Goal: Task Accomplishment & Management: Manage account settings

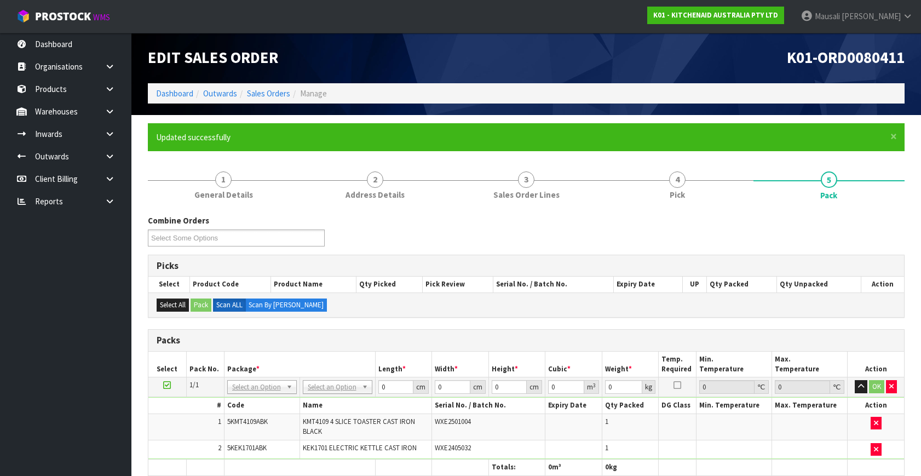
scroll to position [197, 0]
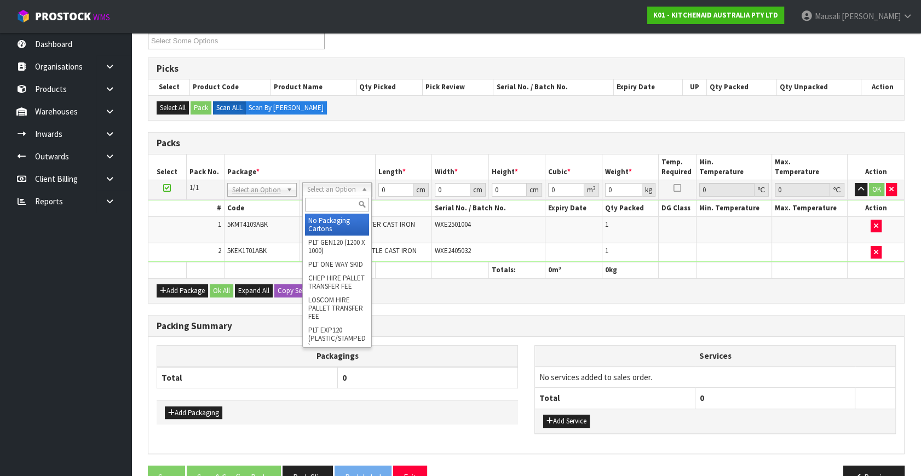
click at [319, 204] on input "text" at bounding box center [337, 205] width 64 height 14
type input "OC"
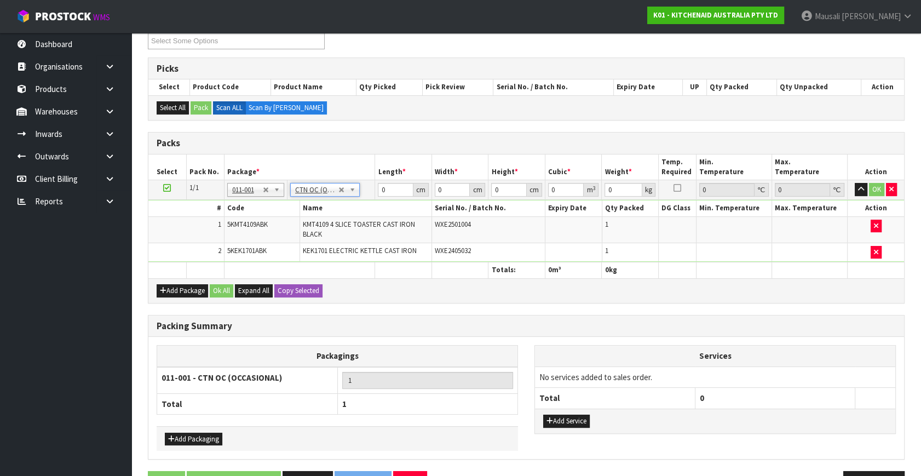
type input "6.58"
drag, startPoint x: 387, startPoint y: 190, endPoint x: 354, endPoint y: 197, distance: 34.3
click at [356, 199] on tbody "1/1 NONE 007-001 007-002 007-004 007-009 007-013 007-014 007-015 007-017 007-01…" at bounding box center [526, 221] width 756 height 82
type input "76"
type input "37"
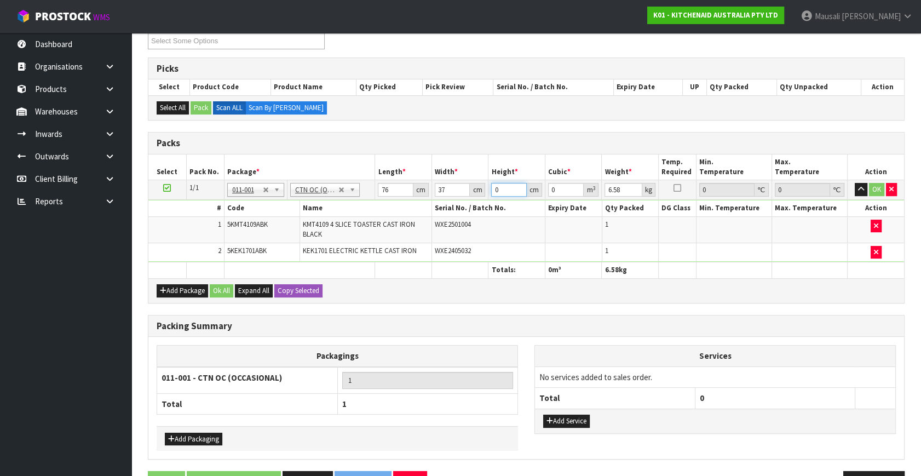
type input "2"
type input "0.005624"
type input "28"
type input "0.078736"
type input "28"
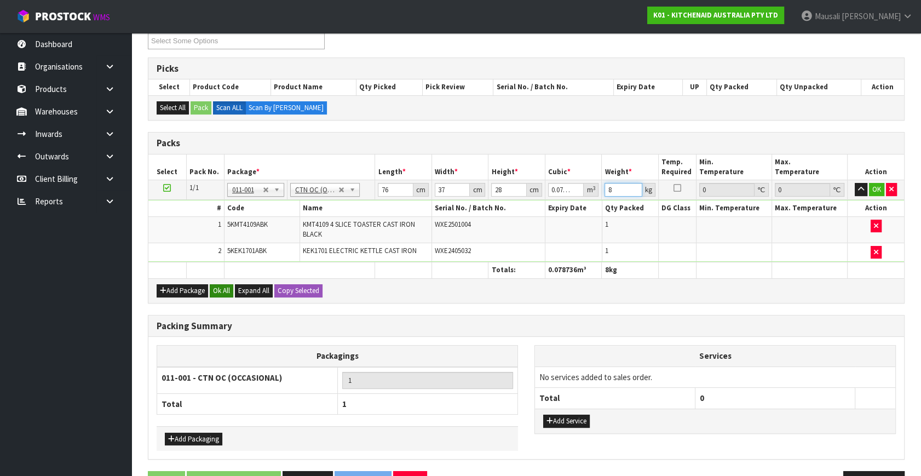
type input "8"
click at [219, 292] on button "Ok All" at bounding box center [222, 290] width 24 height 13
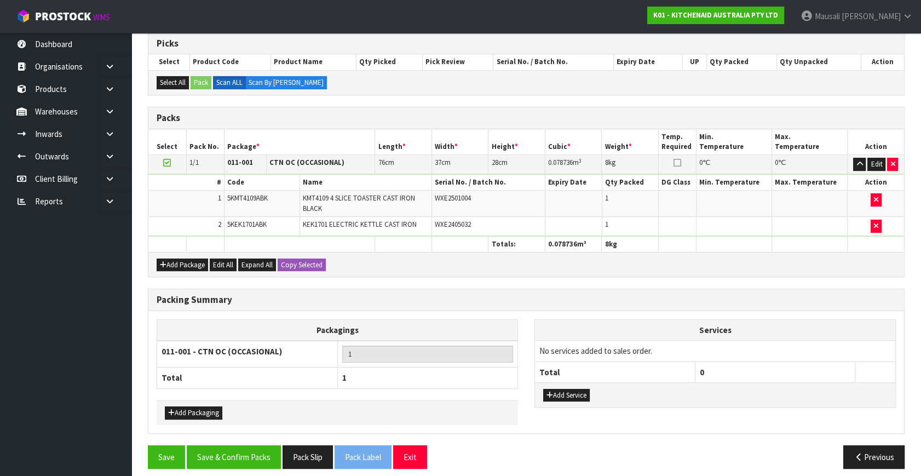
scroll to position [229, 0]
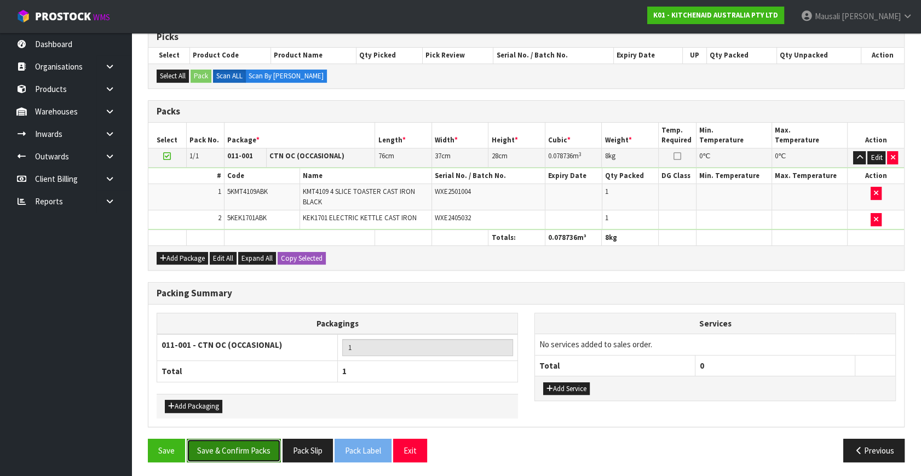
click at [228, 445] on button "Save & Confirm Packs" at bounding box center [234, 451] width 94 height 24
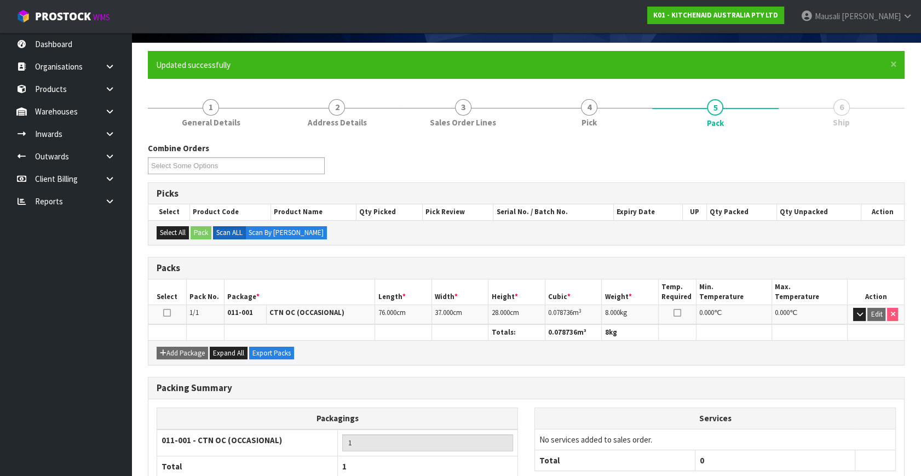
scroll to position [143, 0]
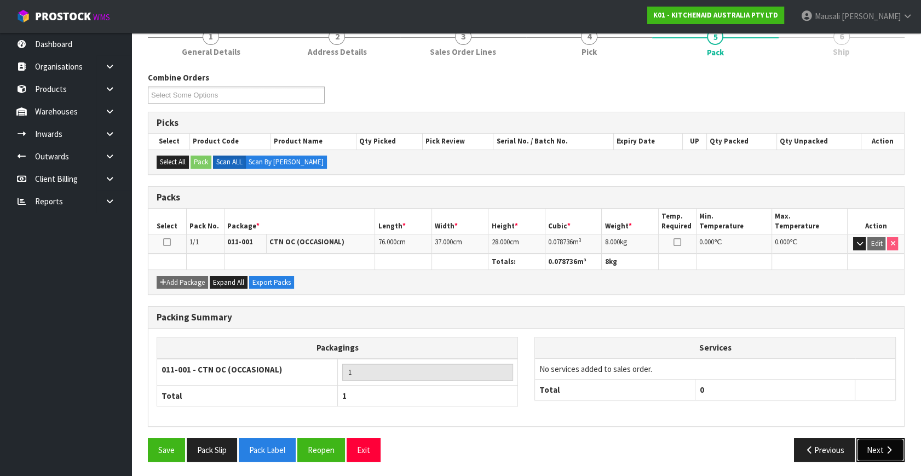
click at [875, 445] on button "Next" at bounding box center [881, 450] width 48 height 24
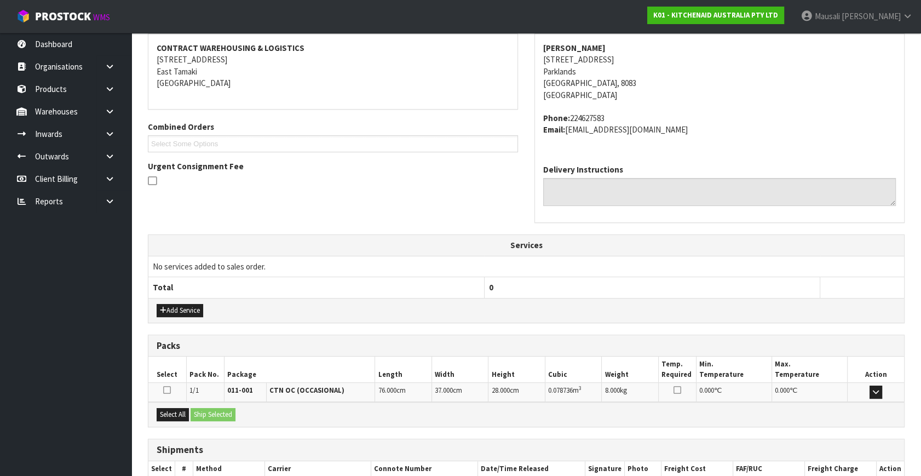
scroll to position [270, 0]
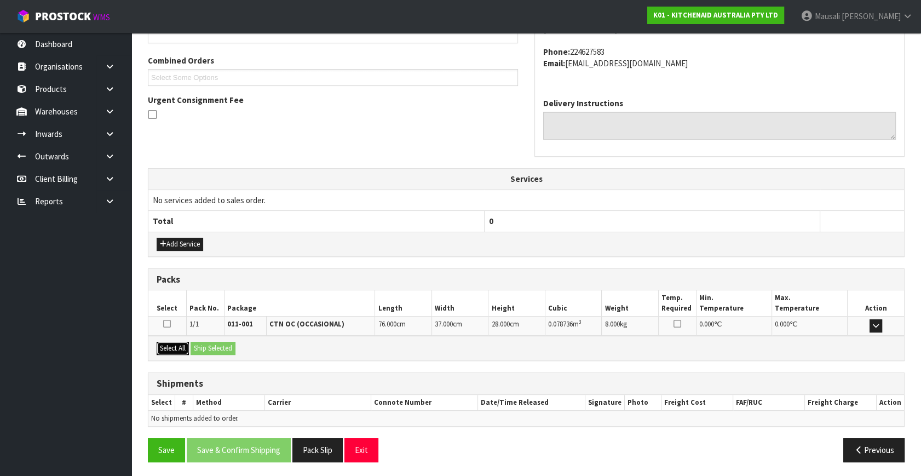
click at [174, 342] on button "Select All" at bounding box center [173, 348] width 32 height 13
click at [194, 342] on button "Ship Selected" at bounding box center [213, 348] width 45 height 13
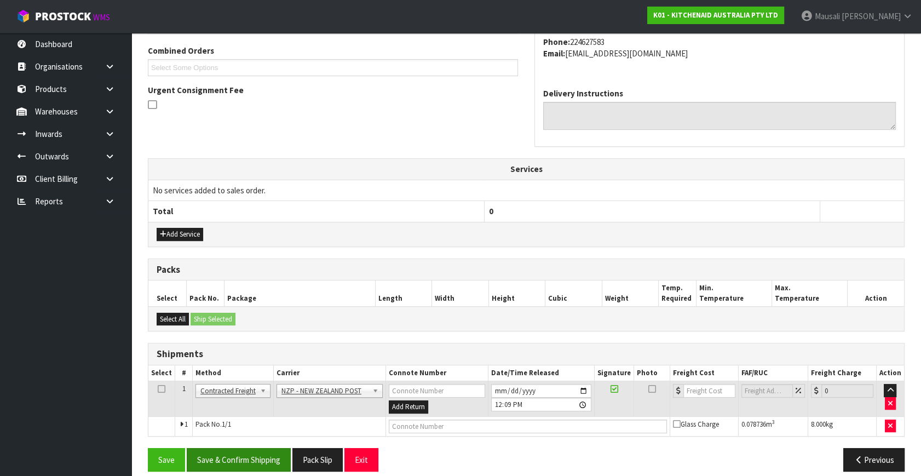
scroll to position [289, 0]
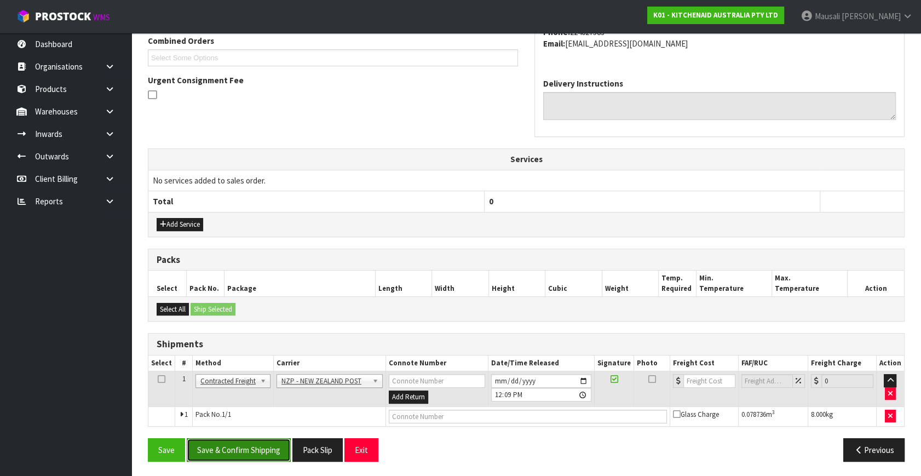
click at [240, 440] on button "Save & Confirm Shipping" at bounding box center [239, 450] width 104 height 24
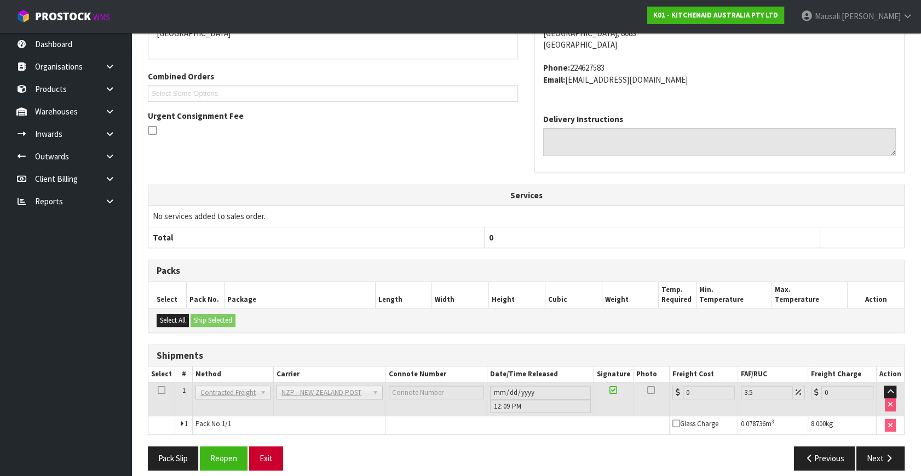
scroll to position [274, 0]
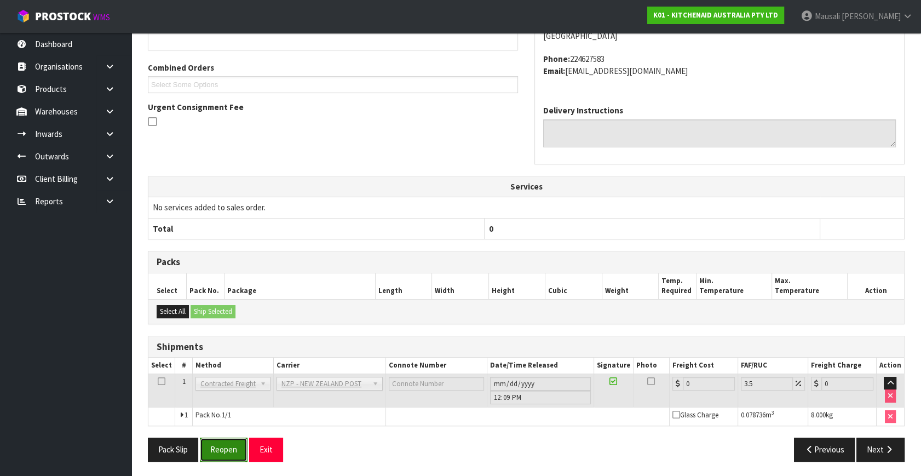
click at [208, 442] on button "Reopen" at bounding box center [224, 450] width 48 height 24
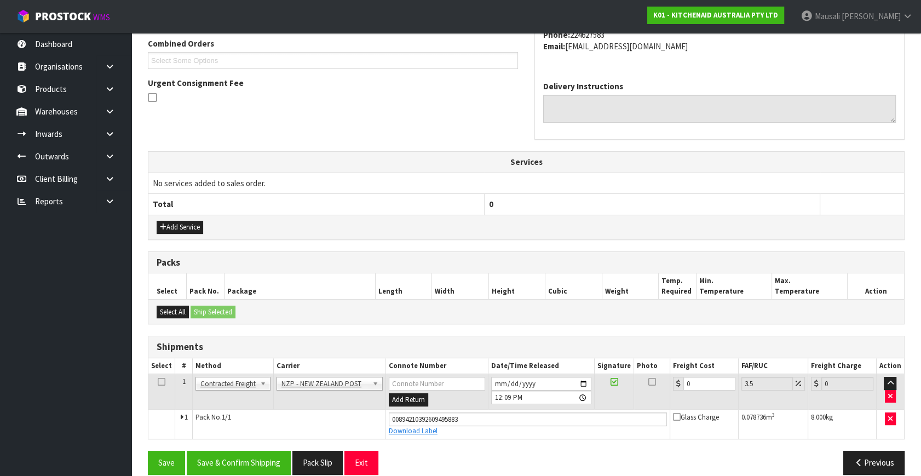
scroll to position [300, 0]
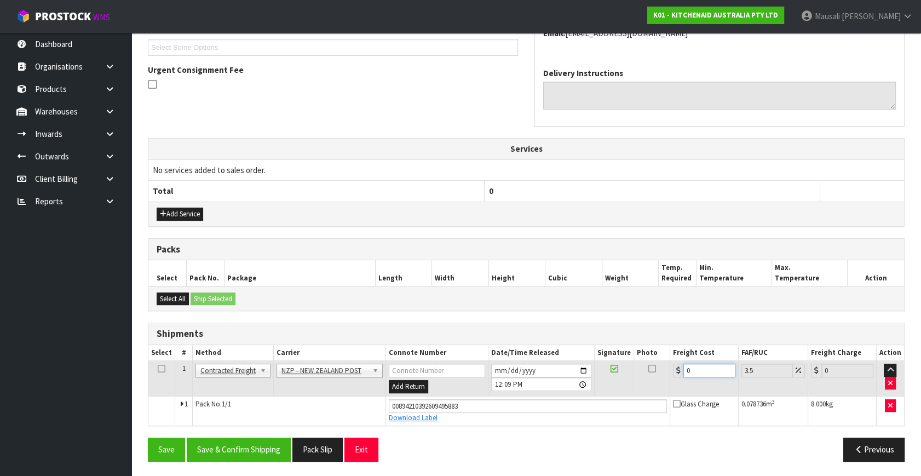
drag, startPoint x: 706, startPoint y: 367, endPoint x: 668, endPoint y: 377, distance: 39.2
click at [668, 377] on tr "1 Client Local Pickup Customer Local Pickup Company Freight Contracted Freight …" at bounding box center [526, 379] width 756 height 36
type input "2"
type input "2.07"
type input "21"
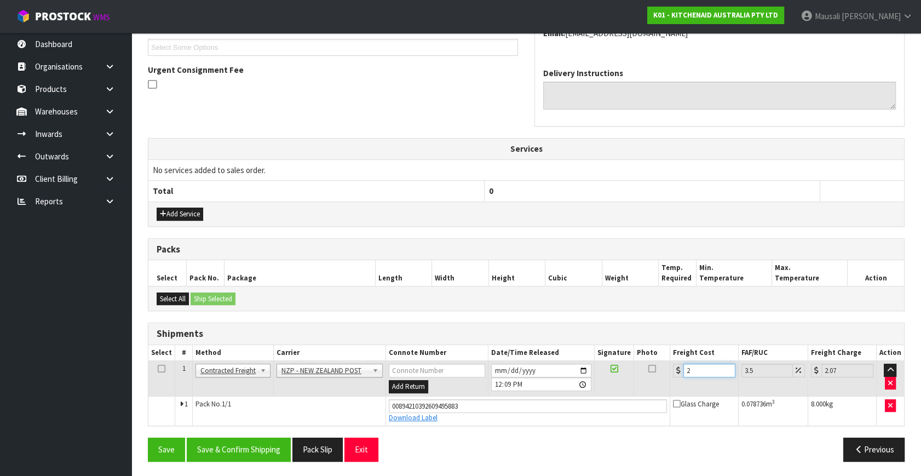
type input "21.73"
type input "21.6"
type input "22.36"
type input "21.61"
type input "22.37"
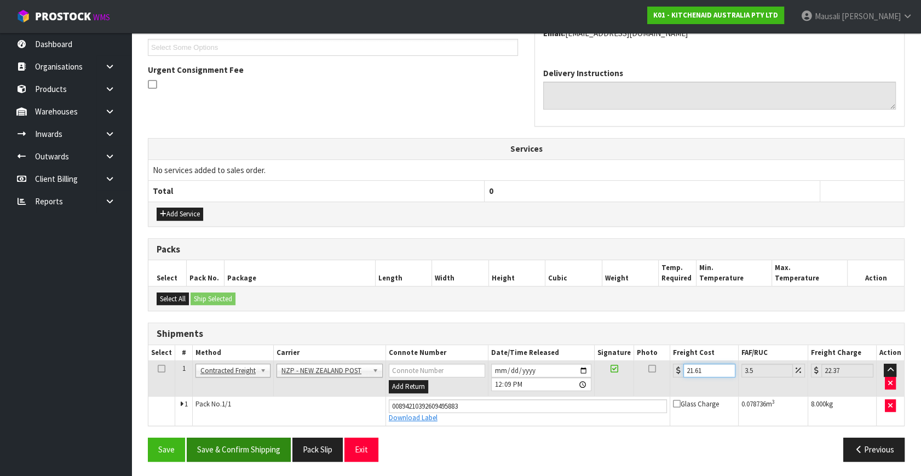
type input "21.61"
click at [238, 439] on button "Save & Confirm Shipping" at bounding box center [239, 450] width 104 height 24
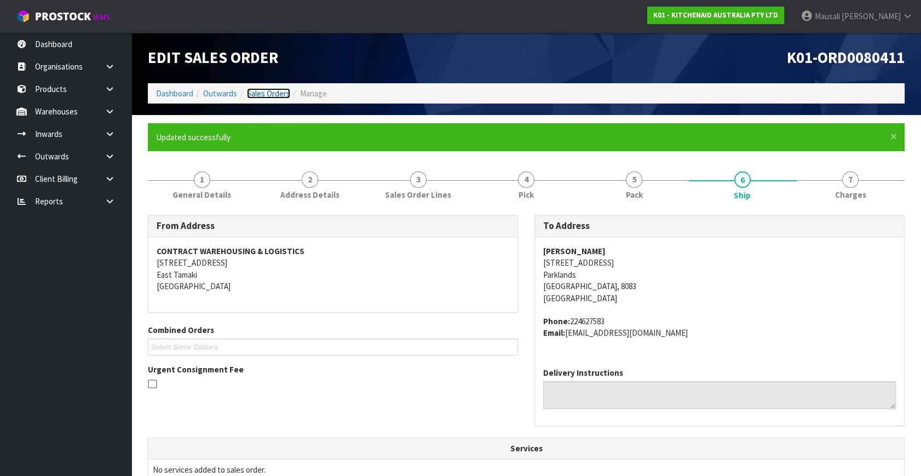
click at [266, 93] on link "Sales Orders" at bounding box center [268, 93] width 43 height 10
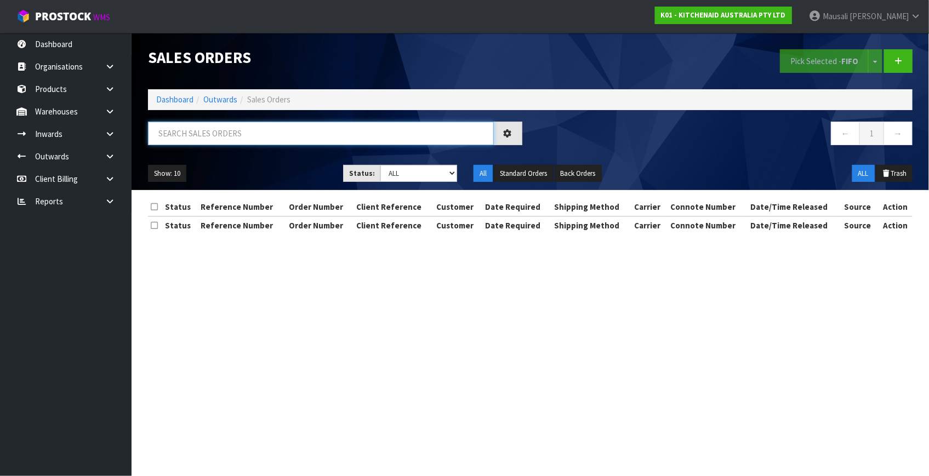
click at [202, 124] on input "text" at bounding box center [321, 134] width 346 height 24
type input "JOB-0416901"
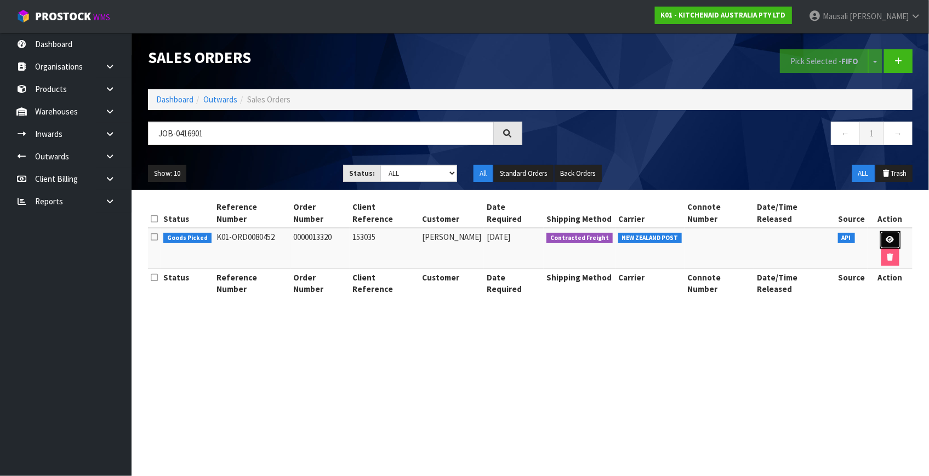
click at [884, 231] on link at bounding box center [890, 240] width 20 height 18
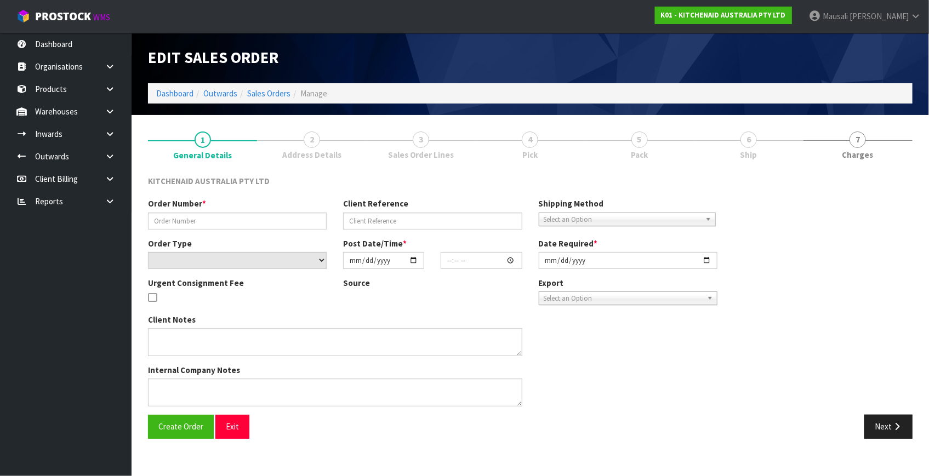
type input "0000013320"
type input "153035"
select select "number:0"
type input "[DATE]"
type input "14:34:23.000"
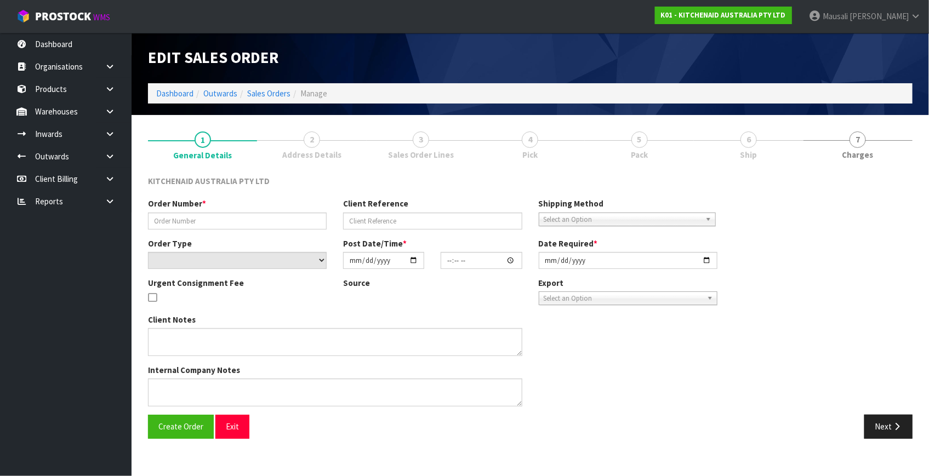
type input "[DATE]"
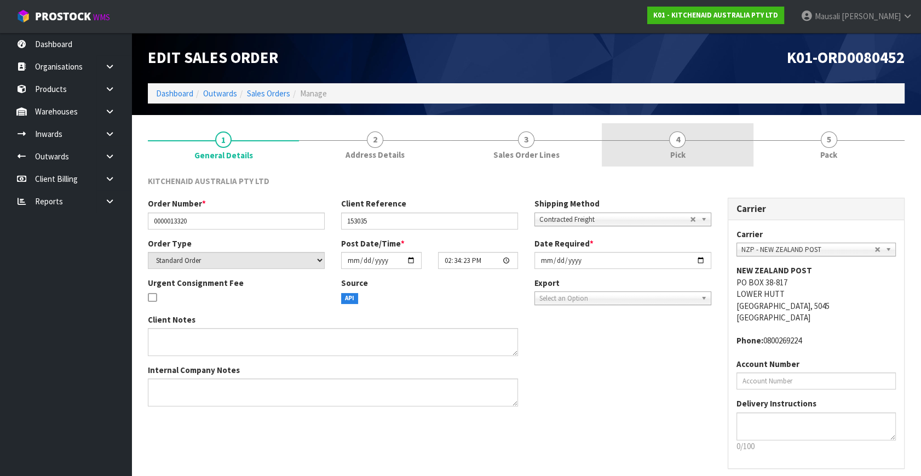
click at [686, 148] on link "4 Pick" at bounding box center [677, 144] width 151 height 43
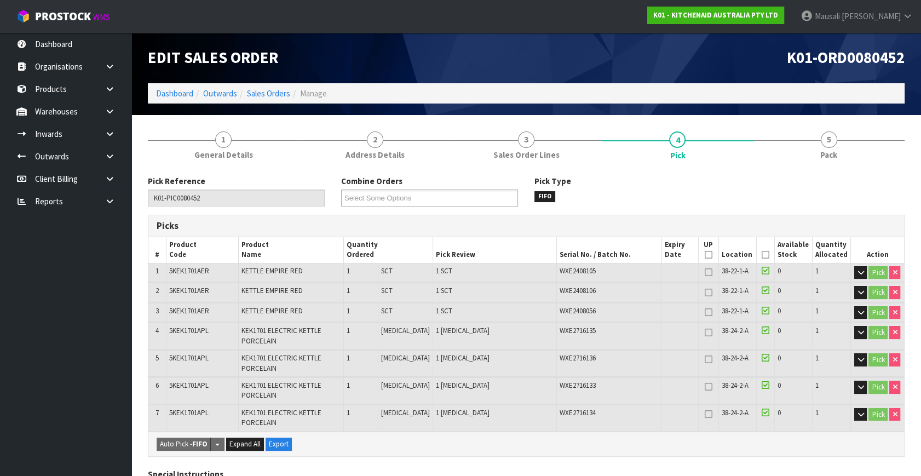
click at [762, 255] on icon at bounding box center [766, 255] width 8 height 1
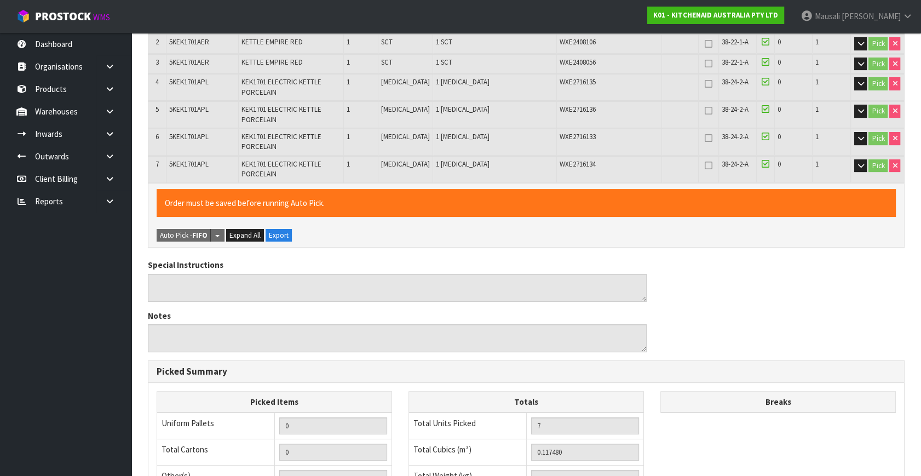
scroll to position [432, 0]
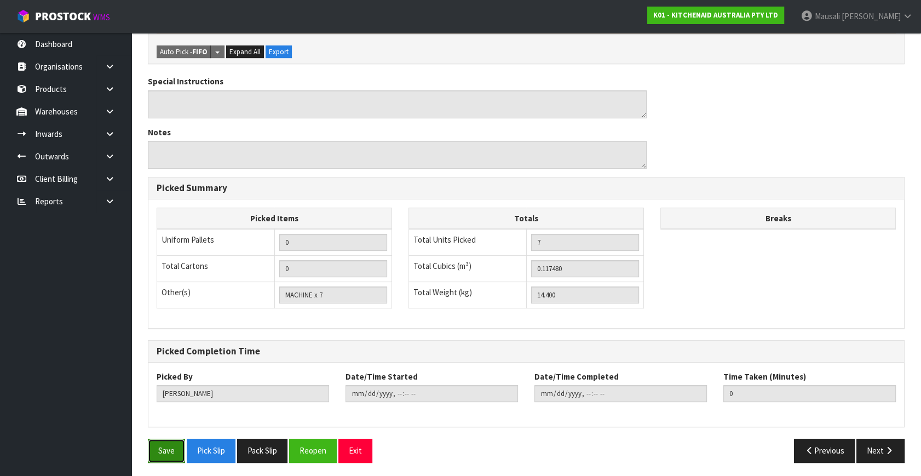
click at [161, 446] on button "Save" at bounding box center [166, 451] width 37 height 24
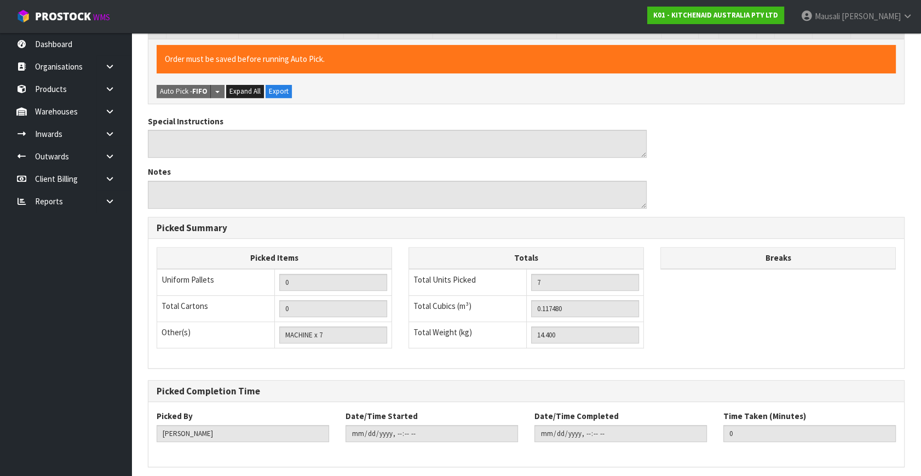
scroll to position [0, 0]
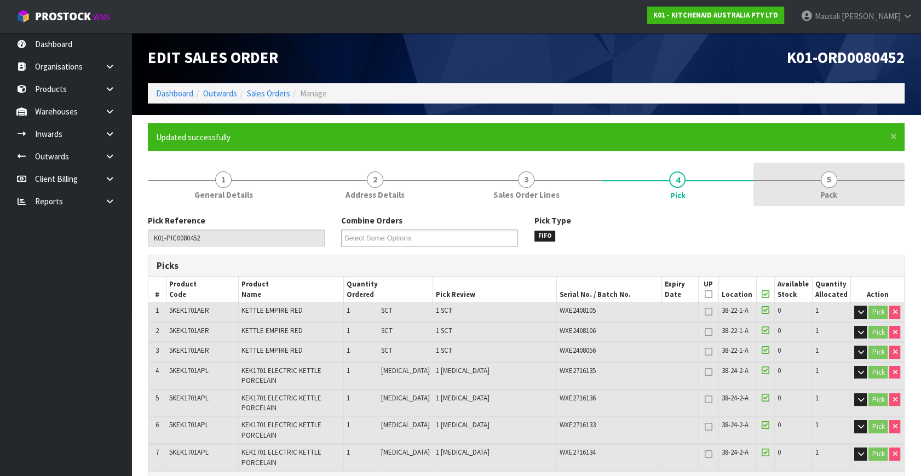
type input "[PERSON_NAME]"
type input "[DATE]T12:12:31"
click at [812, 187] on link "5 Pack" at bounding box center [829, 184] width 151 height 43
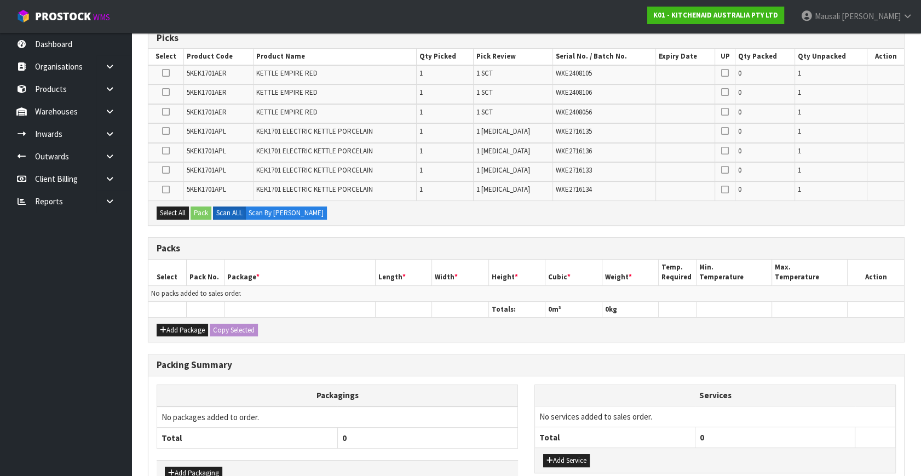
scroll to position [249, 0]
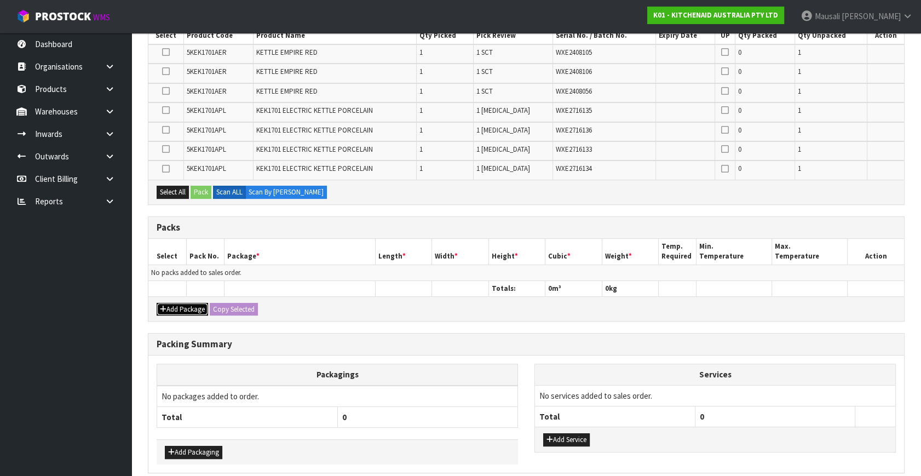
click at [176, 304] on button "Add Package" at bounding box center [182, 309] width 51 height 13
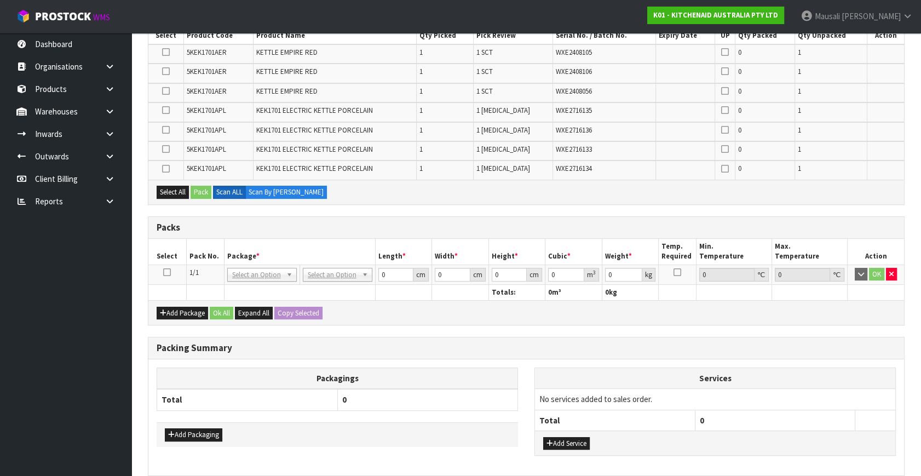
click at [169, 272] on icon at bounding box center [167, 272] width 8 height 1
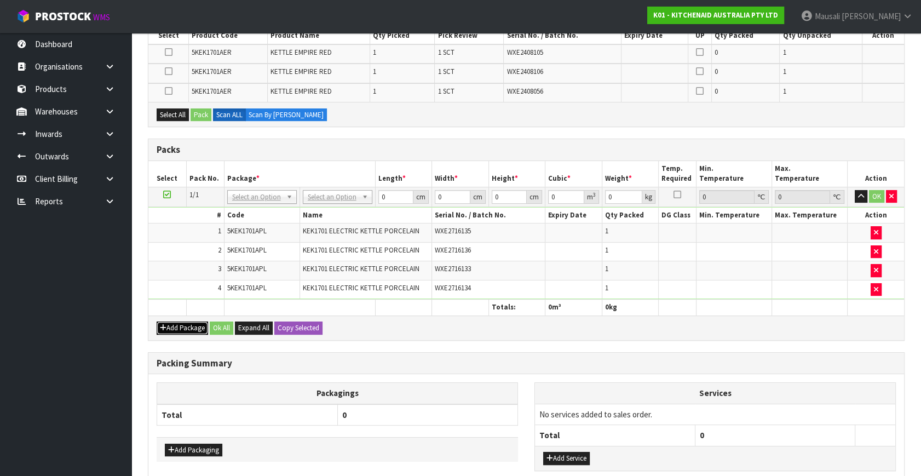
click at [176, 322] on button "Add Package" at bounding box center [182, 328] width 51 height 13
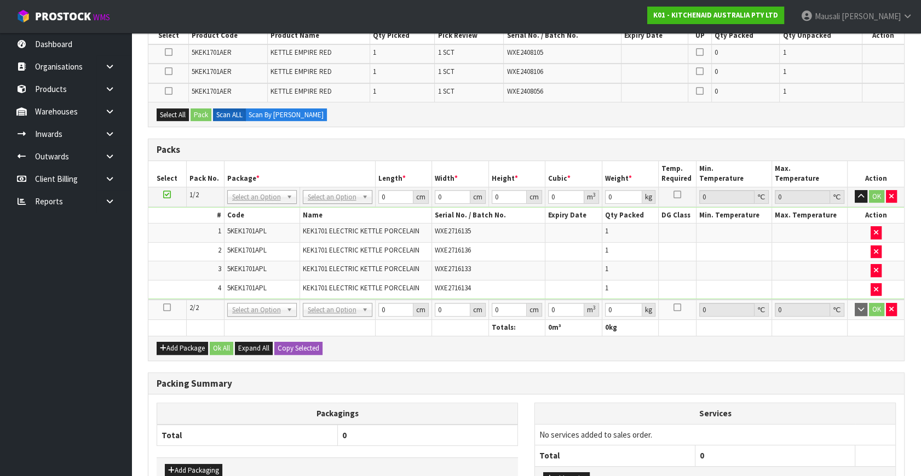
click at [165, 307] on icon at bounding box center [167, 307] width 8 height 1
click at [871, 284] on button "button" at bounding box center [876, 289] width 11 height 13
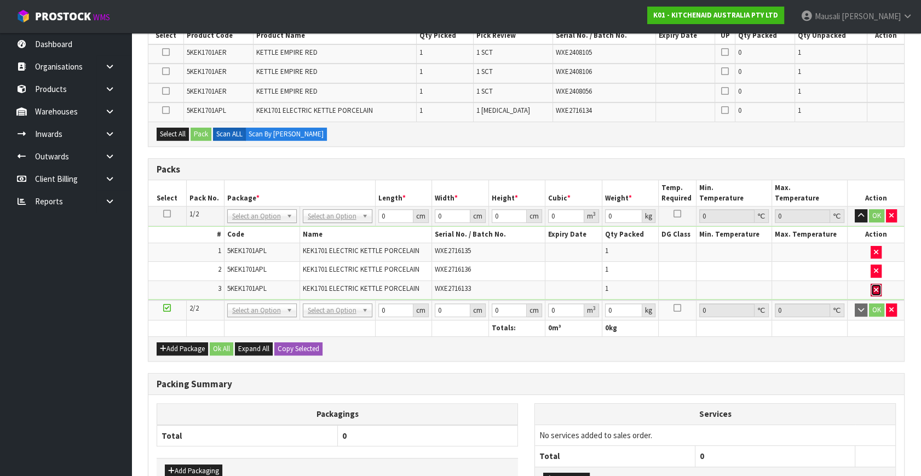
click at [876, 286] on icon "button" at bounding box center [876, 289] width 4 height 7
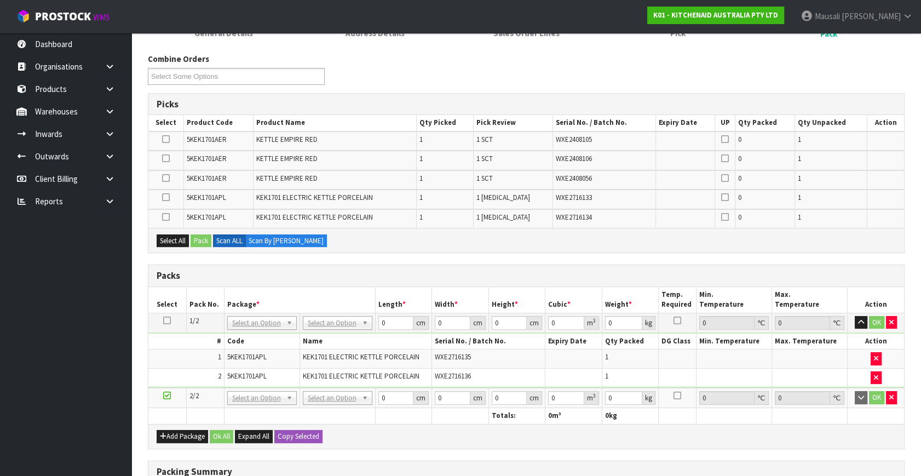
scroll to position [199, 0]
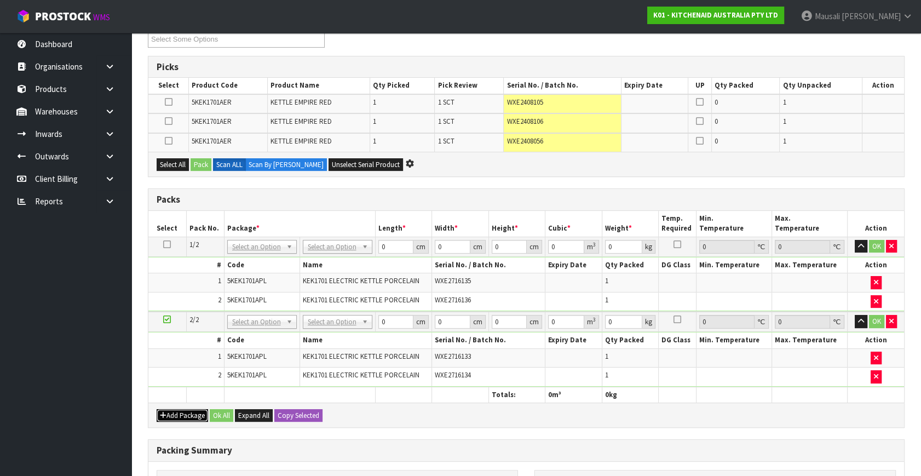
click at [176, 409] on button "Add Package" at bounding box center [182, 415] width 51 height 13
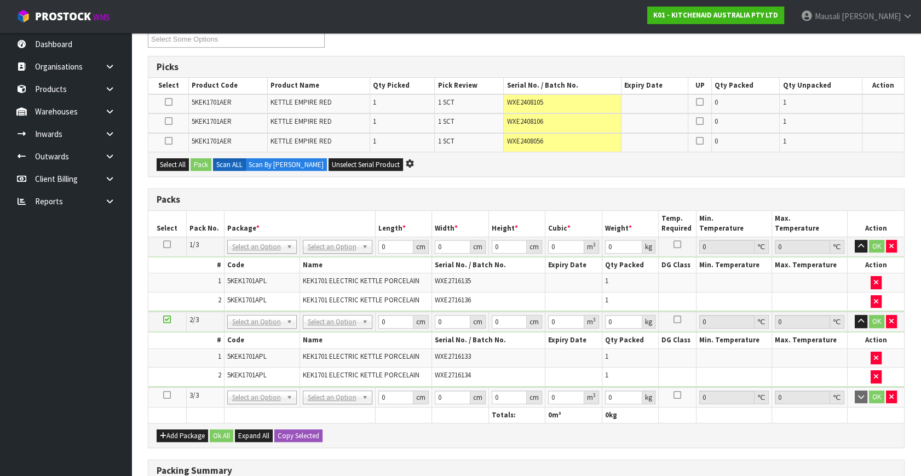
click at [165, 395] on icon at bounding box center [167, 395] width 8 height 1
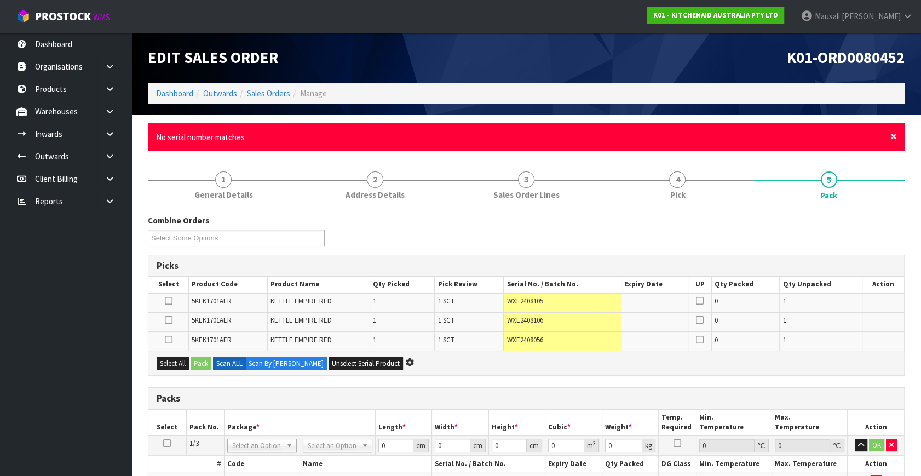
click at [893, 135] on span "×" at bounding box center [894, 136] width 7 height 15
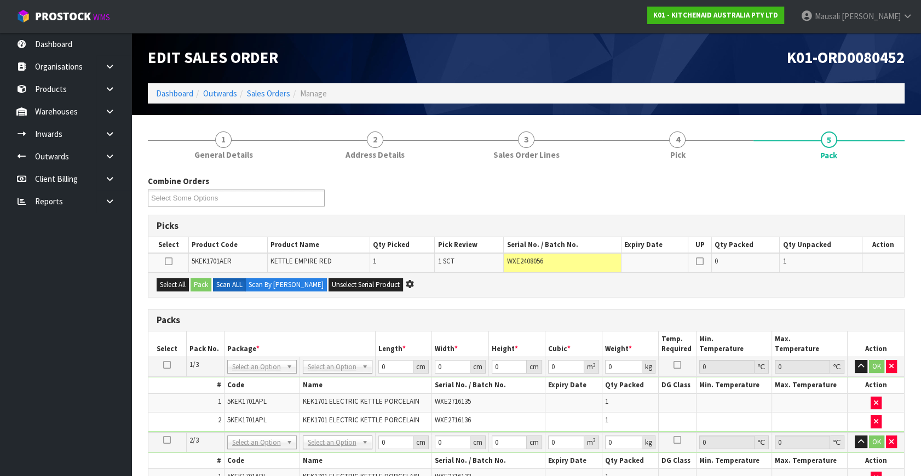
scroll to position [249, 0]
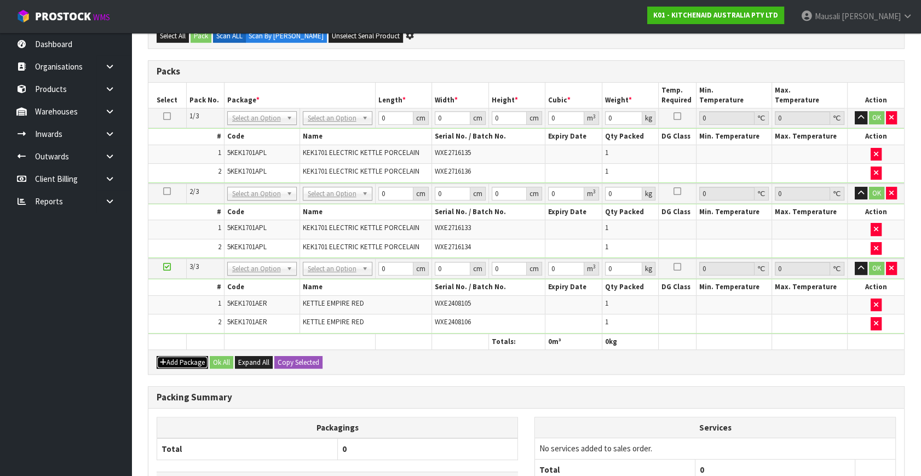
click at [175, 363] on button "Add Package" at bounding box center [182, 362] width 51 height 13
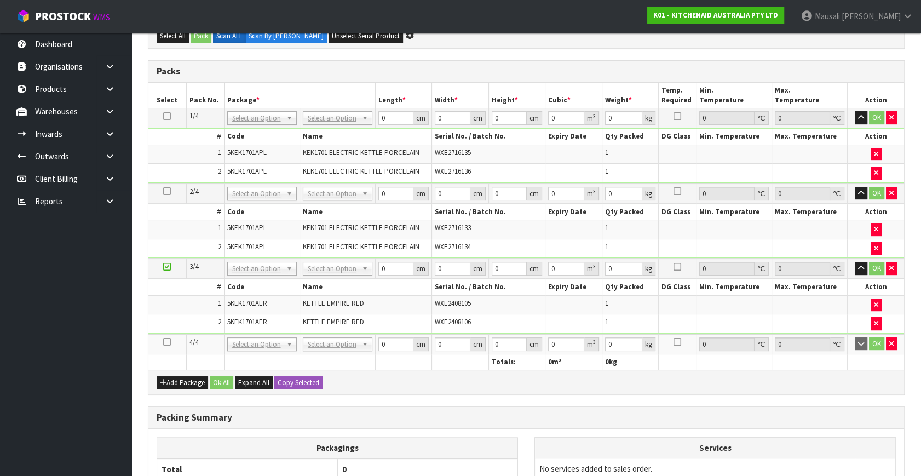
click at [165, 342] on icon at bounding box center [167, 342] width 8 height 1
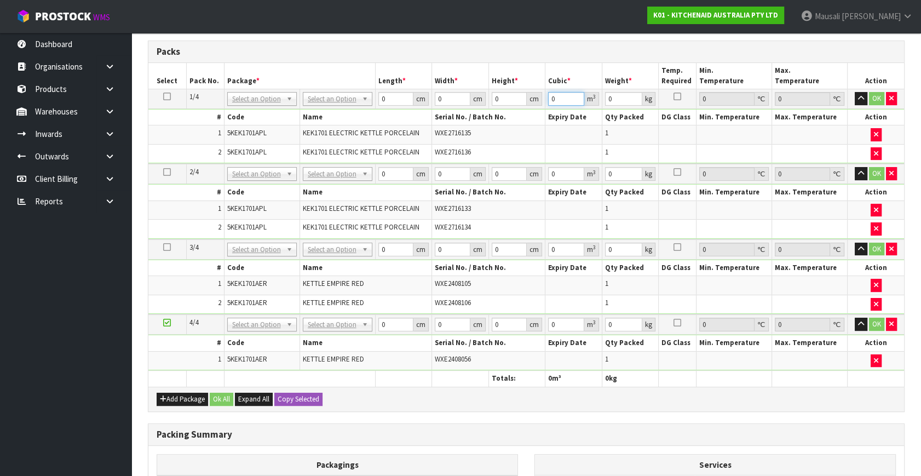
click at [581, 92] on input "0" at bounding box center [566, 99] width 36 height 14
click at [168, 96] on icon at bounding box center [167, 96] width 8 height 1
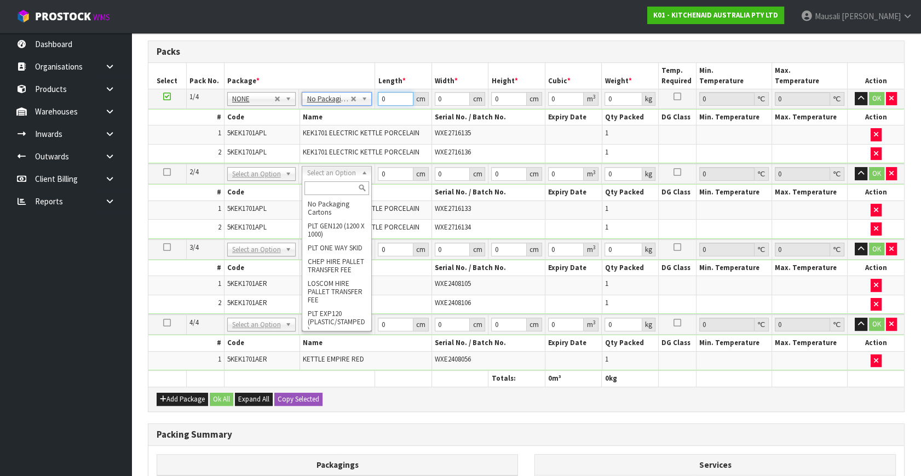
drag, startPoint x: 393, startPoint y: 99, endPoint x: 367, endPoint y: 111, distance: 28.7
click at [367, 110] on tbody "1/4 NONE 007-001 007-002 007-004 007-009 007-013 007-014 007-015 007-017 007-01…" at bounding box center [526, 126] width 756 height 75
type input "42"
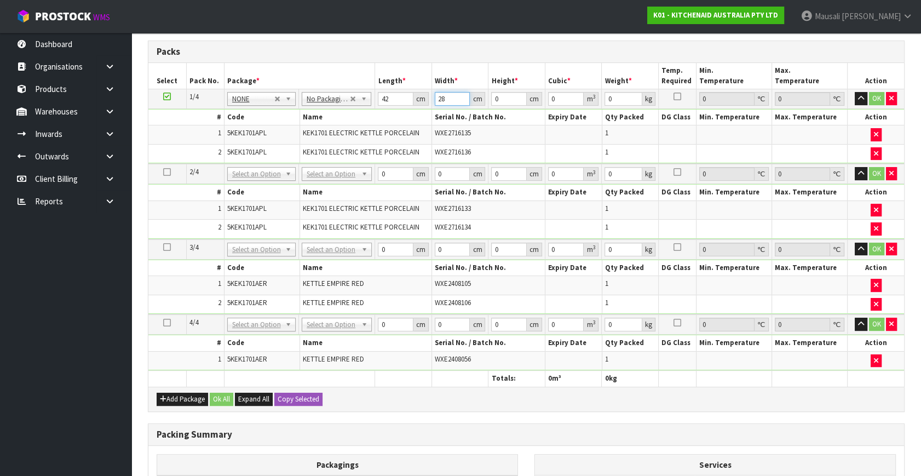
type input "28"
type input "3"
type input "0.003528"
type input "35"
type input "0.04116"
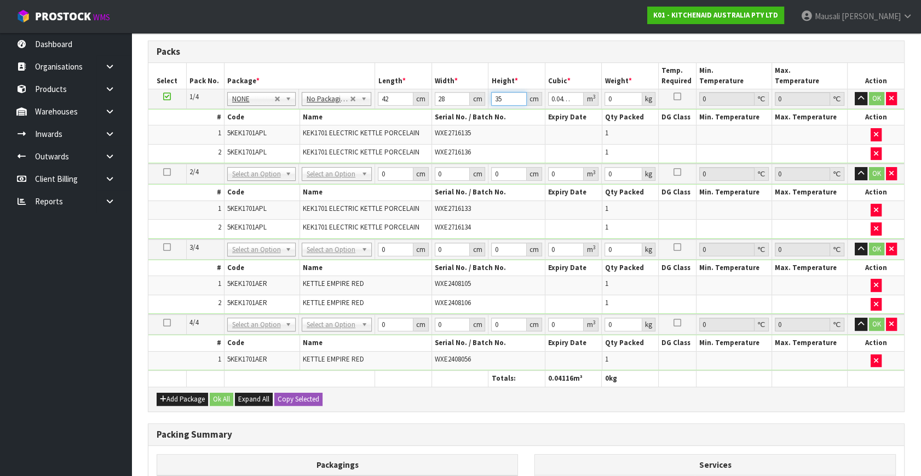
type input "35"
type input "5"
click at [288, 393] on button "Copy Selected" at bounding box center [298, 399] width 48 height 13
click at [288, 394] on span "Confirm" at bounding box center [290, 398] width 24 height 9
type input "42"
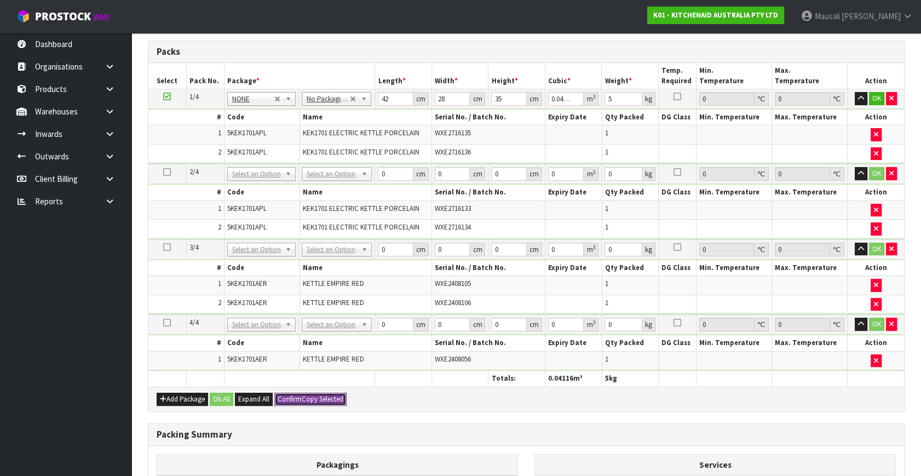
type input "28"
type input "35"
type input "0.04116"
type input "5"
type input "42"
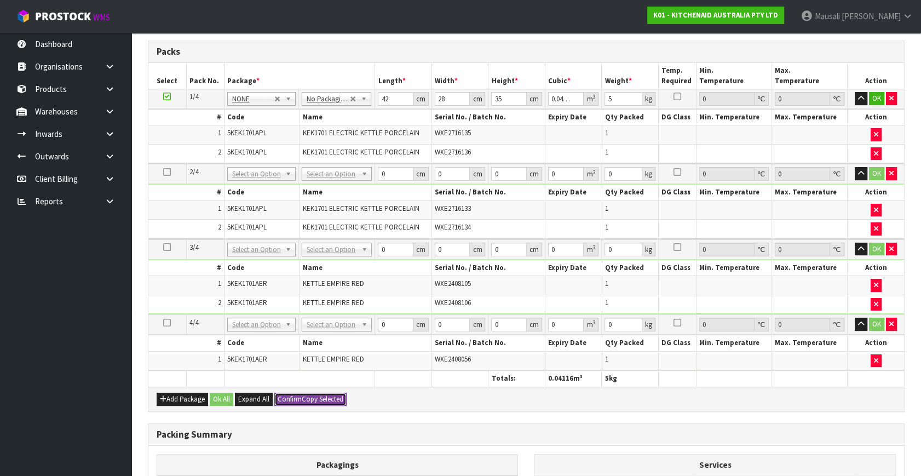
type input "28"
type input "35"
type input "0.04116"
type input "5"
type input "42"
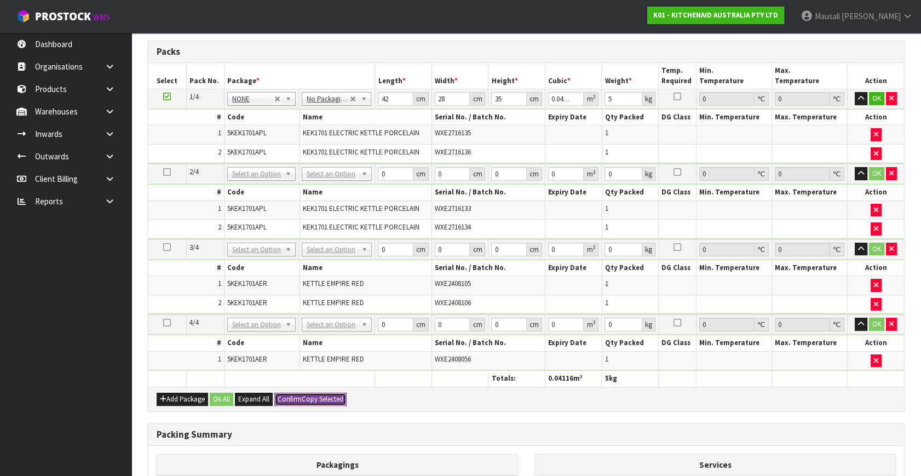
type input "28"
type input "35"
type input "0.04116"
type input "5"
type input "4"
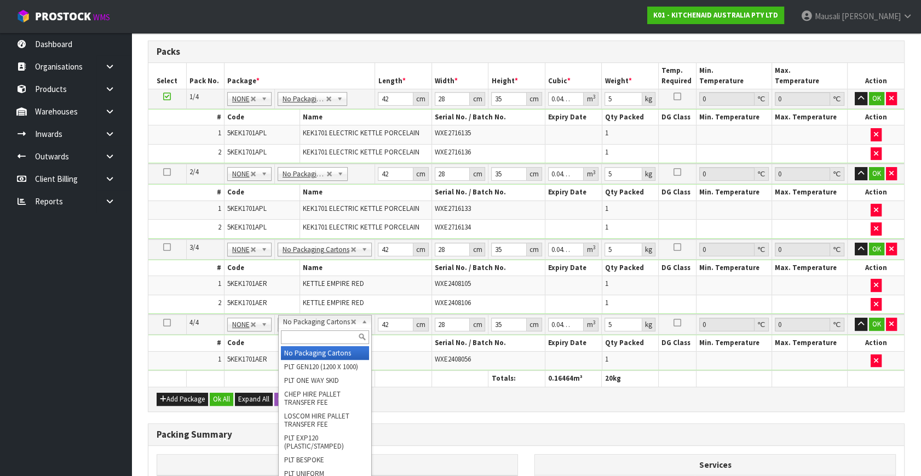
click at [309, 333] on input "text" at bounding box center [325, 337] width 88 height 14
type input "OC"
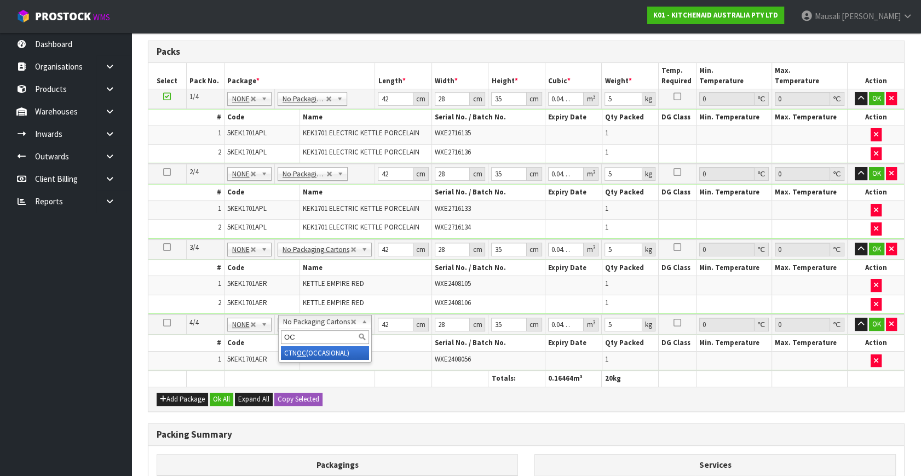
type input "3"
type input "0"
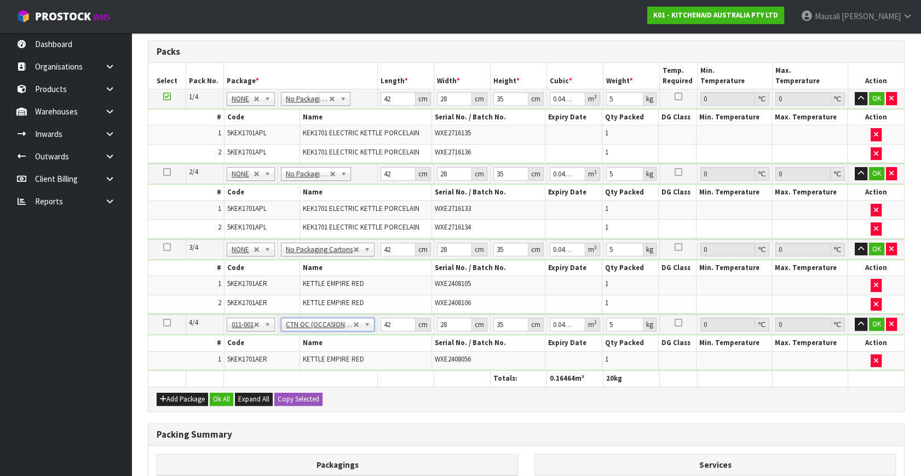
type input "2"
drag, startPoint x: 360, startPoint y: 330, endPoint x: 305, endPoint y: 345, distance: 57.3
click at [307, 345] on tbody "4/4 NONE 007-001 007-002 007-004 007-009 007-013 007-014 007-015 007-017 007-01…" at bounding box center [526, 342] width 756 height 56
type input "28"
type input "23"
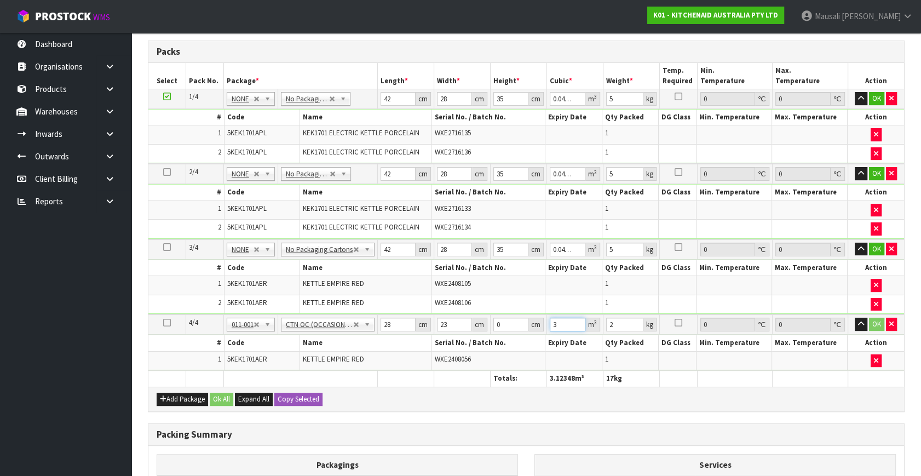
type input "3"
drag, startPoint x: 507, startPoint y: 323, endPoint x: 480, endPoint y: 333, distance: 28.6
click at [480, 333] on tbody "4/4 NONE 007-001 007-002 007-004 007-009 007-013 007-014 007-015 007-017 007-01…" at bounding box center [526, 342] width 756 height 56
drag, startPoint x: 455, startPoint y: 320, endPoint x: 435, endPoint y: 329, distance: 21.1
click at [437, 329] on td "23 cm" at bounding box center [462, 324] width 56 height 20
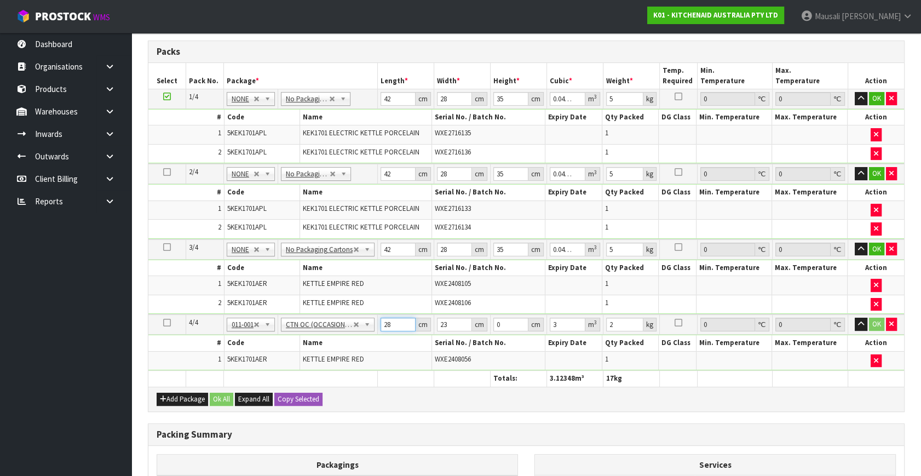
drag, startPoint x: 398, startPoint y: 324, endPoint x: 370, endPoint y: 337, distance: 31.4
click at [370, 337] on tbody "4/4 NONE 007-001 007-002 007-004 007-009 007-013 007-014 007-015 007-017 007-01…" at bounding box center [526, 342] width 756 height 56
type input "4"
type input "0"
type input "42"
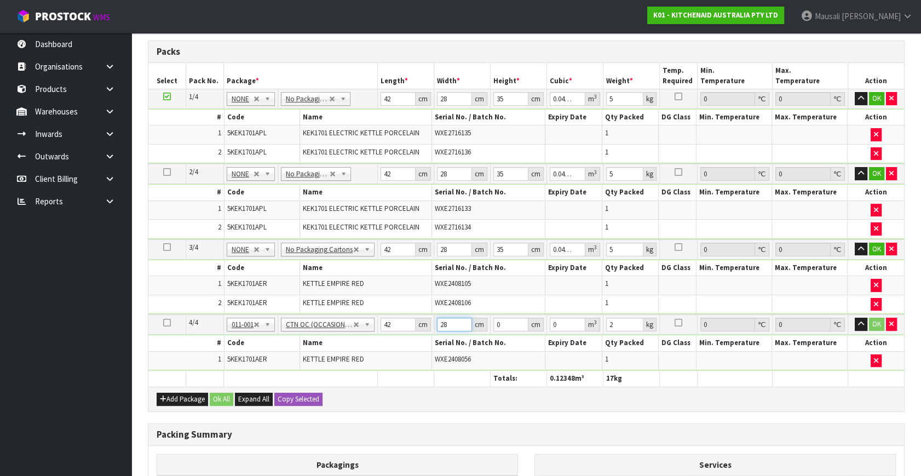
type input "28"
type input "2"
type input "0.002352"
type input "23"
type input "0.027048"
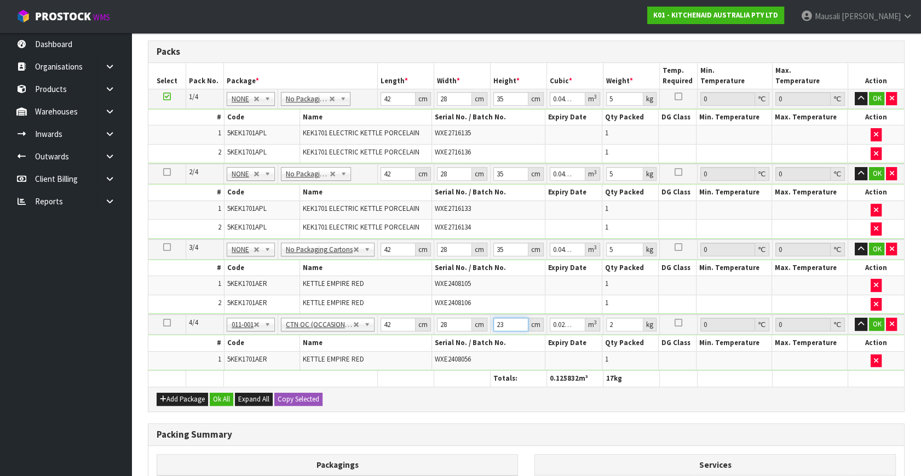
type input "23"
type input "3"
click at [219, 394] on button "Ok All" at bounding box center [222, 399] width 24 height 13
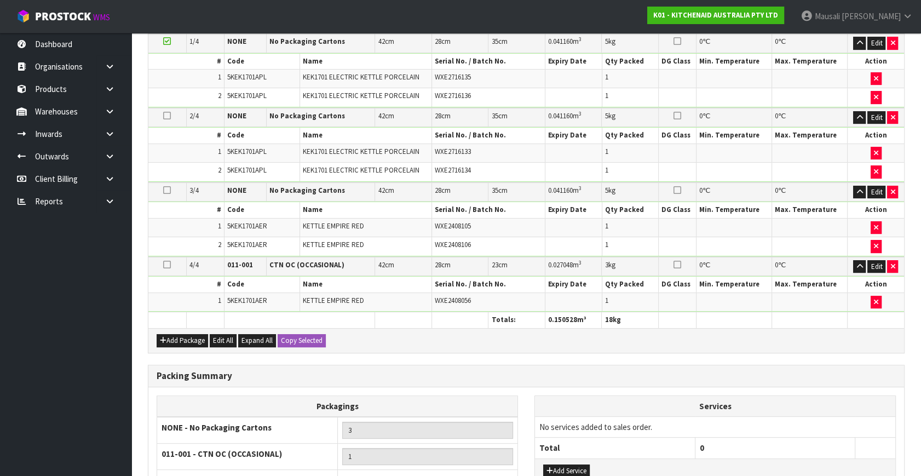
scroll to position [411, 0]
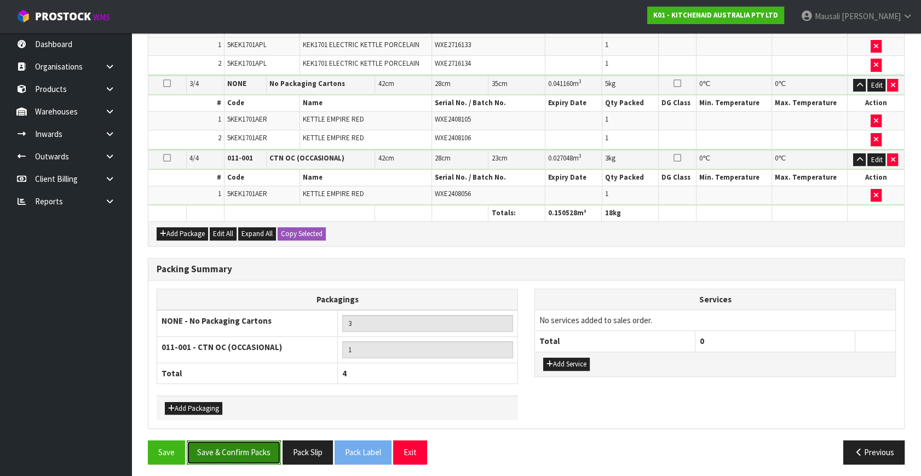
click at [251, 445] on button "Save & Confirm Packs" at bounding box center [234, 452] width 94 height 24
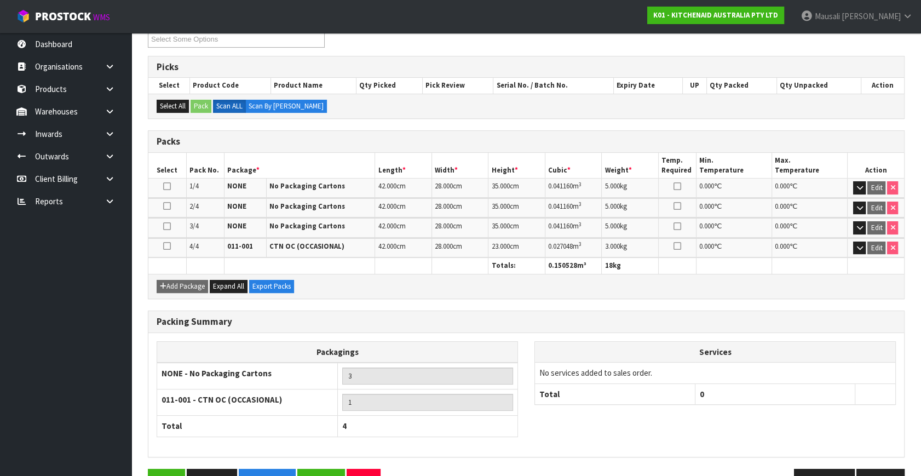
scroll to position [229, 0]
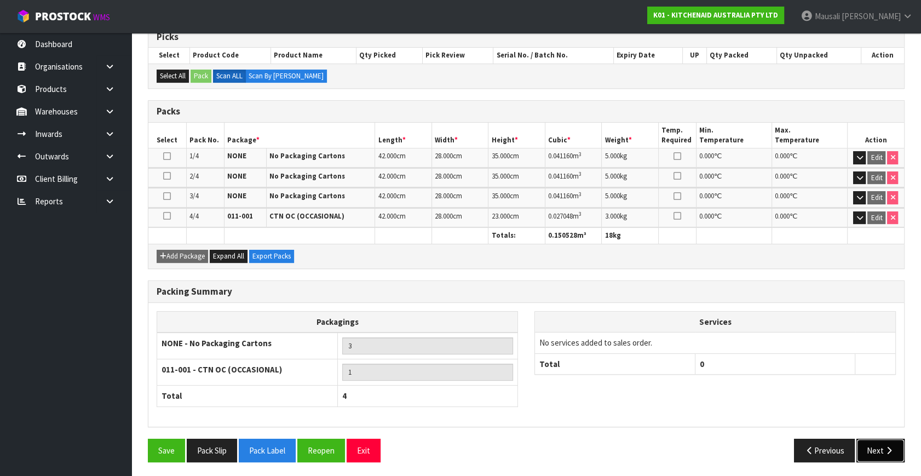
click at [876, 448] on button "Next" at bounding box center [881, 451] width 48 height 24
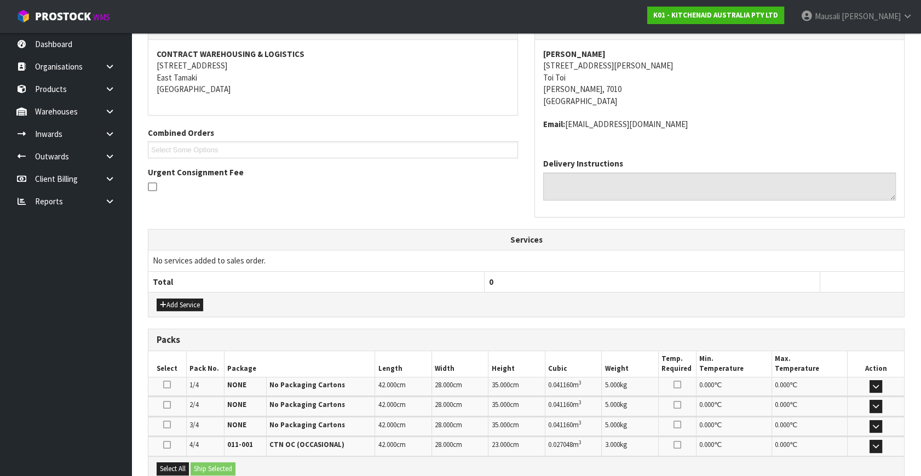
scroll to position [249, 0]
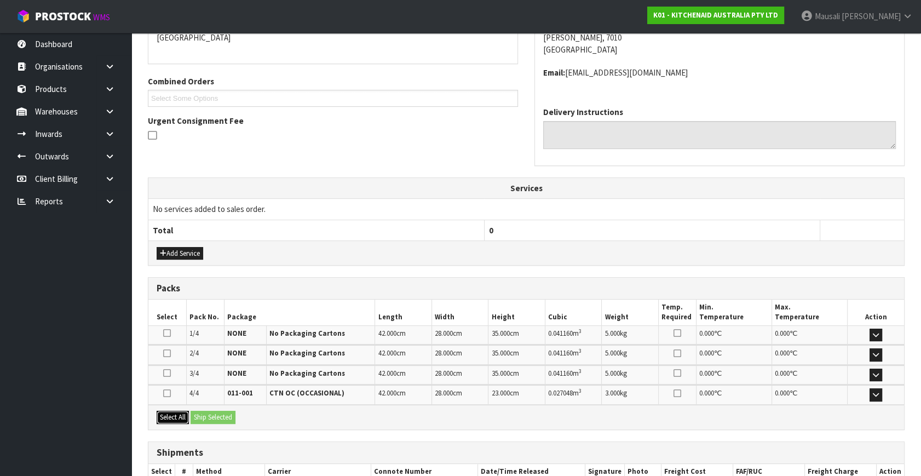
drag, startPoint x: 180, startPoint y: 411, endPoint x: 223, endPoint y: 409, distance: 42.8
click at [182, 411] on button "Select All" at bounding box center [173, 417] width 32 height 13
click at [225, 411] on button "Ship Selected" at bounding box center [213, 417] width 45 height 13
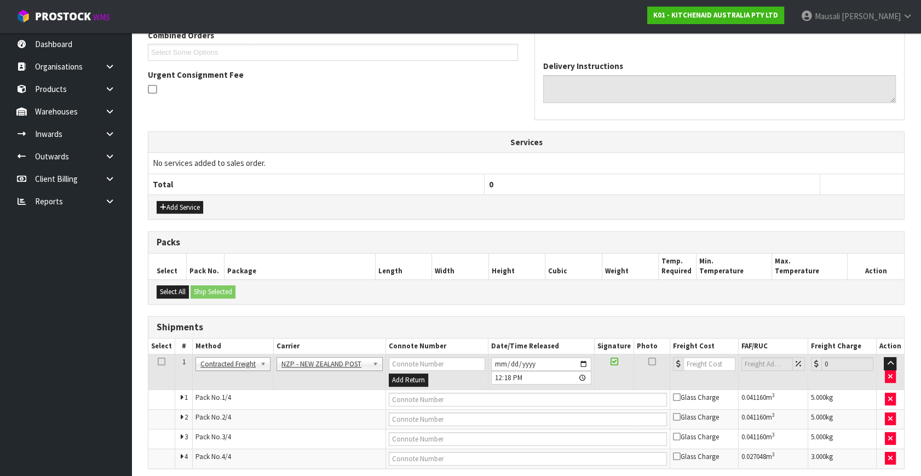
scroll to position [336, 0]
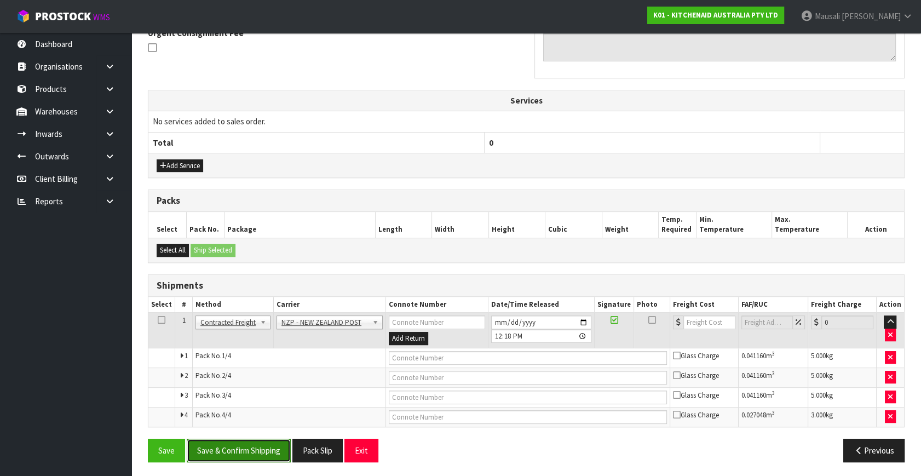
click at [257, 455] on button "Save & Confirm Shipping" at bounding box center [239, 451] width 104 height 24
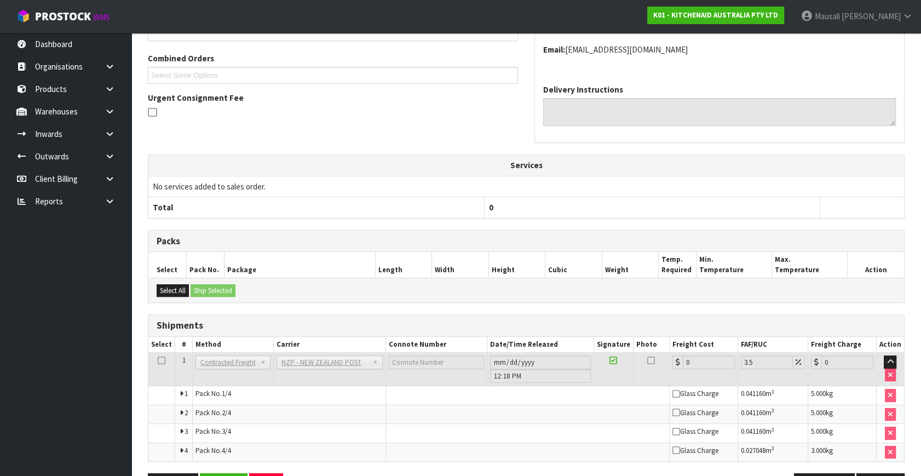
scroll to position [318, 0]
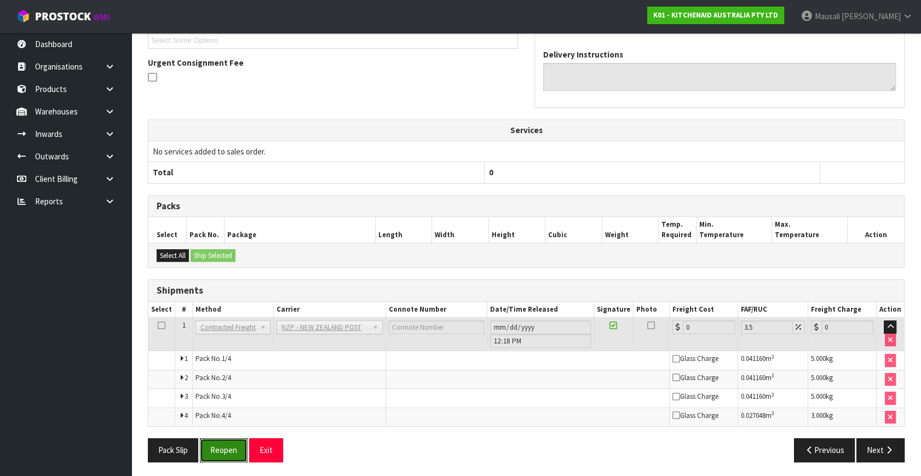
drag, startPoint x: 232, startPoint y: 443, endPoint x: 262, endPoint y: 429, distance: 33.8
click at [232, 443] on button "Reopen" at bounding box center [224, 450] width 48 height 24
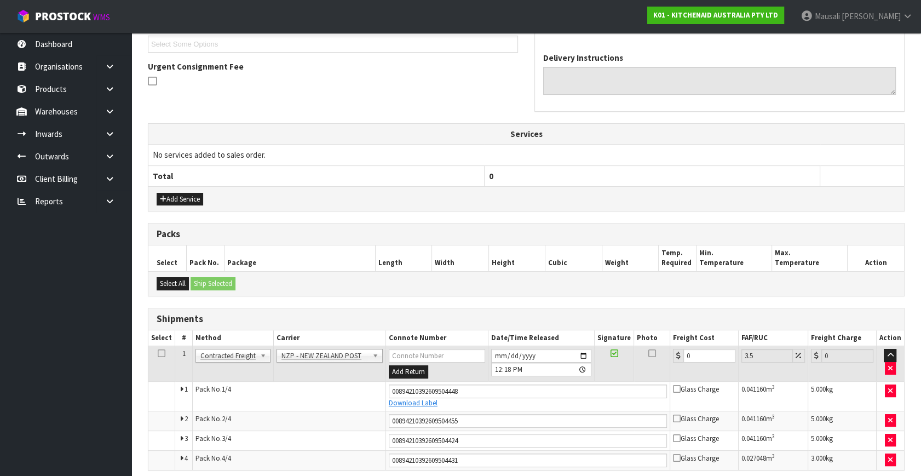
scroll to position [347, 0]
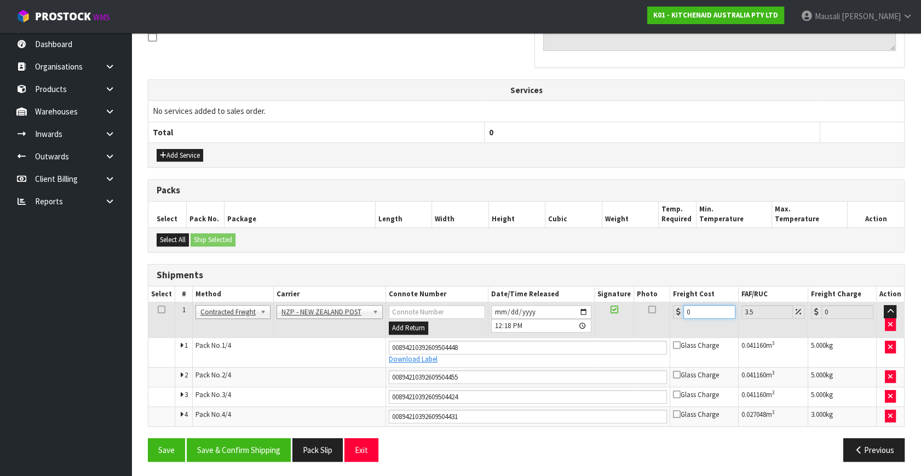
drag, startPoint x: 707, startPoint y: 308, endPoint x: 671, endPoint y: 324, distance: 38.8
click at [671, 324] on td "0" at bounding box center [704, 320] width 68 height 36
type input "4"
type input "4.14"
type input "46"
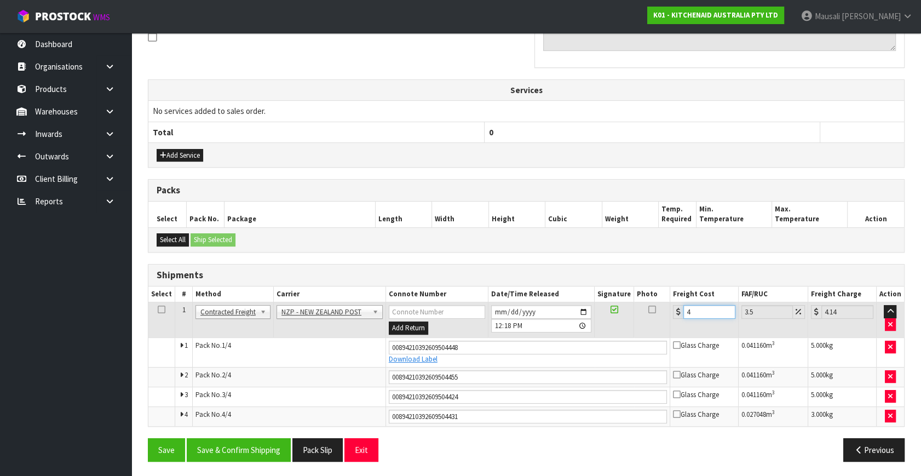
type input "47.61"
type input "46.4"
type input "48.02"
type input "46.44"
type input "48.07"
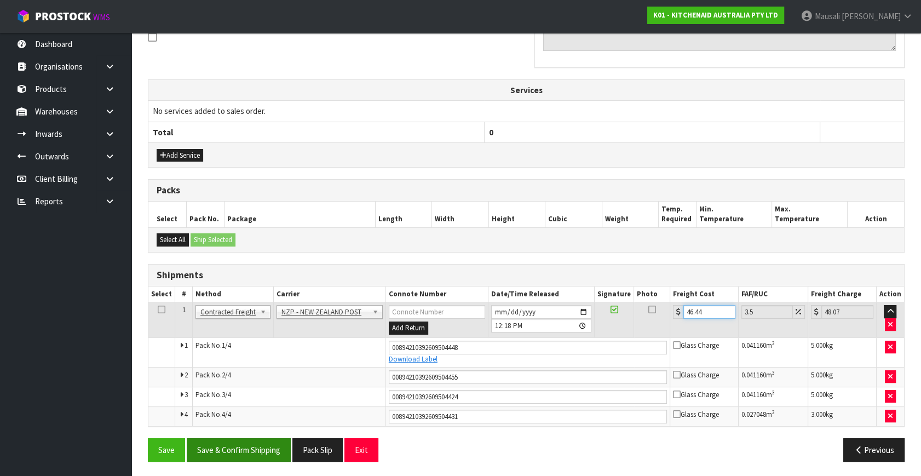
type input "46.44"
click at [251, 441] on button "Save & Confirm Shipping" at bounding box center [239, 450] width 104 height 24
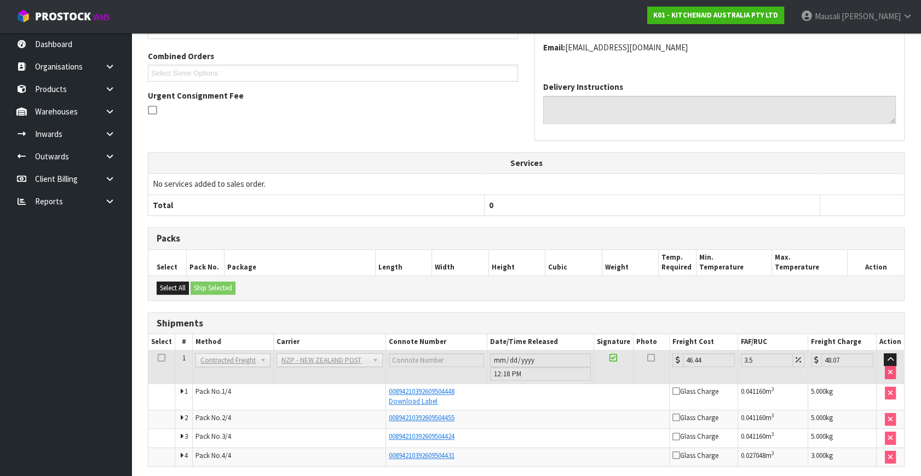
scroll to position [314, 0]
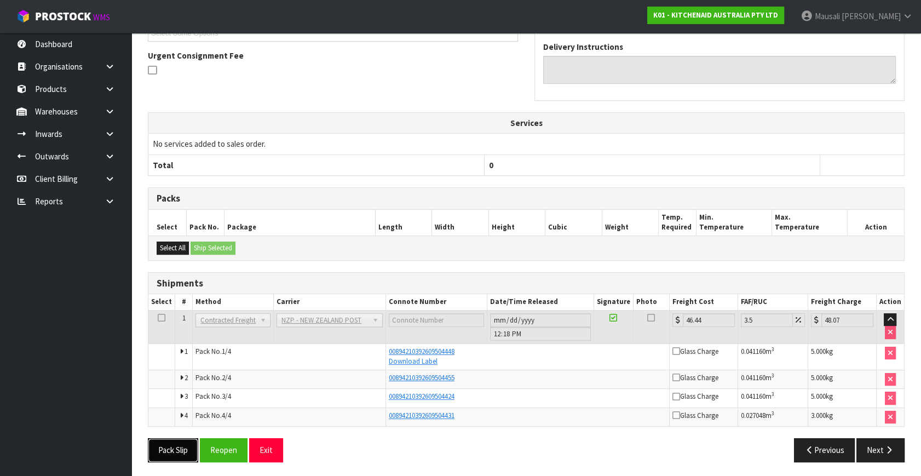
click at [167, 451] on button "Pack Slip" at bounding box center [173, 450] width 50 height 24
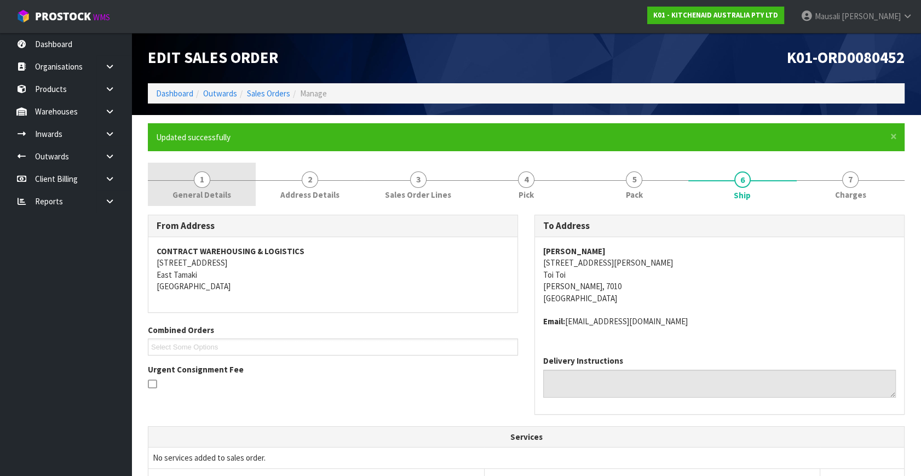
scroll to position [0, 0]
click at [257, 93] on link "Sales Orders" at bounding box center [268, 93] width 43 height 10
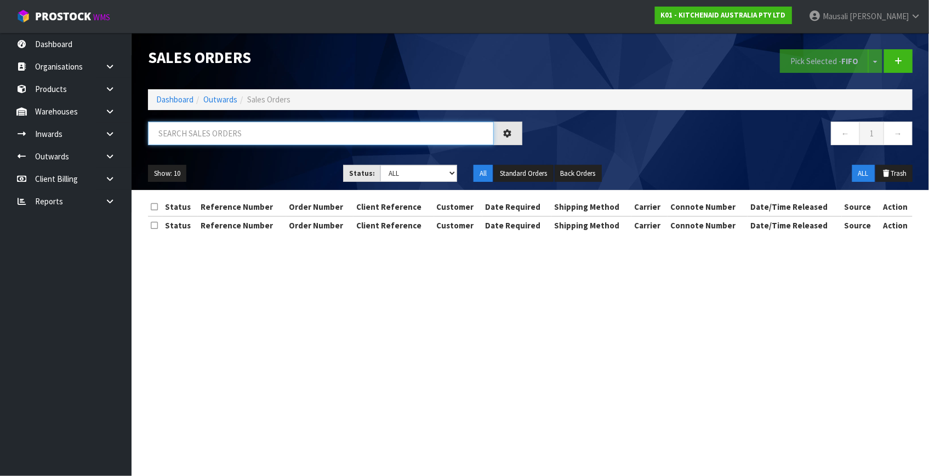
click at [175, 130] on input "text" at bounding box center [321, 134] width 346 height 24
click at [181, 99] on link "Dashboard" at bounding box center [174, 99] width 37 height 10
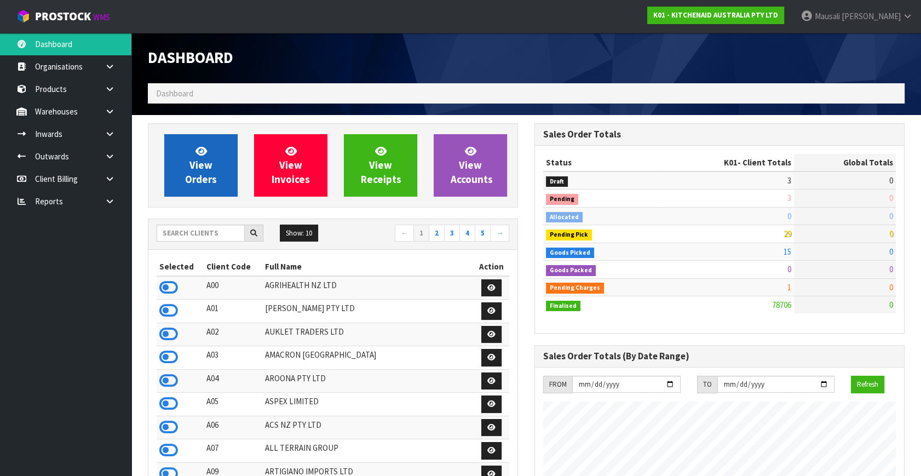
scroll to position [828, 386]
click at [225, 157] on link "View Orders" at bounding box center [200, 165] width 73 height 62
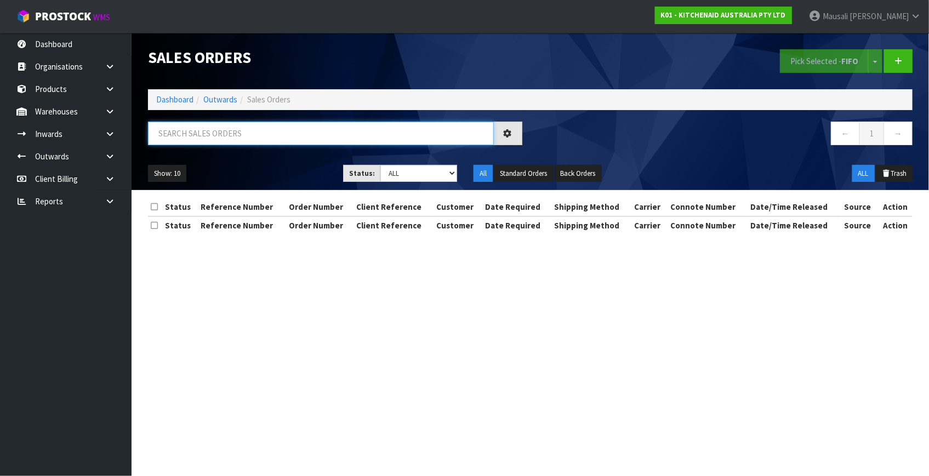
click at [159, 134] on input "text" at bounding box center [321, 134] width 346 height 24
type input "JOB-0416994"
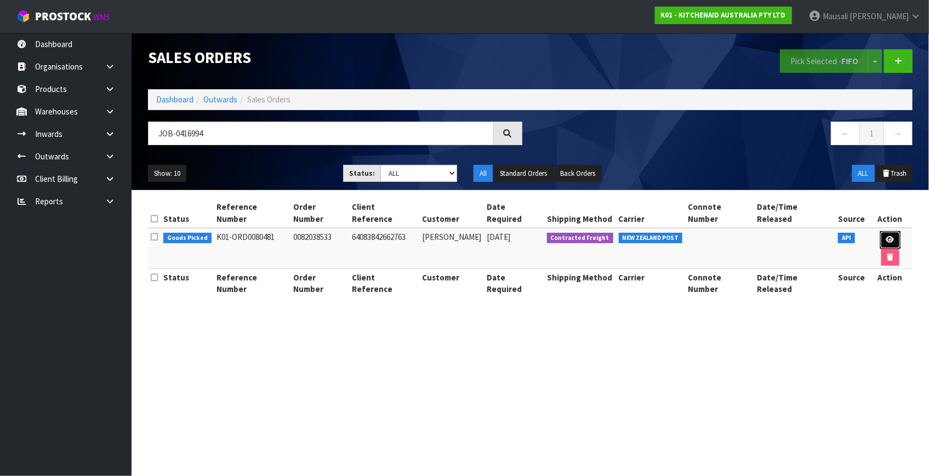
click at [880, 231] on link at bounding box center [890, 240] width 20 height 18
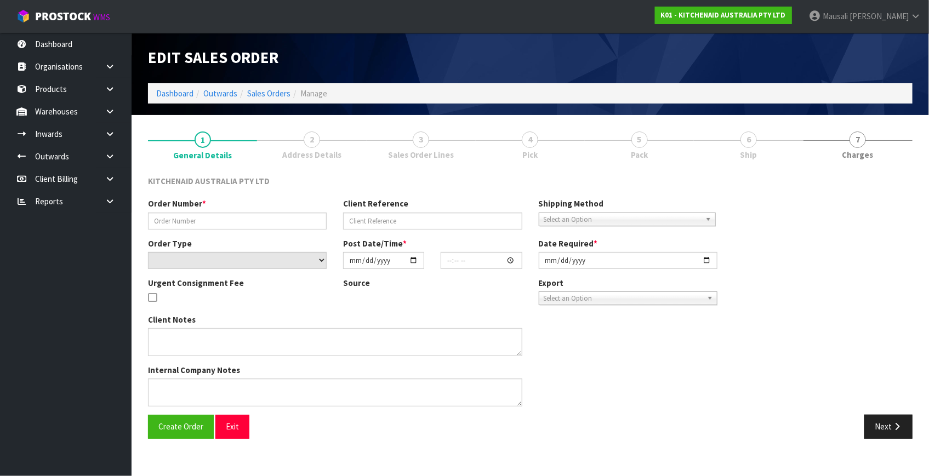
type input "0082038533"
type input "64083842662763"
select select "number:0"
type input "[DATE]"
type input "10:39:40.000"
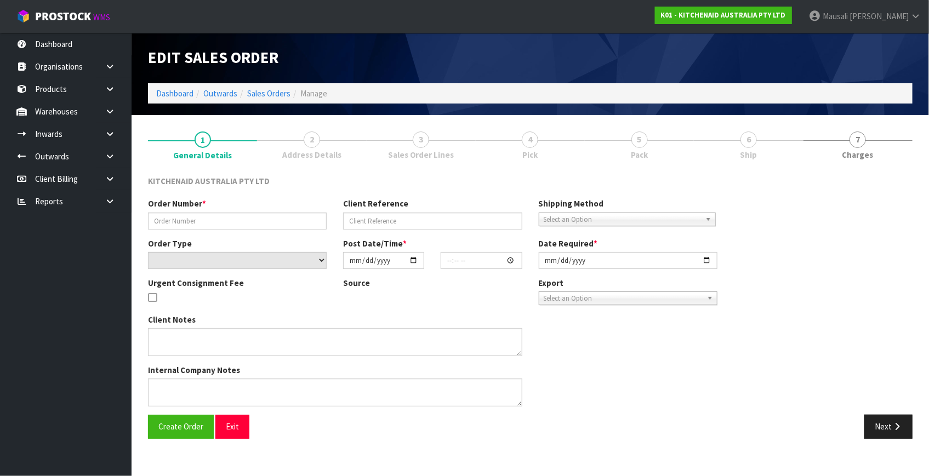
type input "[DATE]"
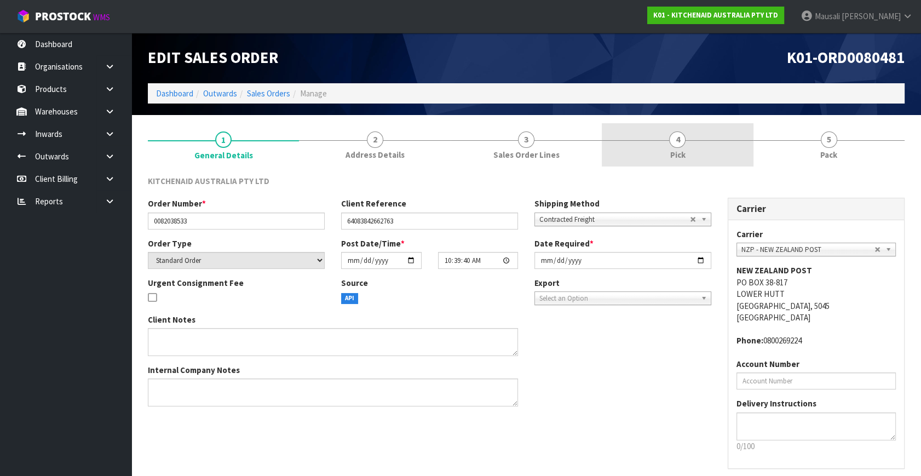
click at [671, 137] on span "4" at bounding box center [677, 139] width 16 height 16
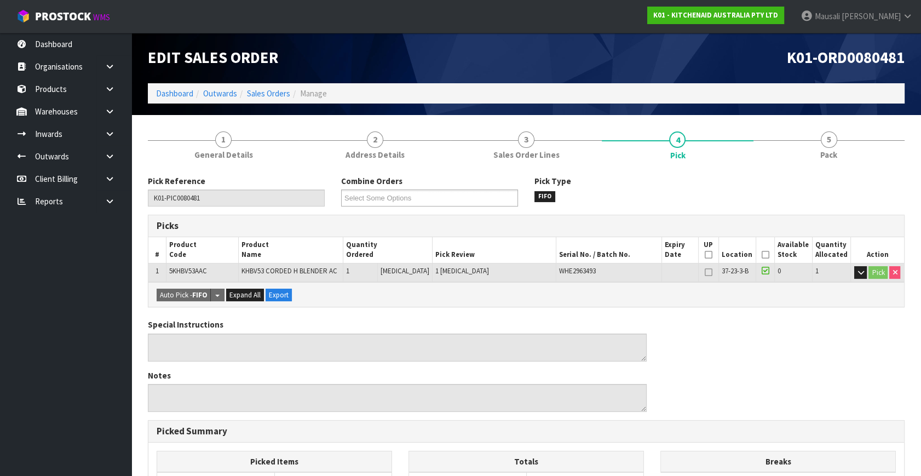
click at [764, 255] on icon at bounding box center [766, 255] width 8 height 1
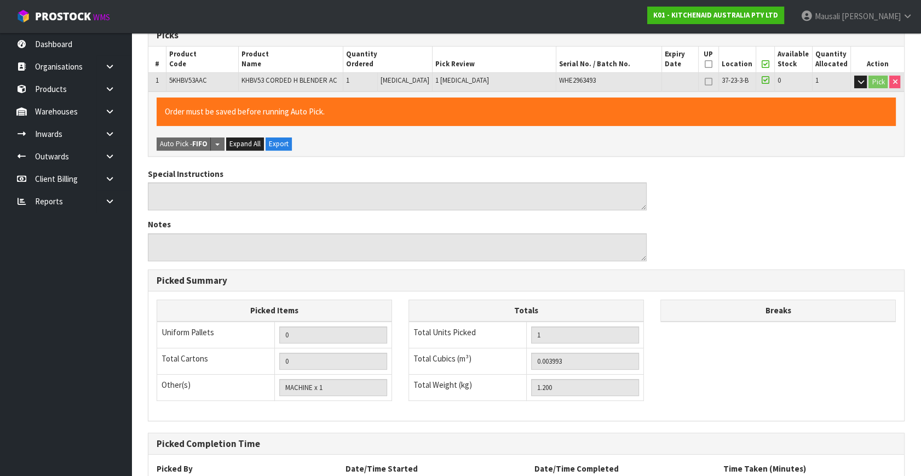
scroll to position [284, 0]
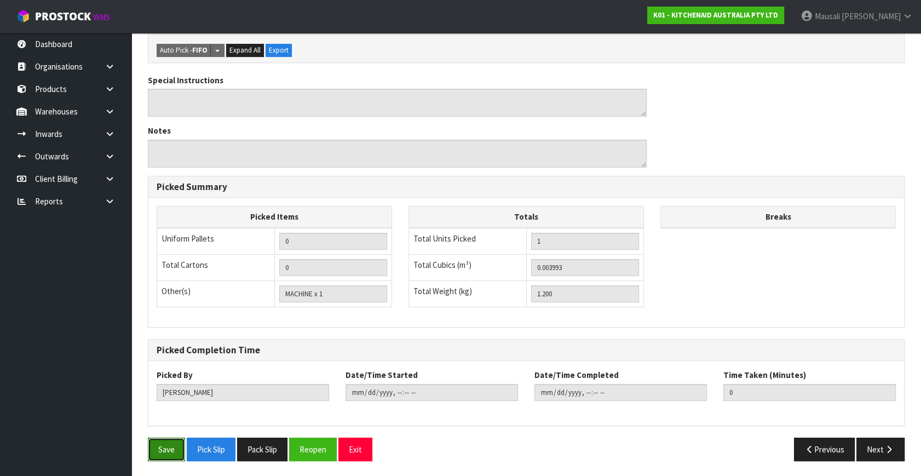
click at [159, 447] on button "Save" at bounding box center [166, 450] width 37 height 24
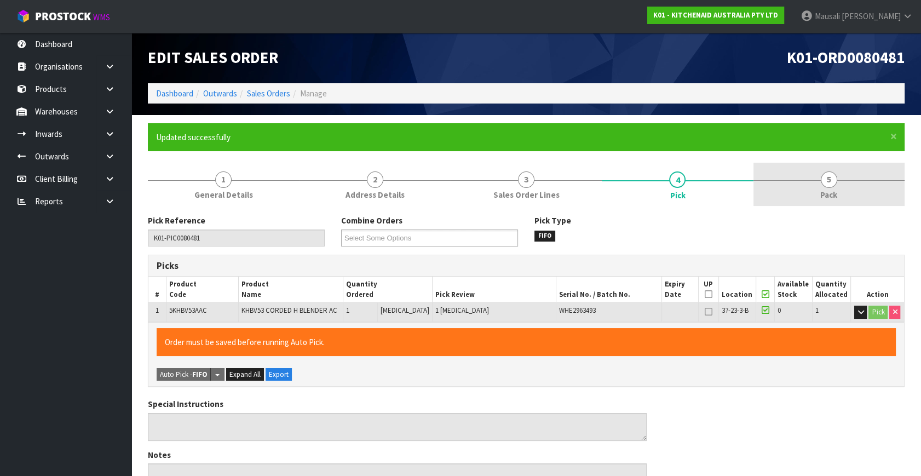
type input "[PERSON_NAME]"
type input "[DATE]T12:21:53"
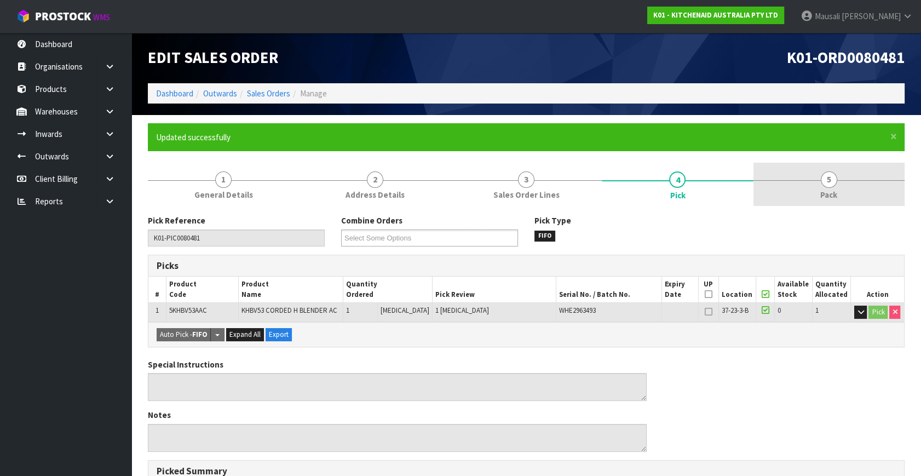
click at [824, 191] on span "Pack" at bounding box center [829, 195] width 17 height 12
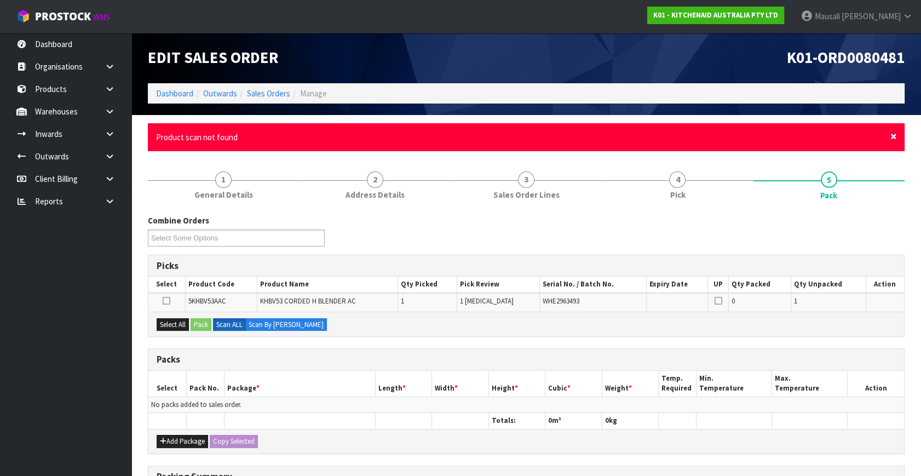
click at [891, 137] on span "×" at bounding box center [894, 136] width 7 height 15
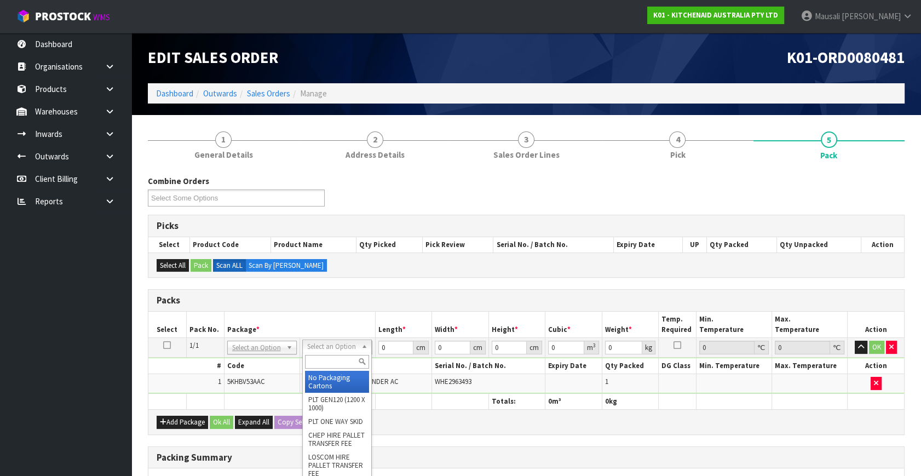
drag, startPoint x: 339, startPoint y: 343, endPoint x: 330, endPoint y: 364, distance: 22.1
click at [330, 364] on input "text" at bounding box center [337, 362] width 64 height 14
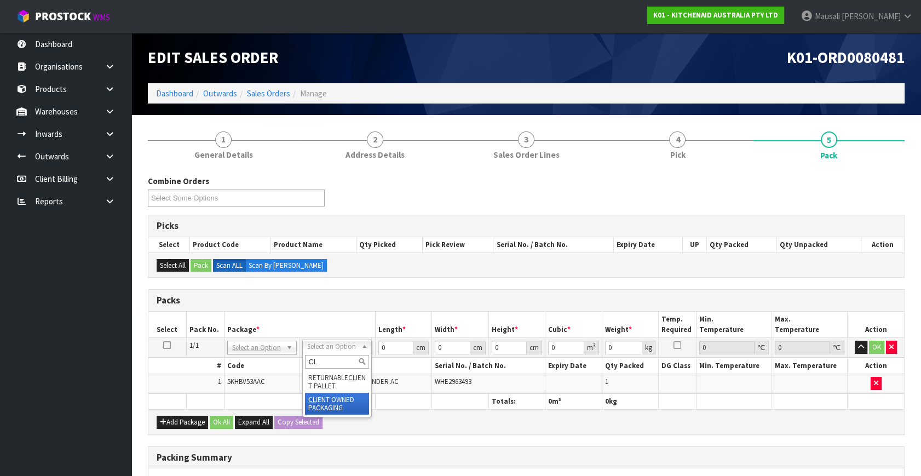
type input "CL"
type input "1.2"
drag, startPoint x: 394, startPoint y: 345, endPoint x: 355, endPoint y: 362, distance: 42.2
click at [352, 362] on tbody "1/1 NONE 007-001 007-002 007-004 007-009 007-013 007-014 007-015 007-017 007-01…" at bounding box center [526, 366] width 756 height 56
type input "30"
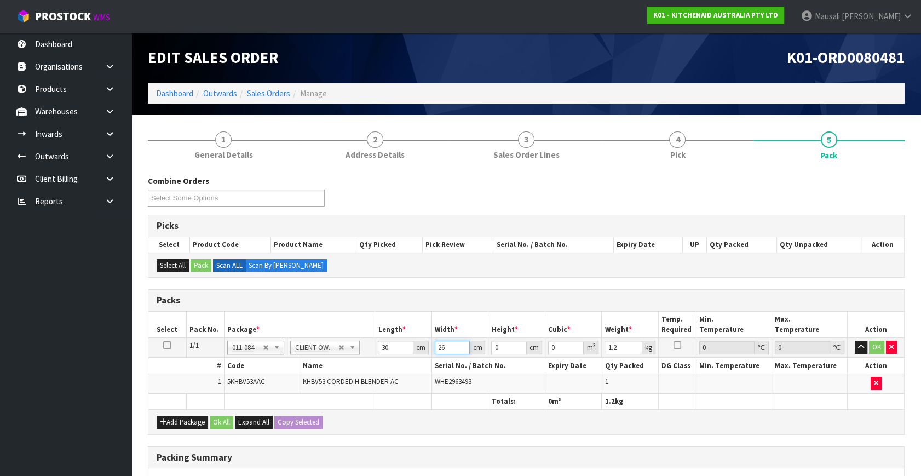
type input "26"
type input "1"
type input "0.00078"
type input "15"
type input "0.0117"
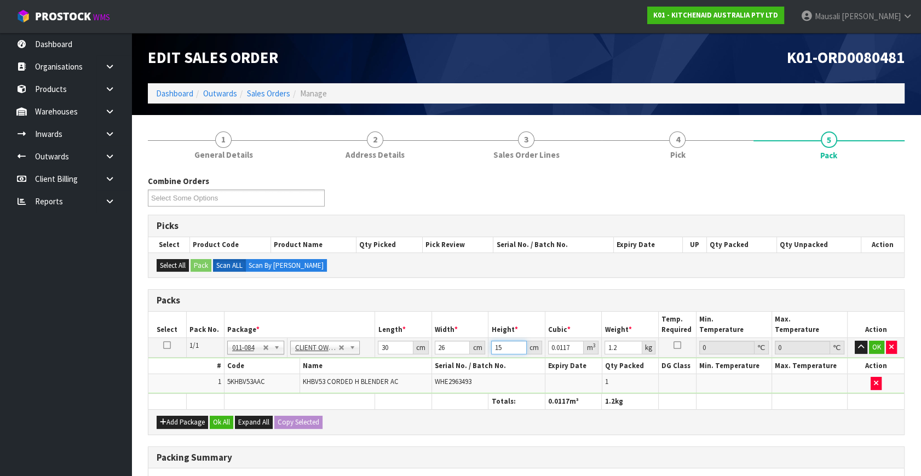
type input "15"
type input "2"
click at [232, 420] on button "Ok All" at bounding box center [222, 422] width 24 height 13
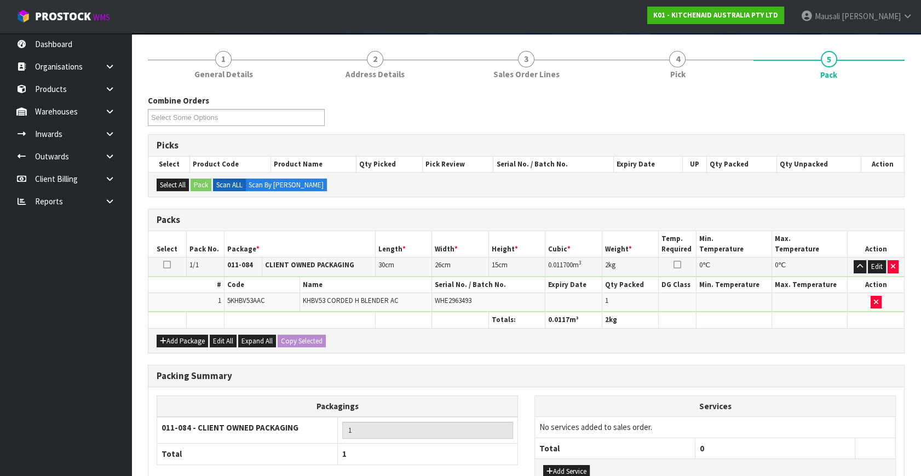
scroll to position [163, 0]
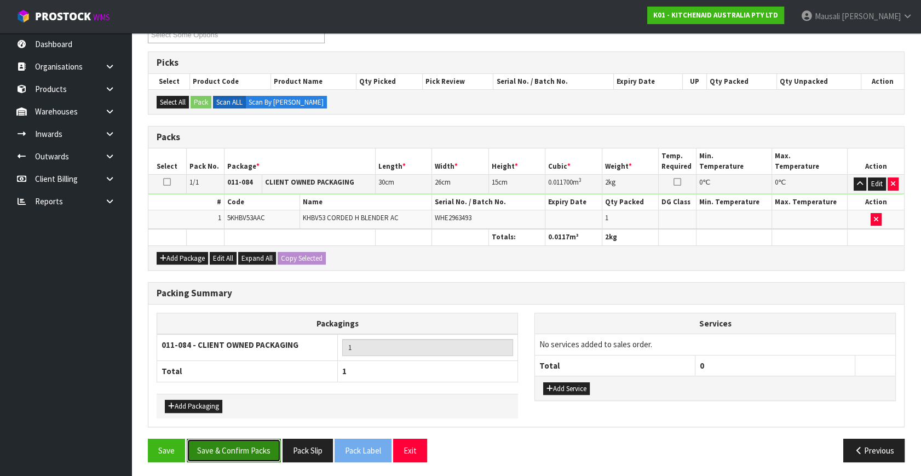
click at [247, 439] on button "Save & Confirm Packs" at bounding box center [234, 451] width 94 height 24
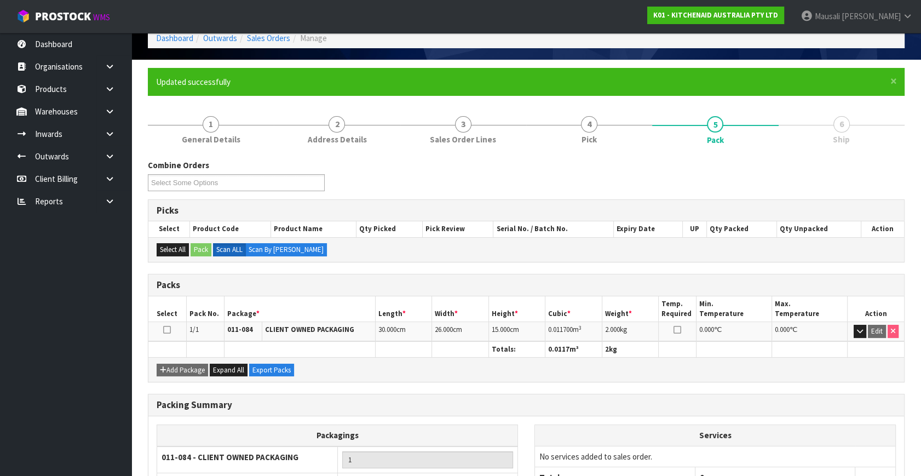
scroll to position [143, 0]
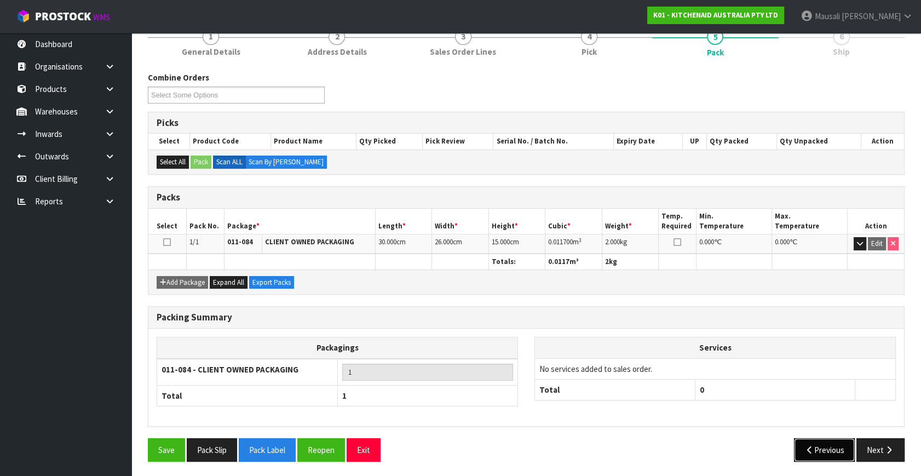
click at [853, 449] on button "Previous" at bounding box center [824, 450] width 61 height 24
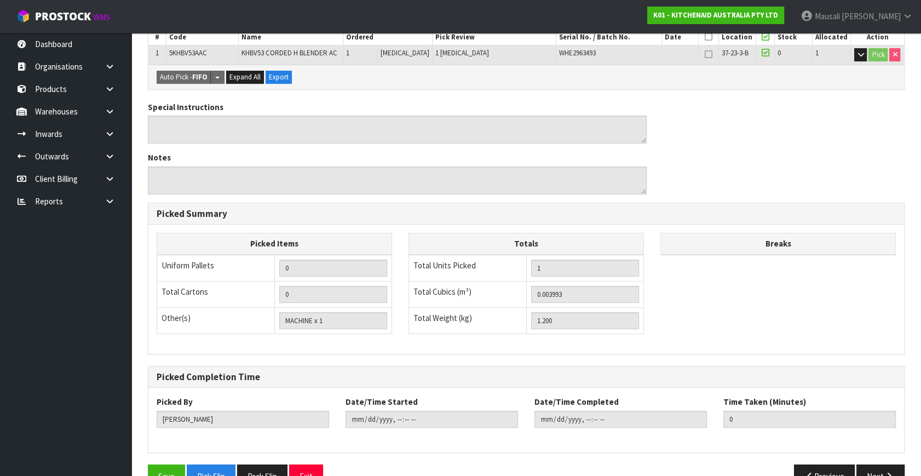
scroll to position [284, 0]
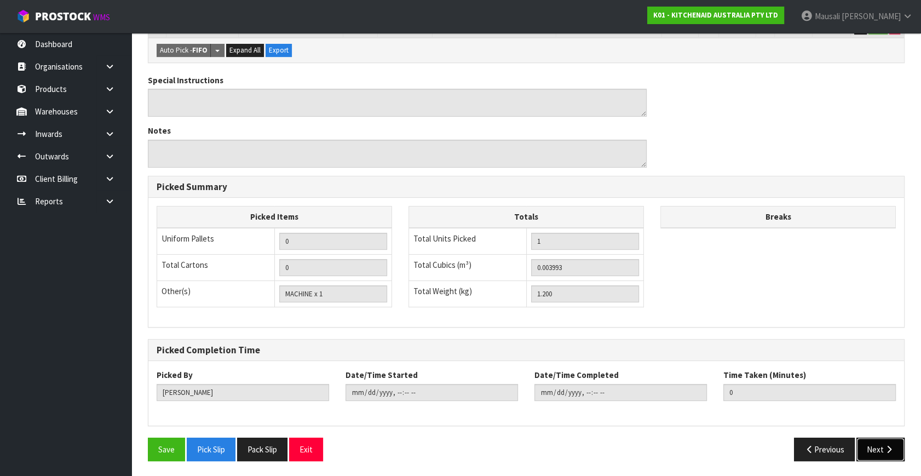
click at [890, 448] on icon "button" at bounding box center [889, 449] width 10 height 8
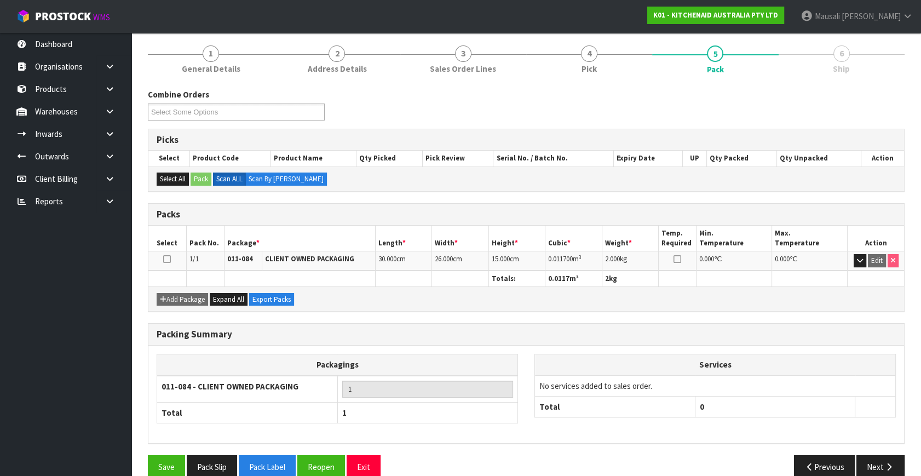
scroll to position [143, 0]
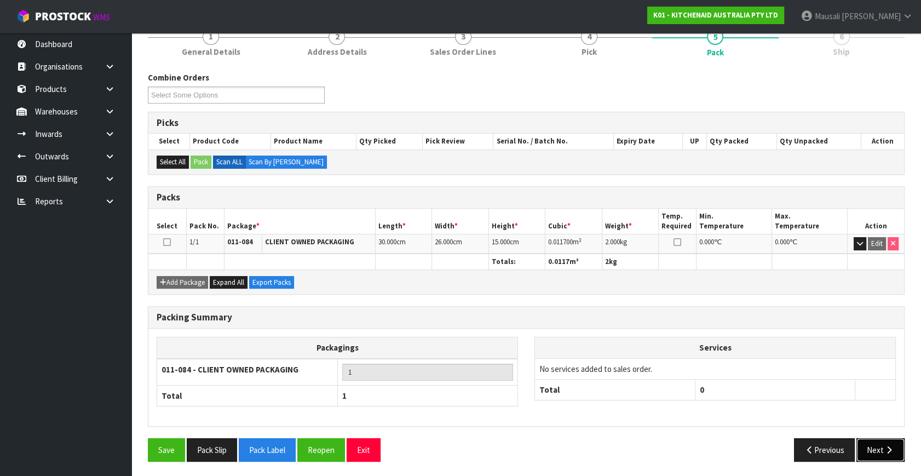
click at [878, 448] on button "Next" at bounding box center [881, 450] width 48 height 24
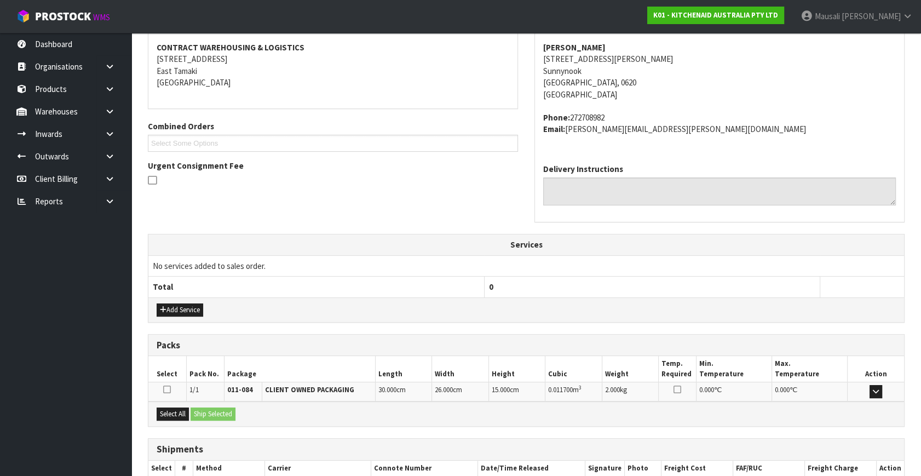
scroll to position [270, 0]
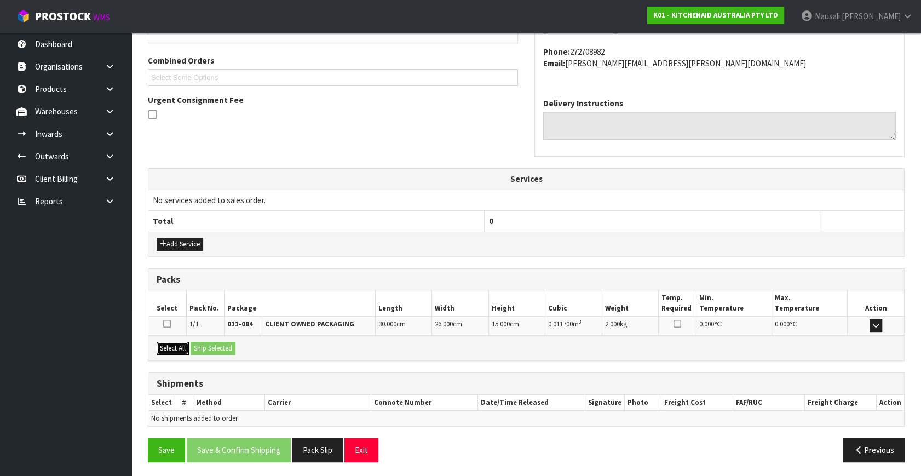
drag, startPoint x: 180, startPoint y: 346, endPoint x: 198, endPoint y: 346, distance: 18.1
click at [185, 346] on button "Select All" at bounding box center [173, 348] width 32 height 13
click at [221, 345] on button "Ship Selected" at bounding box center [213, 348] width 45 height 13
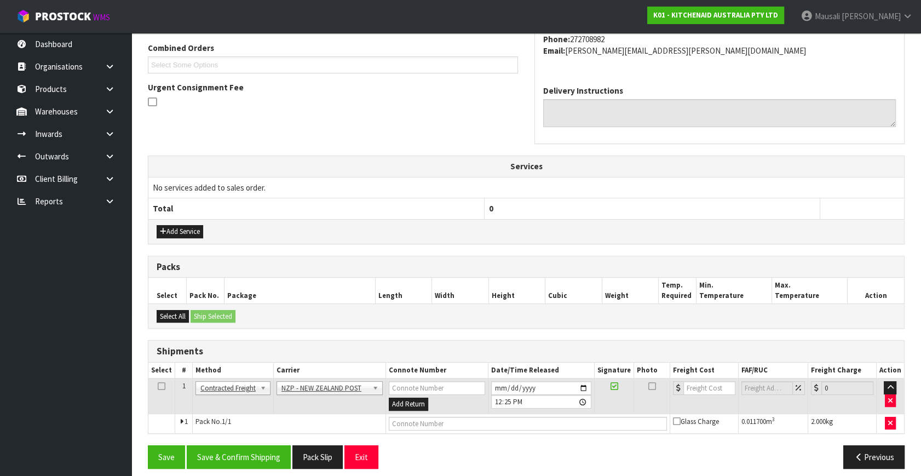
scroll to position [289, 0]
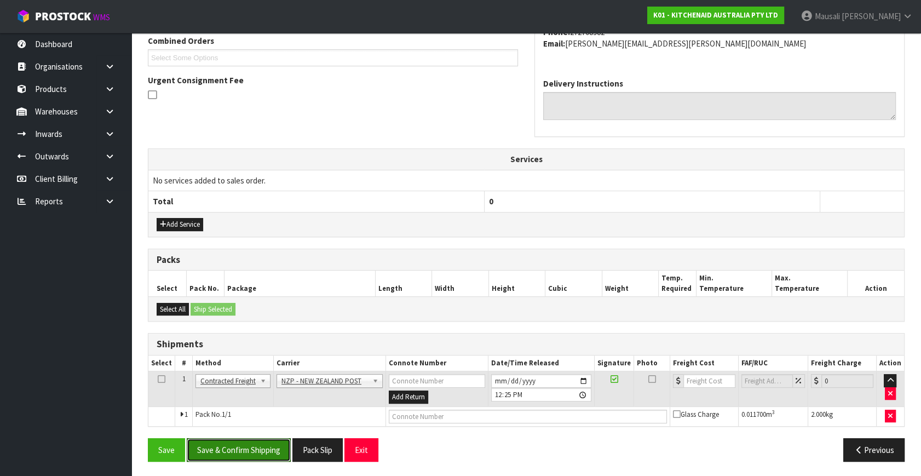
drag, startPoint x: 259, startPoint y: 444, endPoint x: 494, endPoint y: 426, distance: 235.2
click at [271, 445] on button "Save & Confirm Shipping" at bounding box center [239, 450] width 104 height 24
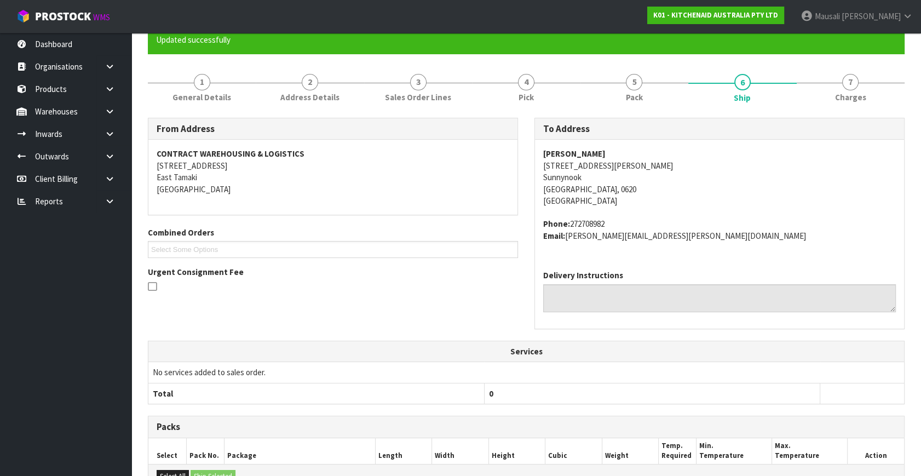
scroll to position [274, 0]
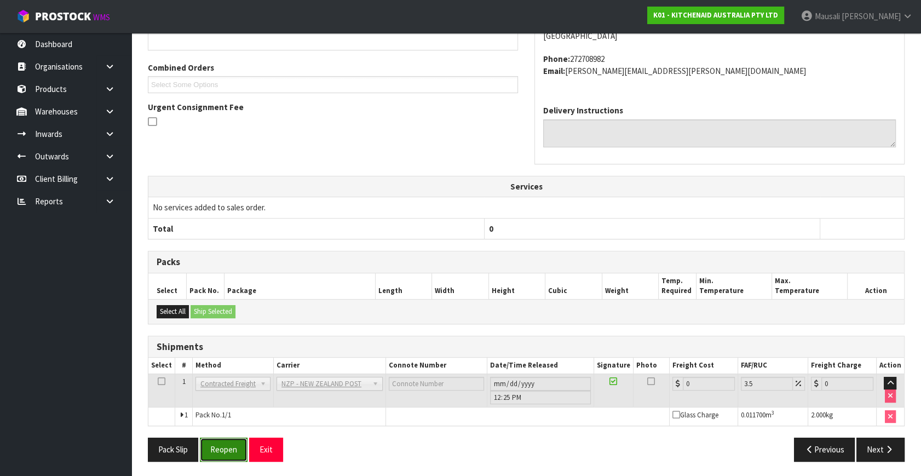
drag, startPoint x: 232, startPoint y: 448, endPoint x: 237, endPoint y: 447, distance: 5.5
click at [232, 448] on button "Reopen" at bounding box center [224, 450] width 48 height 24
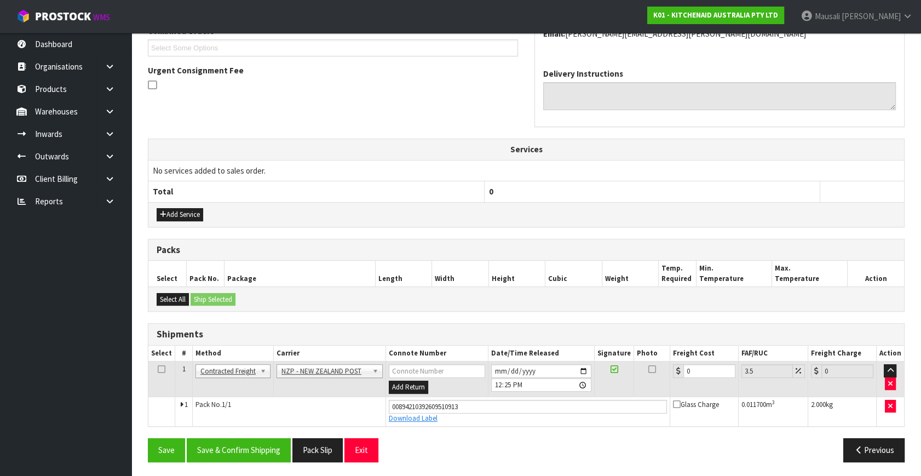
scroll to position [300, 0]
click at [674, 381] on td "0" at bounding box center [704, 379] width 68 height 36
drag, startPoint x: 674, startPoint y: 381, endPoint x: 554, endPoint y: 235, distance: 188.7
click at [554, 235] on div "From Address CONTRACT WAREHOUSING & LOGISTICS [STREET_ADDRESS] Combined Orders …" at bounding box center [526, 192] width 757 height 555
click at [706, 368] on input "0" at bounding box center [710, 371] width 52 height 14
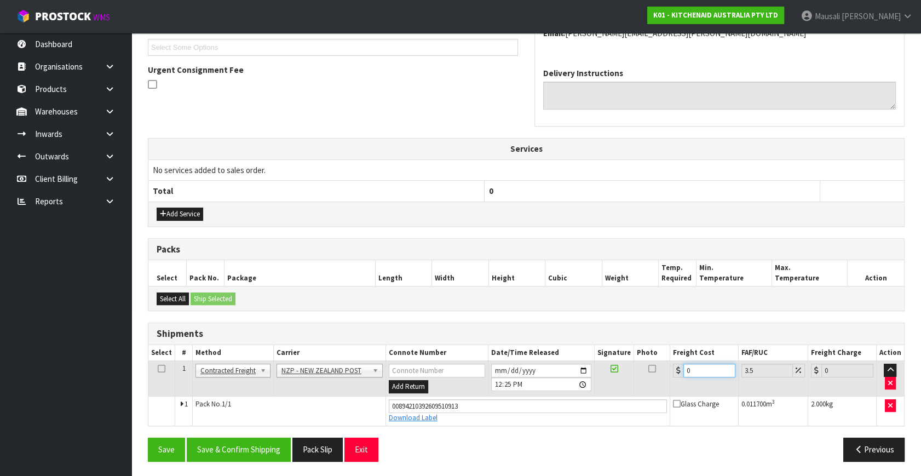
drag, startPoint x: 701, startPoint y: 369, endPoint x: 678, endPoint y: 373, distance: 22.8
click at [678, 373] on div "0" at bounding box center [704, 371] width 62 height 14
type input "4"
type input "4.14"
type input "4.3"
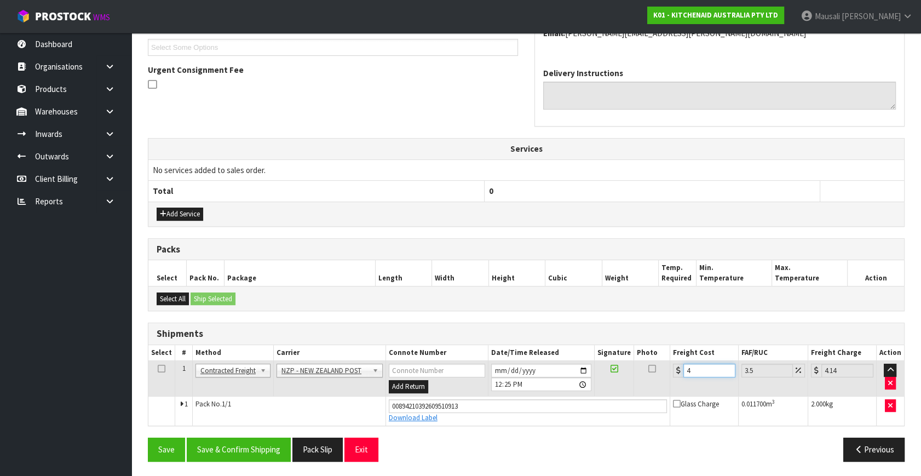
type input "4.45"
type input "4.33"
type input "4.48"
type input "4.33"
click at [278, 444] on button "Save & Confirm Shipping" at bounding box center [239, 450] width 104 height 24
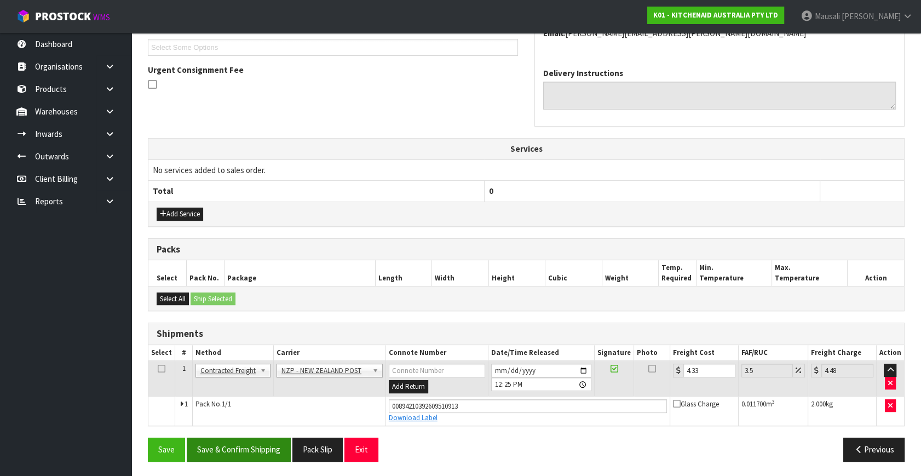
scroll to position [0, 0]
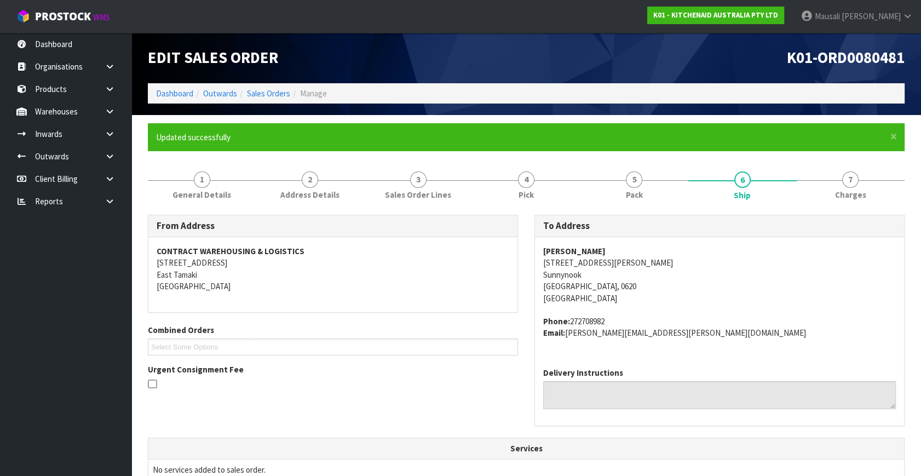
click at [264, 86] on ol "Dashboard Outwards Sales Orders Manage" at bounding box center [526, 93] width 757 height 20
click at [268, 91] on link "Sales Orders" at bounding box center [268, 93] width 43 height 10
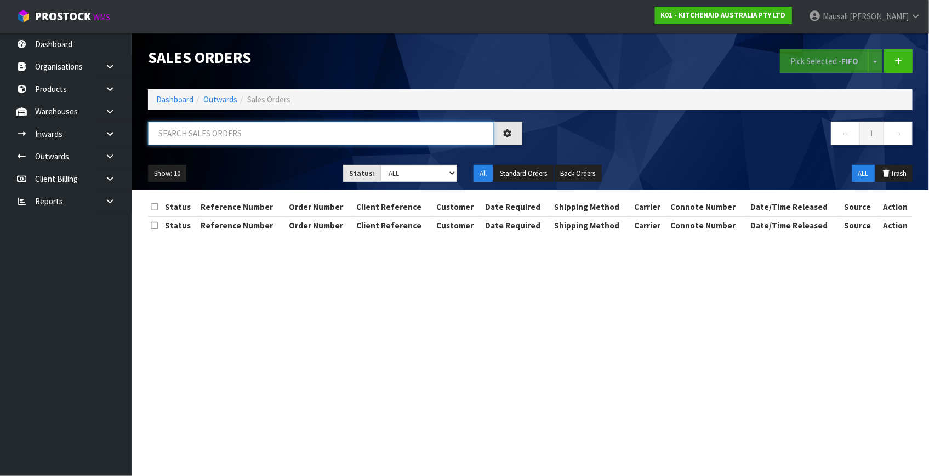
click at [185, 133] on input "text" at bounding box center [321, 134] width 346 height 24
type input "JOB-0416866"
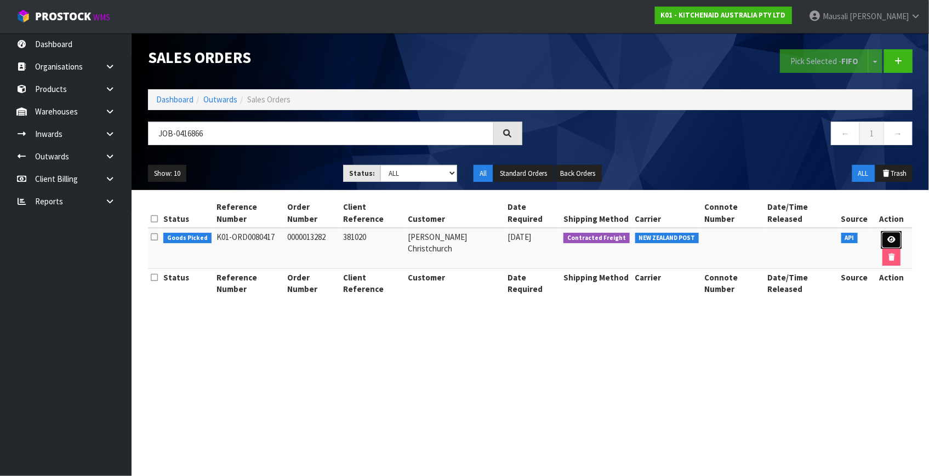
click at [888, 236] on icon at bounding box center [891, 239] width 8 height 7
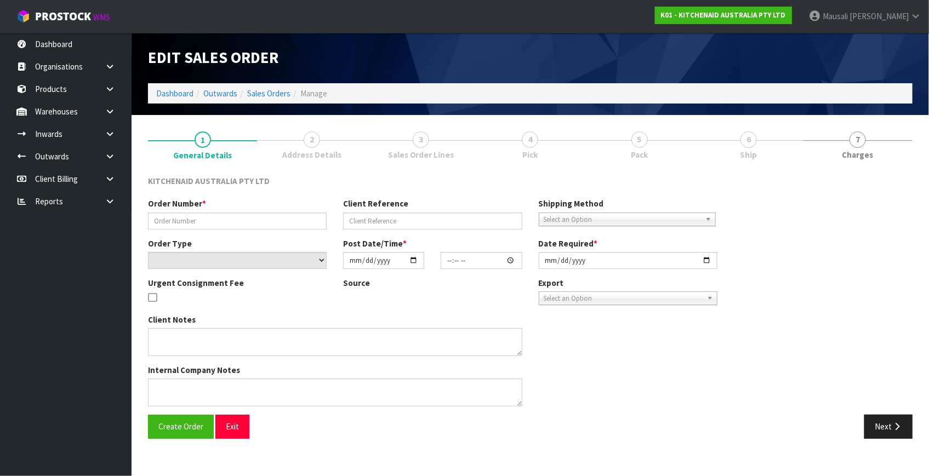
type input "0000013282"
type input "381020"
select select "number:0"
type input "[DATE]"
type input "14:33:07.000"
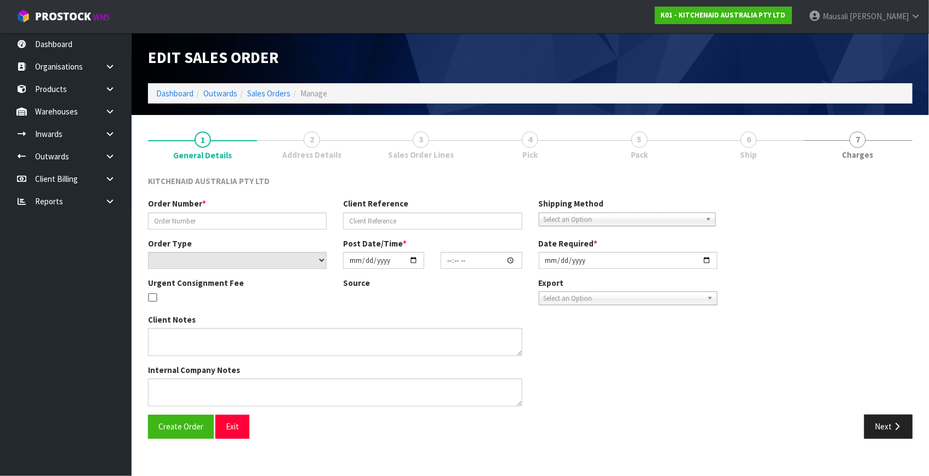
type input "[DATE]"
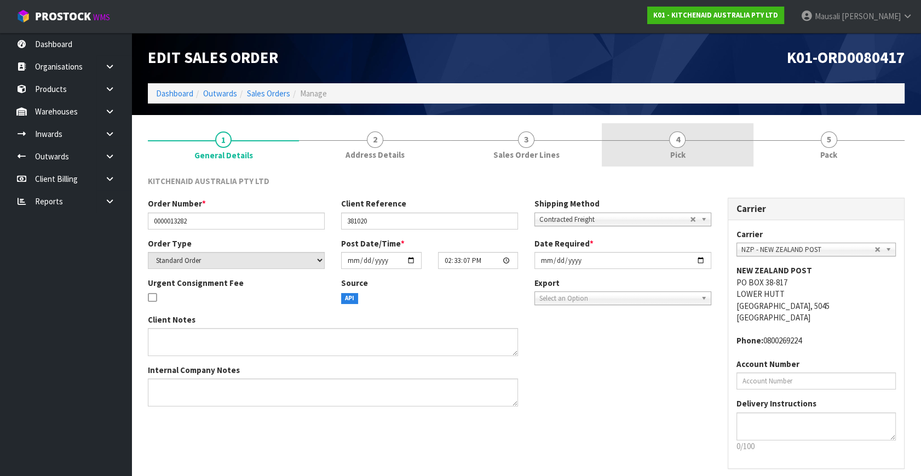
click at [686, 139] on link "4 Pick" at bounding box center [677, 144] width 151 height 43
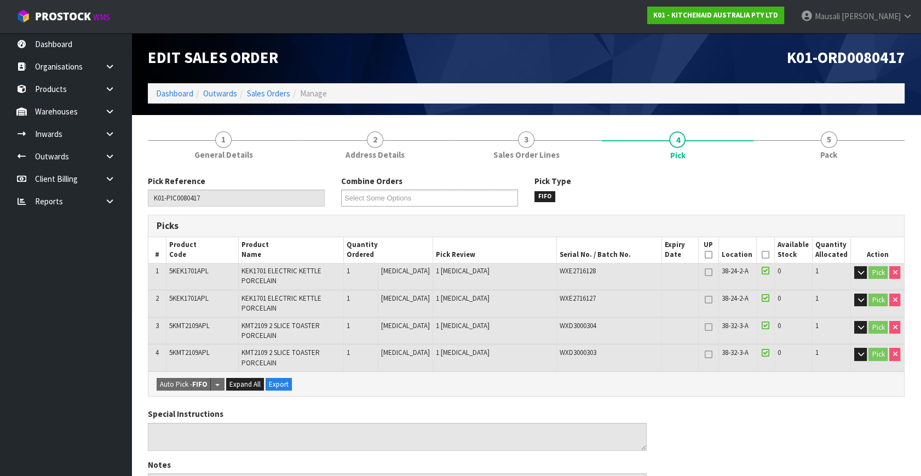
click at [758, 249] on th "Picked" at bounding box center [766, 250] width 18 height 26
click at [762, 255] on icon at bounding box center [766, 255] width 8 height 1
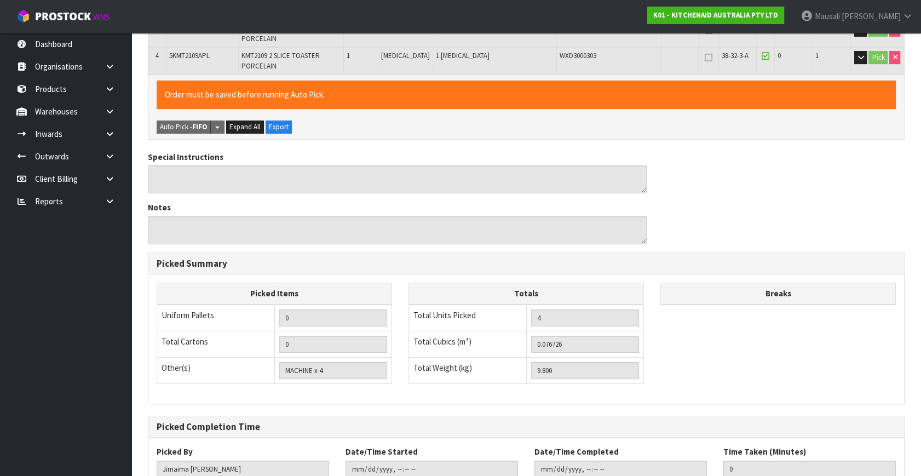
scroll to position [373, 0]
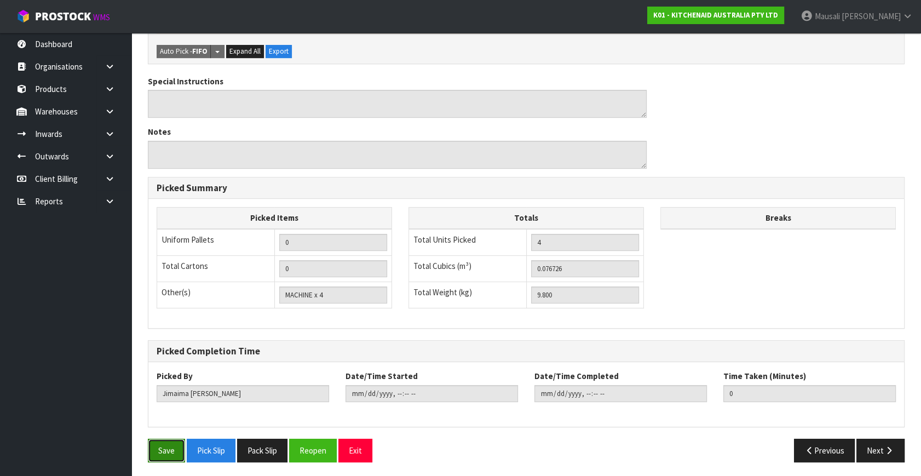
click at [163, 444] on button "Save" at bounding box center [166, 451] width 37 height 24
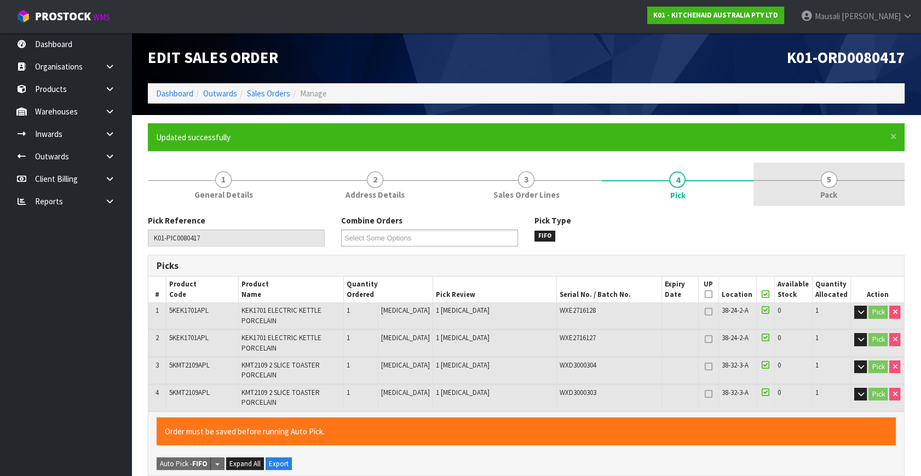
click at [828, 182] on span "5" at bounding box center [829, 179] width 16 height 16
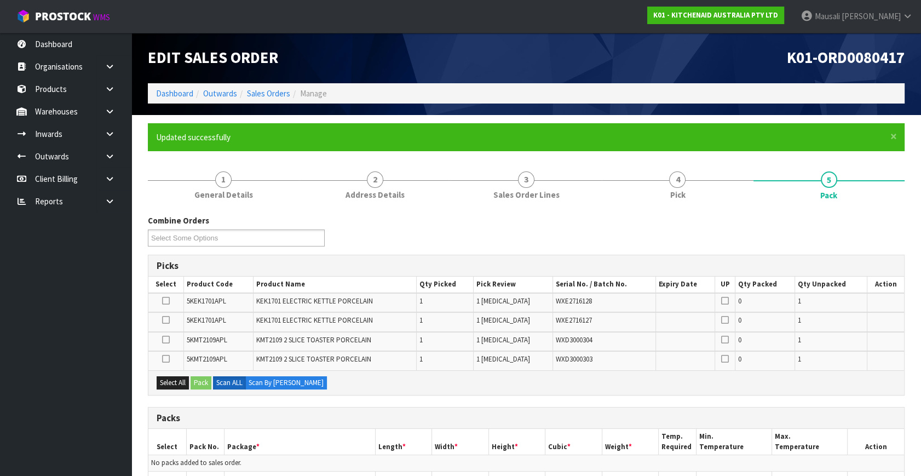
scroll to position [199, 0]
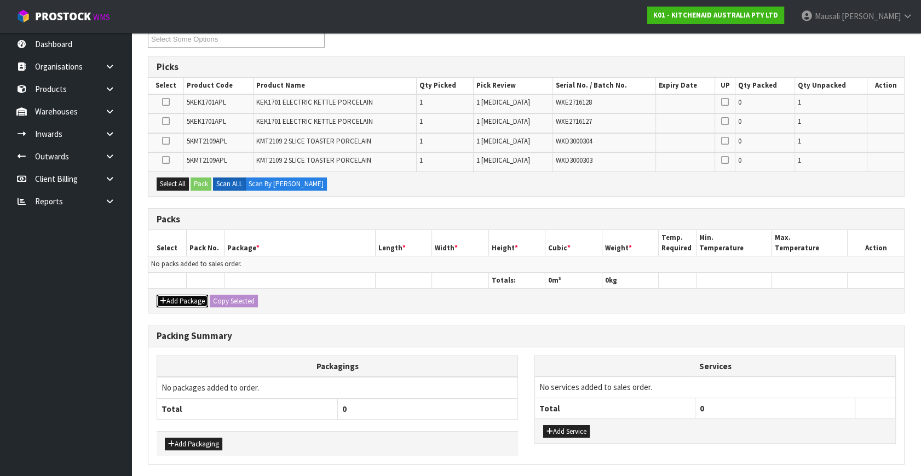
click at [189, 297] on button "Add Package" at bounding box center [182, 301] width 51 height 13
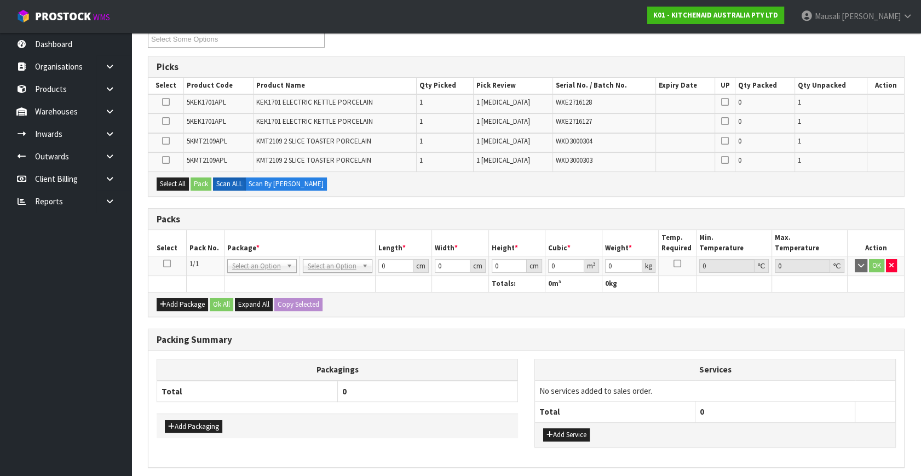
drag, startPoint x: 189, startPoint y: 297, endPoint x: 168, endPoint y: 262, distance: 41.1
click at [168, 263] on icon at bounding box center [167, 263] width 8 height 1
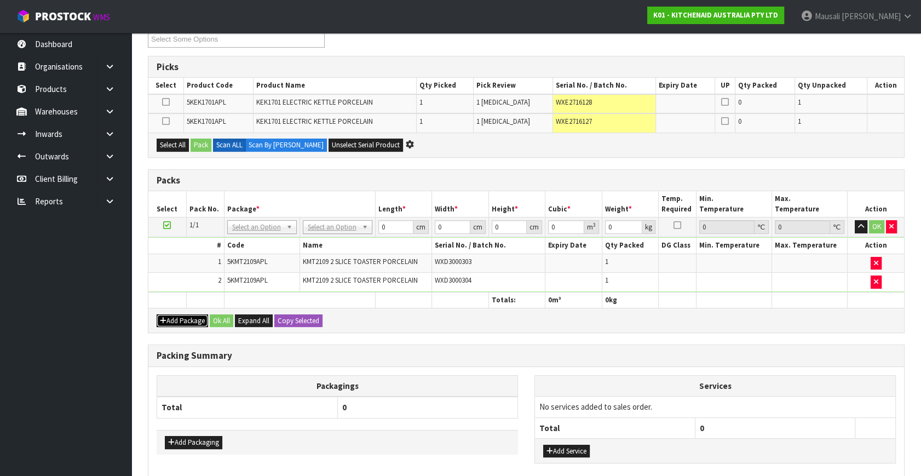
click at [174, 320] on button "Add Package" at bounding box center [182, 320] width 51 height 13
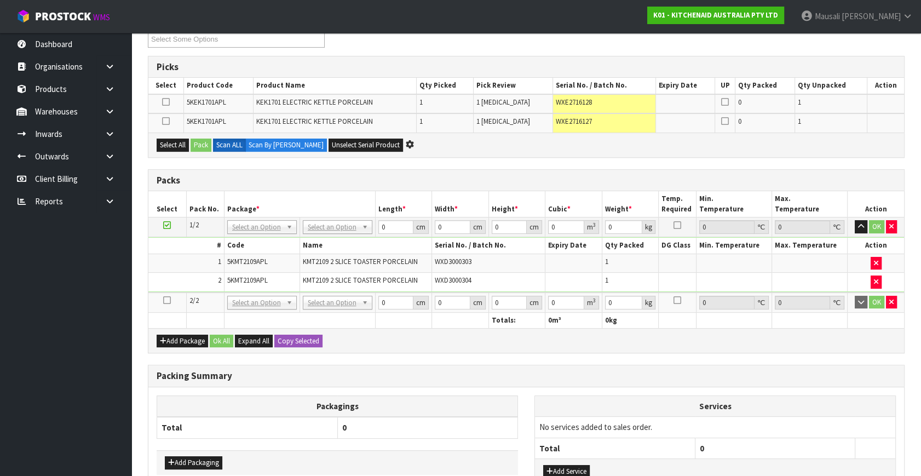
drag, startPoint x: 173, startPoint y: 319, endPoint x: 165, endPoint y: 299, distance: 21.9
click at [165, 300] on icon at bounding box center [167, 300] width 8 height 1
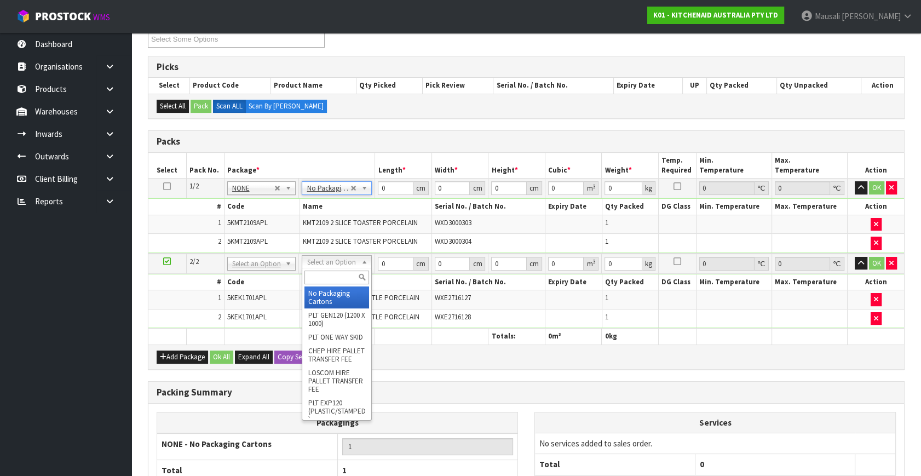
type input "2"
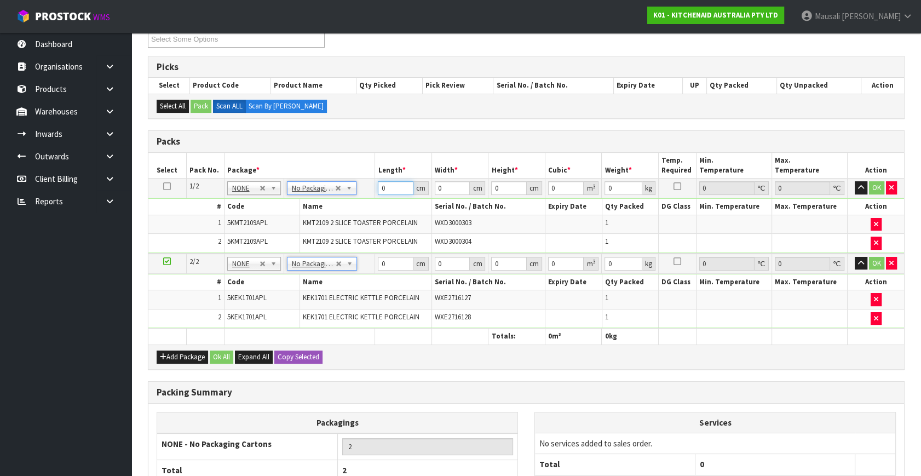
drag, startPoint x: 391, startPoint y: 188, endPoint x: 364, endPoint y: 196, distance: 28.4
click at [368, 198] on tbody "1/2 NONE 007-001 007-002 007-004 007-009 007-013 007-014 007-015 007-017 007-01…" at bounding box center [526, 216] width 756 height 75
type input "46"
type input "39"
type input "2"
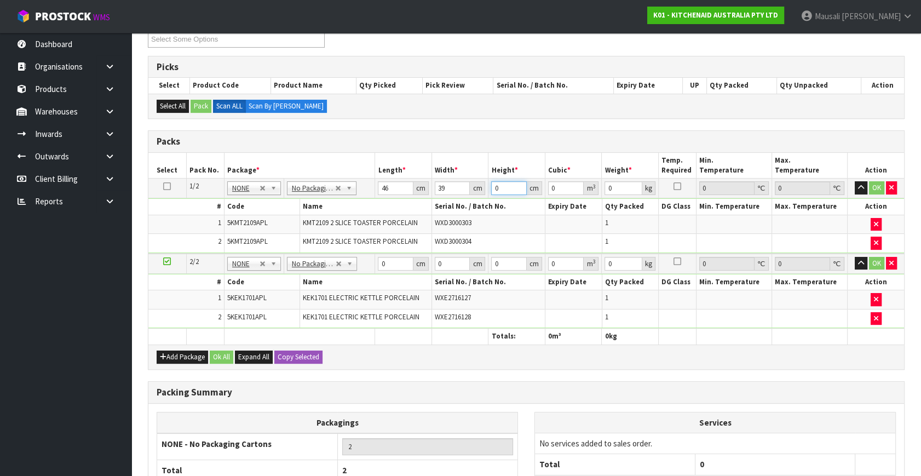
type input "0.003588"
type input "29"
type input "0.052026"
type input "29"
type input "7"
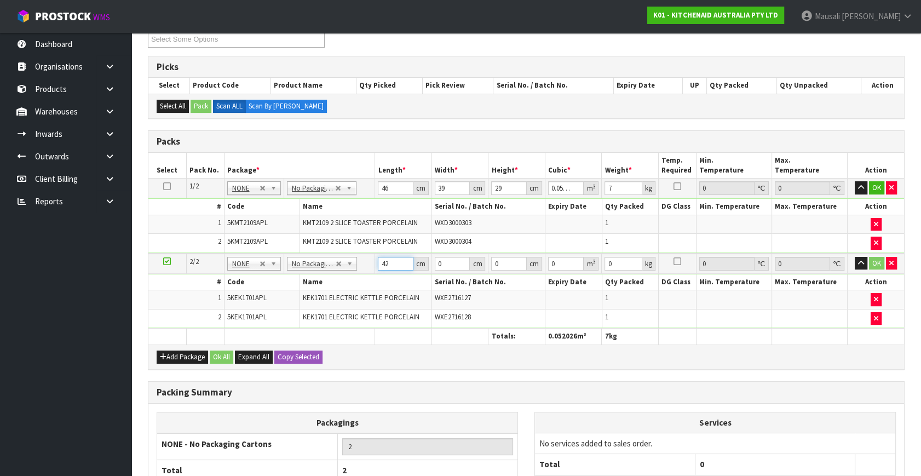
type input "42"
type input "28"
type input "3"
type input "0.003528"
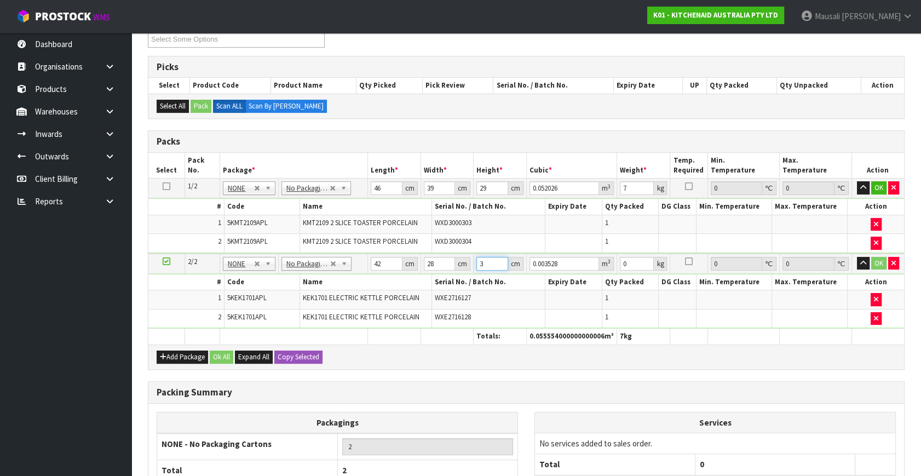
type input "35"
type input "0.04116"
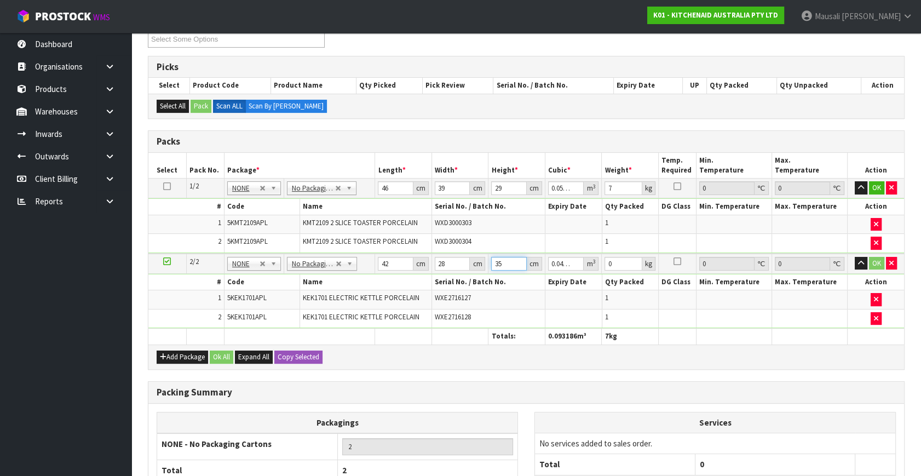
type input "35"
type input "5"
click at [221, 351] on button "Ok All" at bounding box center [222, 357] width 24 height 13
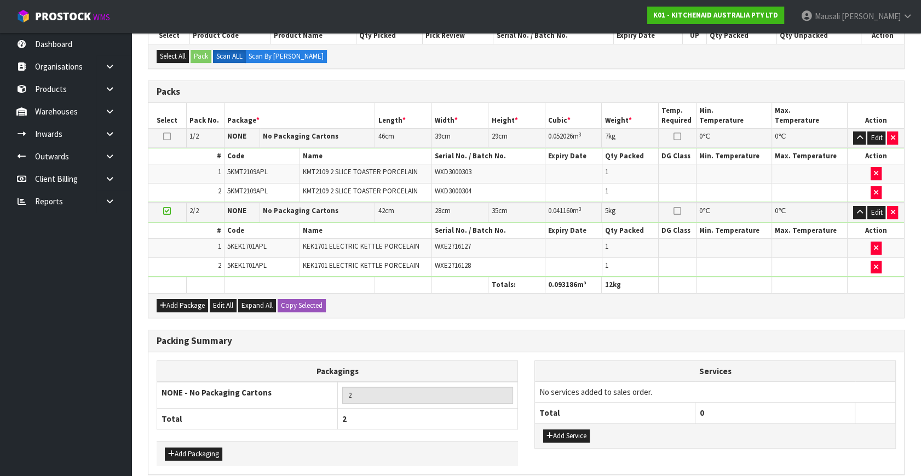
scroll to position [295, 0]
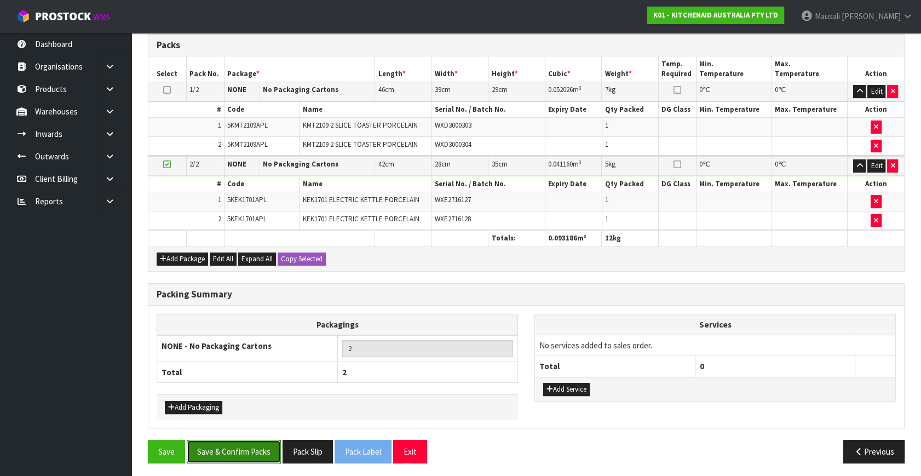
click at [230, 446] on button "Save & Confirm Packs" at bounding box center [234, 452] width 94 height 24
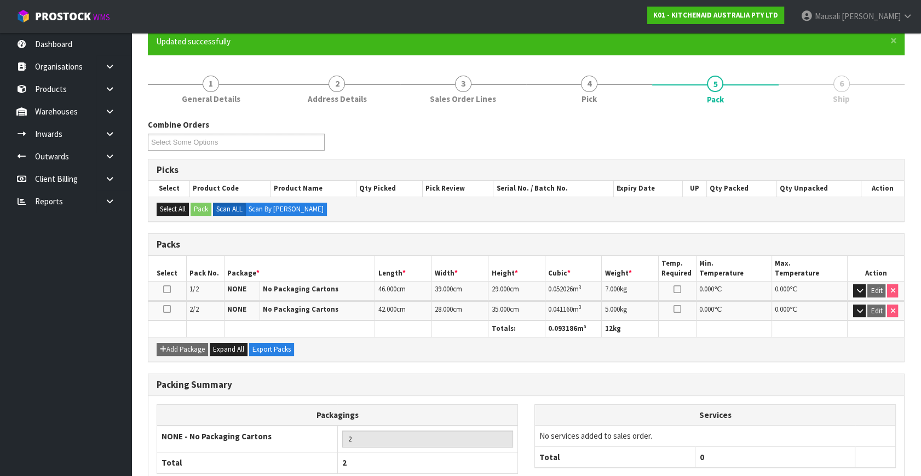
scroll to position [163, 0]
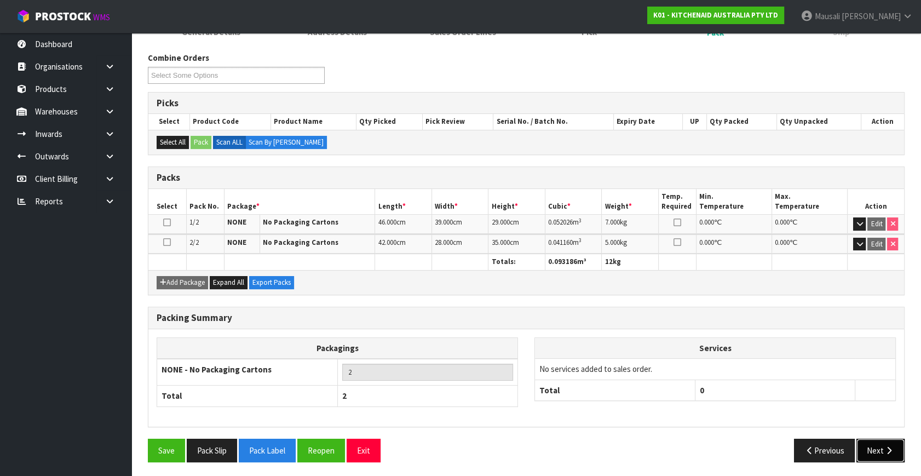
click at [878, 447] on button "Next" at bounding box center [881, 451] width 48 height 24
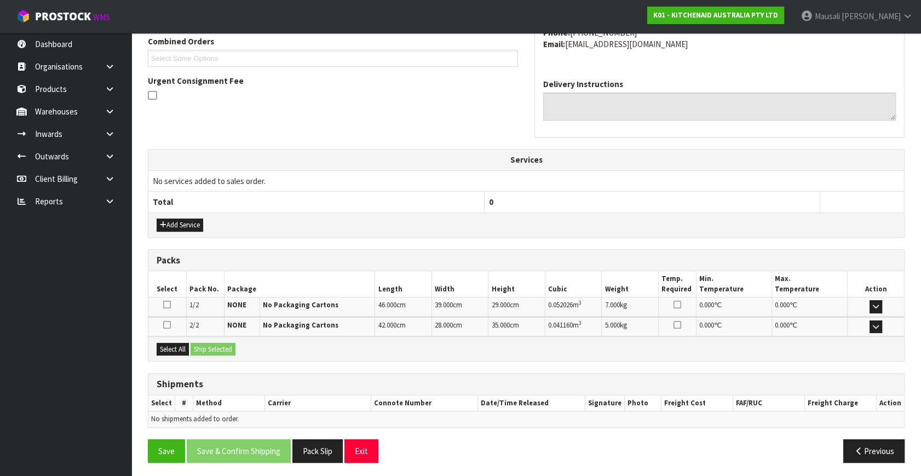
scroll to position [290, 0]
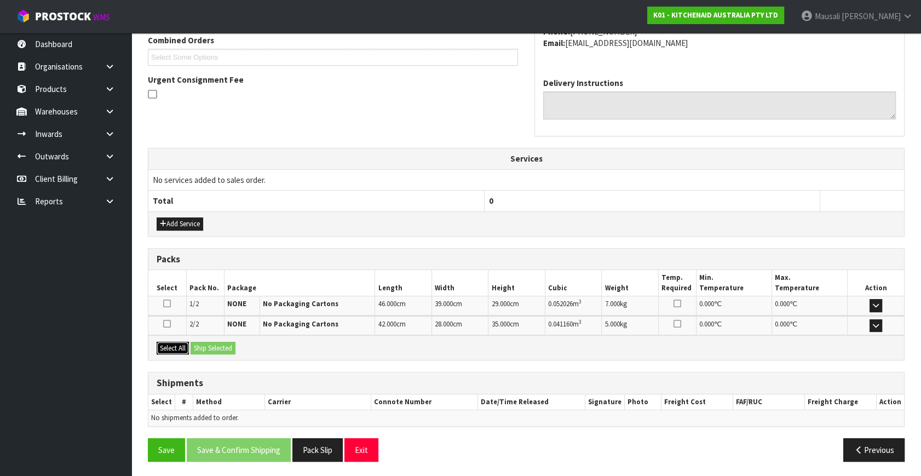
drag, startPoint x: 175, startPoint y: 346, endPoint x: 223, endPoint y: 351, distance: 48.0
click at [176, 346] on button "Select All" at bounding box center [173, 348] width 32 height 13
click at [224, 351] on button "Ship Selected" at bounding box center [213, 348] width 45 height 13
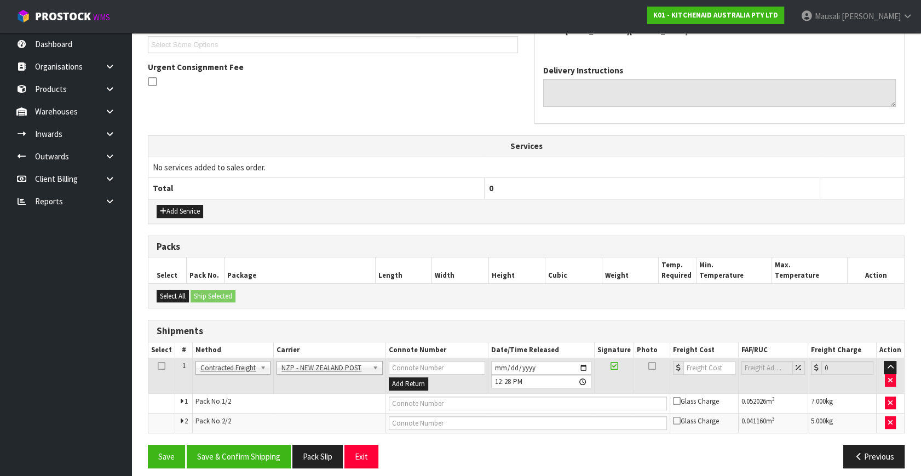
scroll to position [309, 0]
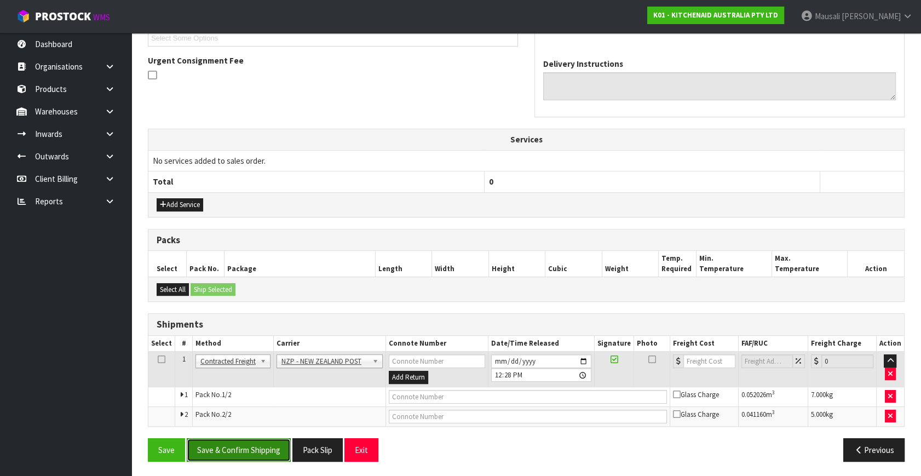
click at [274, 442] on button "Save & Confirm Shipping" at bounding box center [239, 450] width 104 height 24
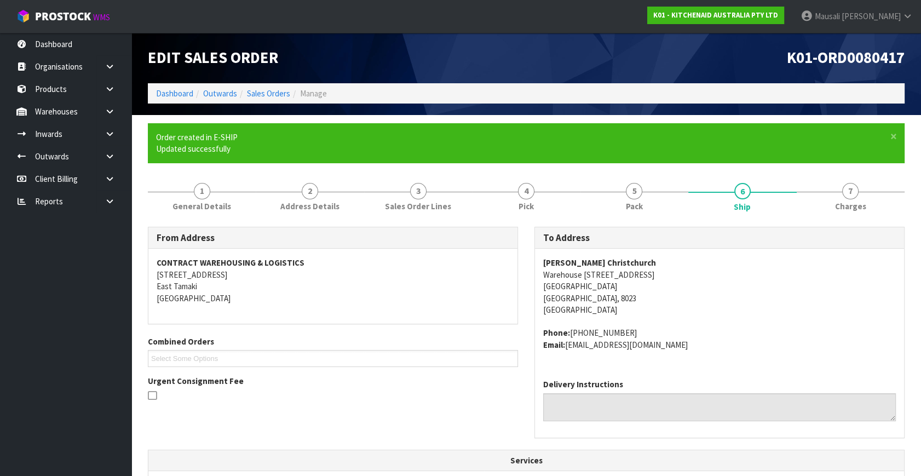
scroll to position [293, 0]
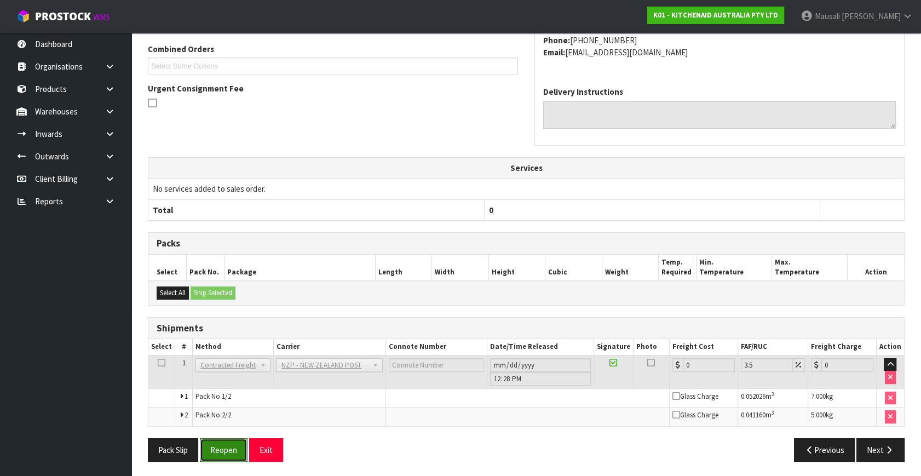
click at [227, 443] on button "Reopen" at bounding box center [224, 450] width 48 height 24
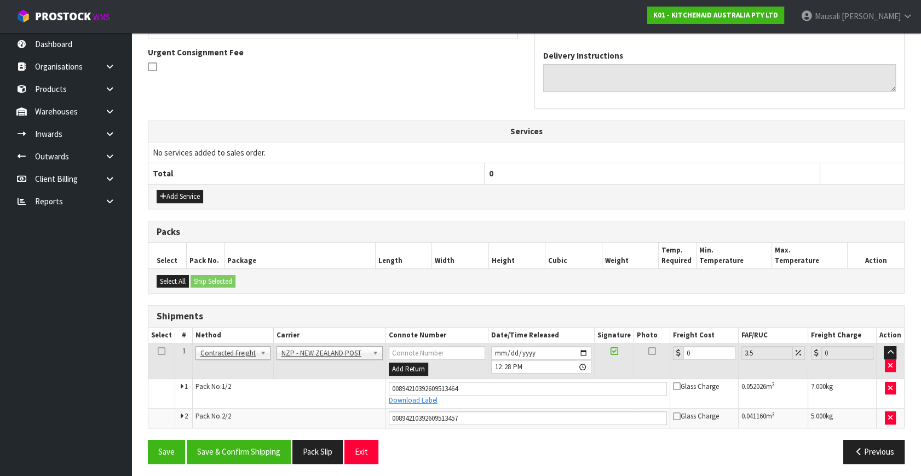
scroll to position [319, 0]
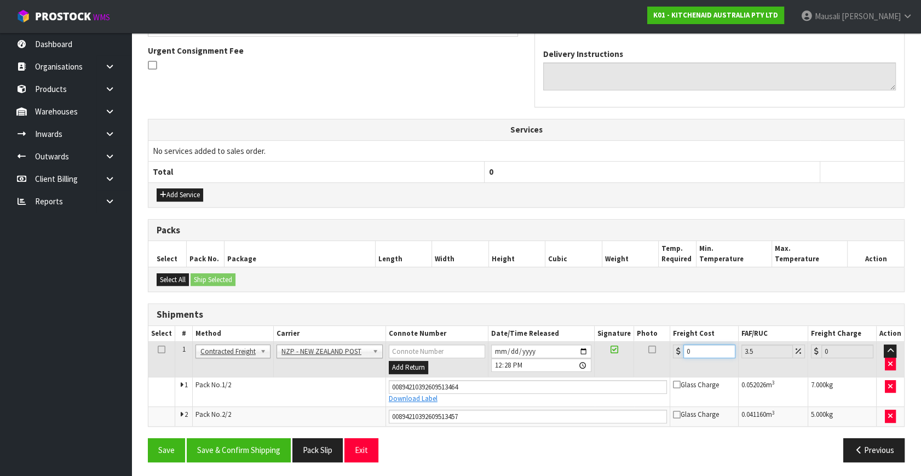
drag, startPoint x: 704, startPoint y: 349, endPoint x: 677, endPoint y: 359, distance: 29.8
click at [677, 359] on td "0" at bounding box center [704, 360] width 68 height 36
type input "2"
type input "2.07"
type input "24"
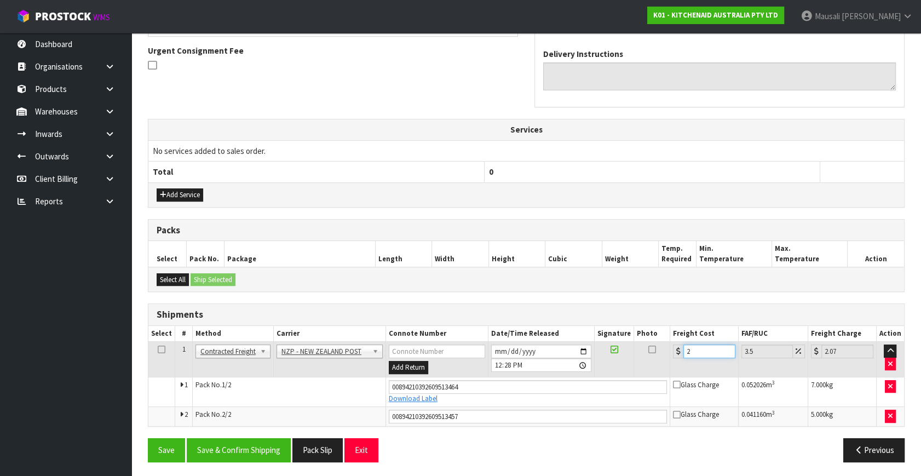
type input "24.84"
type input "24.8"
type input "25.67"
type input "24.88"
type input "25.75"
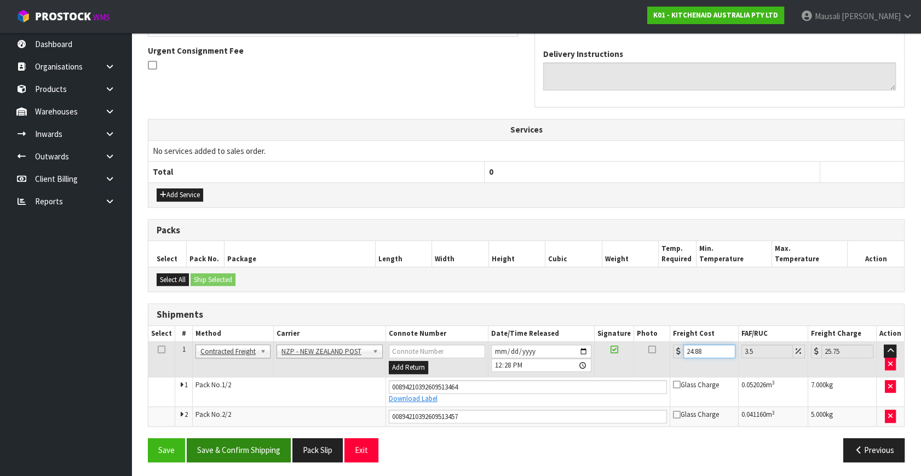
type input "24.88"
click at [265, 444] on button "Save & Confirm Shipping" at bounding box center [239, 450] width 104 height 24
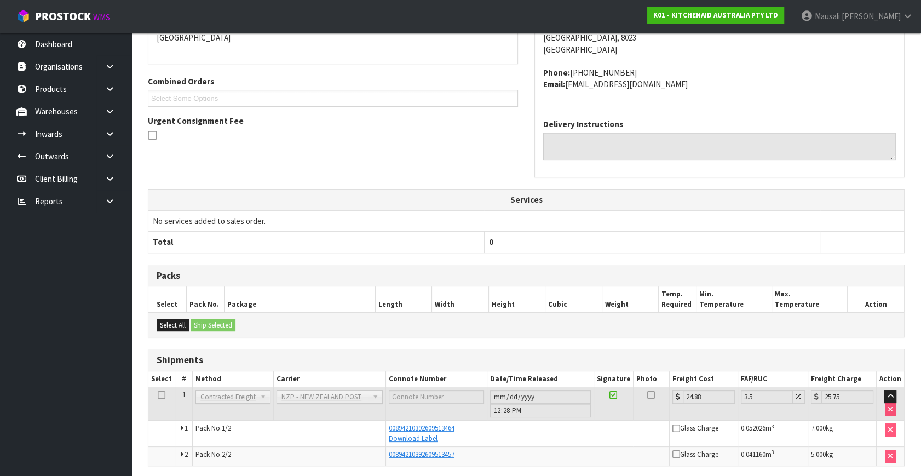
scroll to position [289, 0]
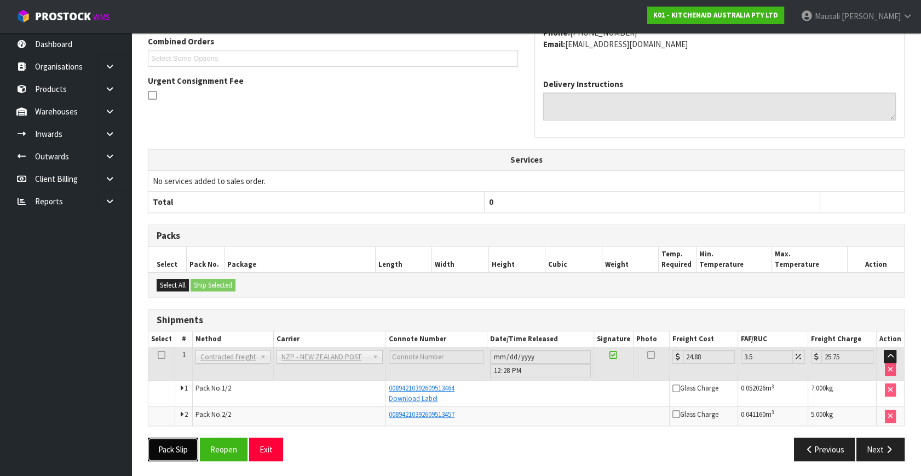
click at [164, 446] on button "Pack Slip" at bounding box center [173, 450] width 50 height 24
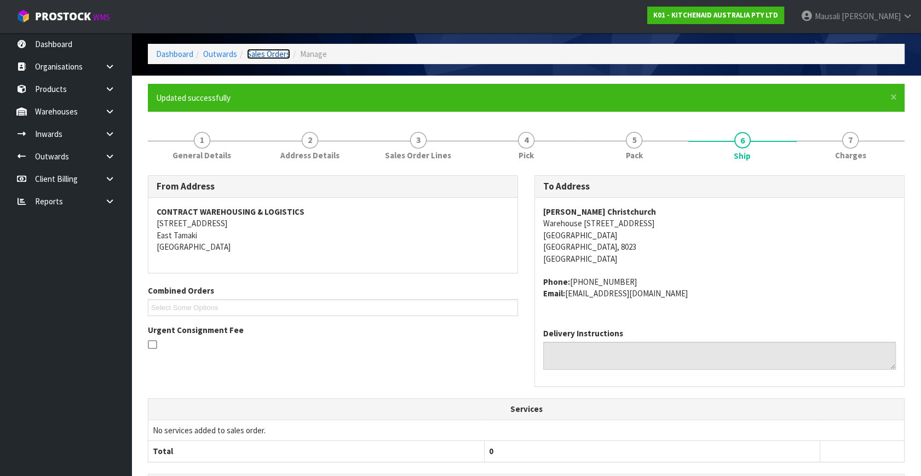
click at [259, 55] on link "Sales Orders" at bounding box center [268, 54] width 43 height 10
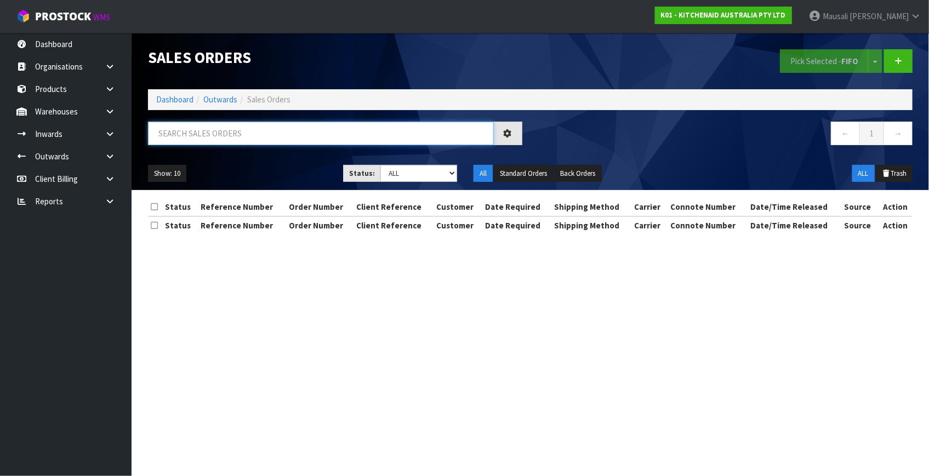
click at [187, 125] on input "text" at bounding box center [321, 134] width 346 height 24
type input "JOB-0416909"
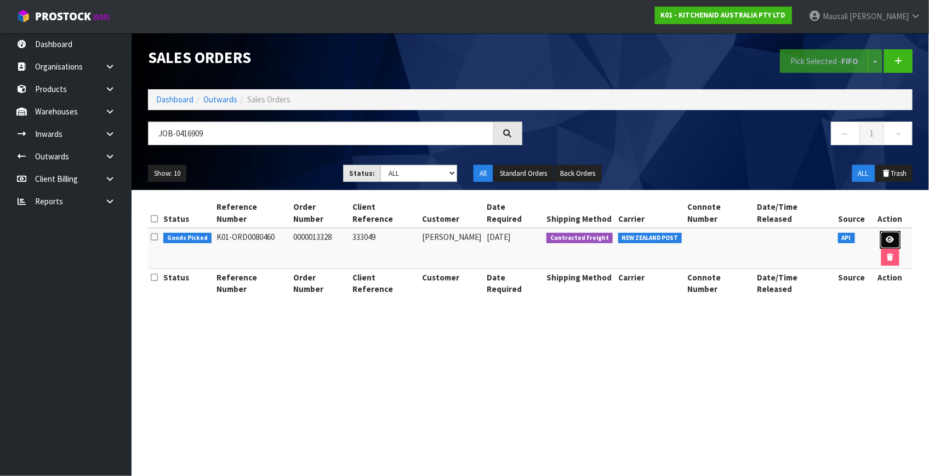
click at [880, 231] on link at bounding box center [890, 240] width 20 height 18
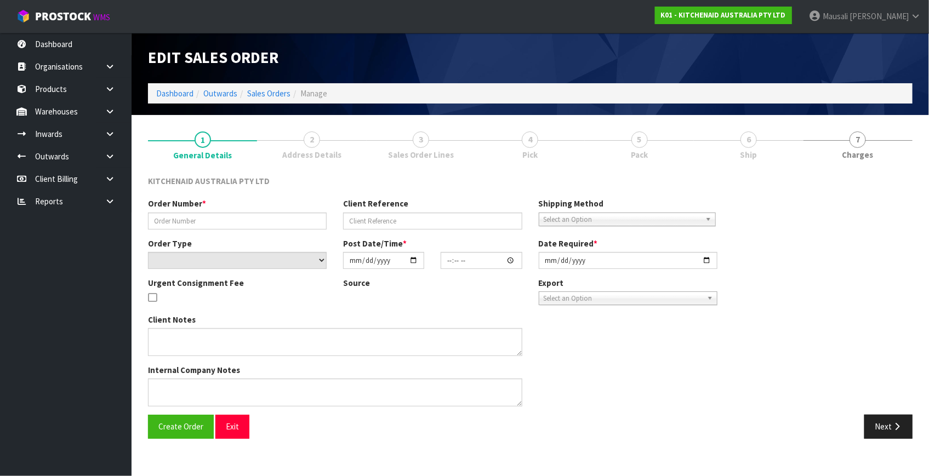
type input "0000013328"
type input "333049"
select select "number:0"
type input "[DATE]"
type input "14:34:40.000"
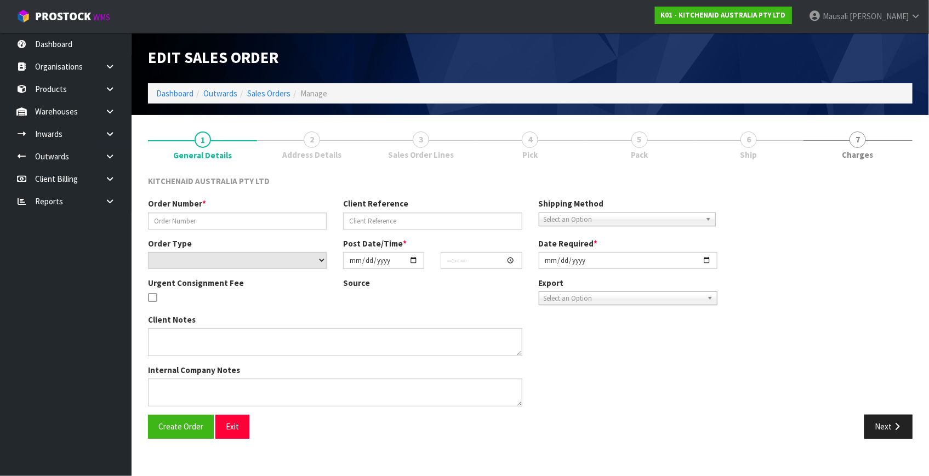
type input "[DATE]"
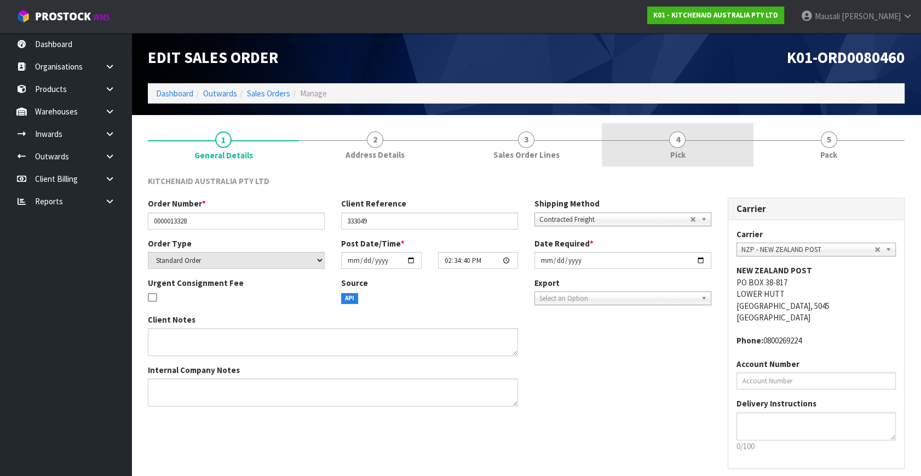
click at [686, 146] on link "4 Pick" at bounding box center [677, 144] width 151 height 43
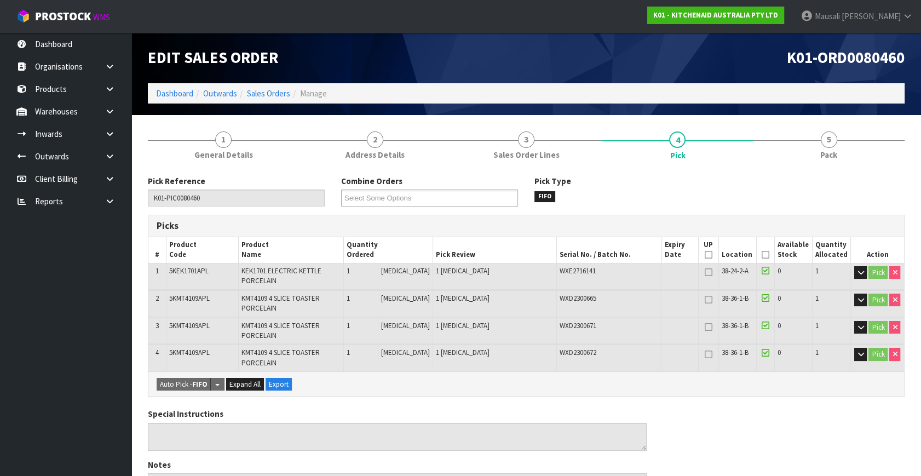
click at [759, 249] on th "Picked" at bounding box center [766, 250] width 18 height 26
click at [766, 255] on icon at bounding box center [766, 255] width 8 height 1
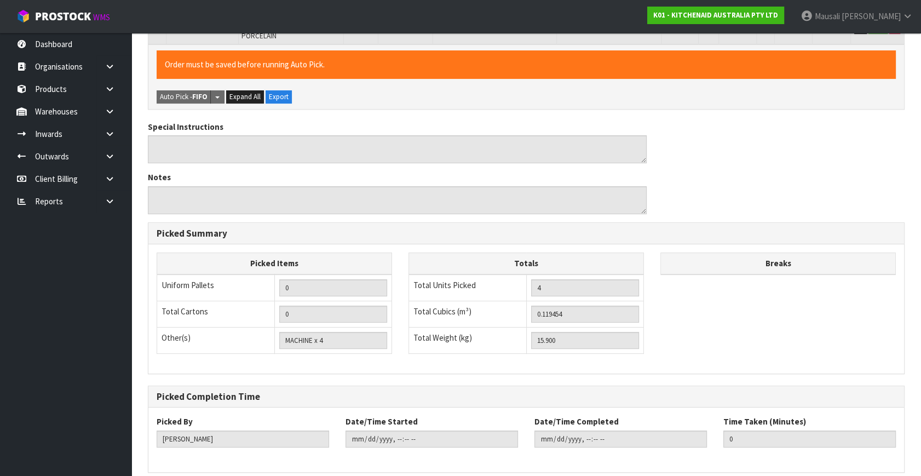
scroll to position [373, 0]
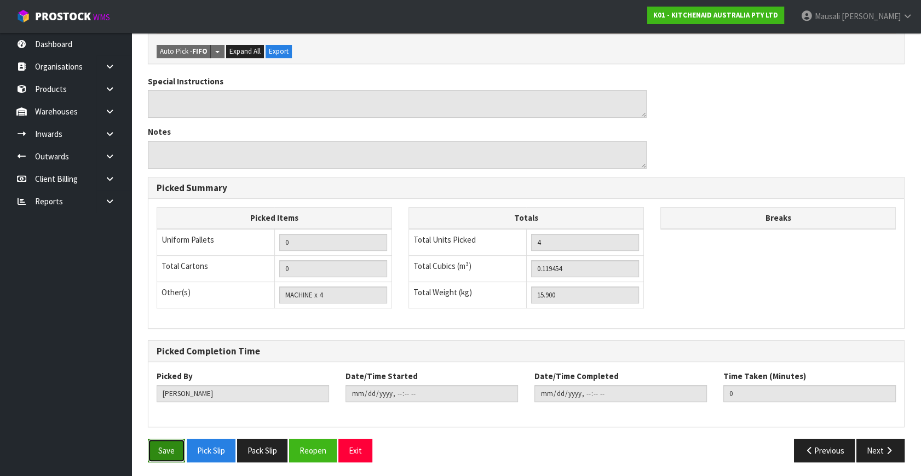
click at [153, 441] on button "Save" at bounding box center [166, 451] width 37 height 24
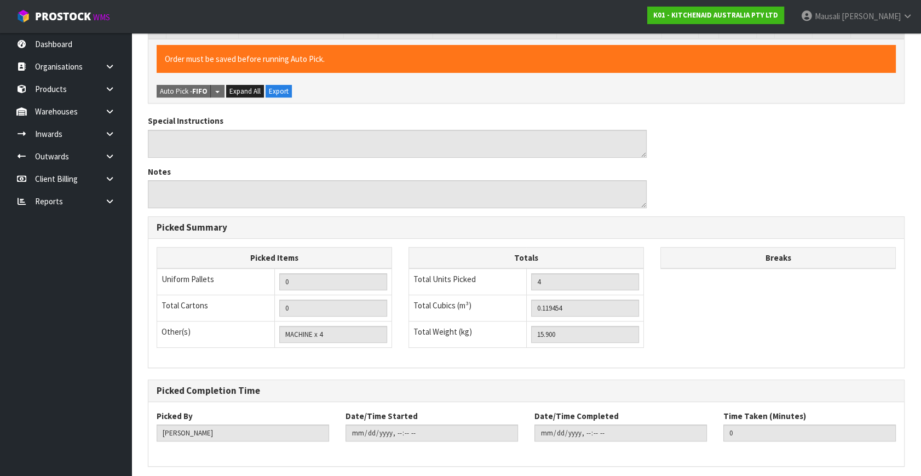
scroll to position [0, 0]
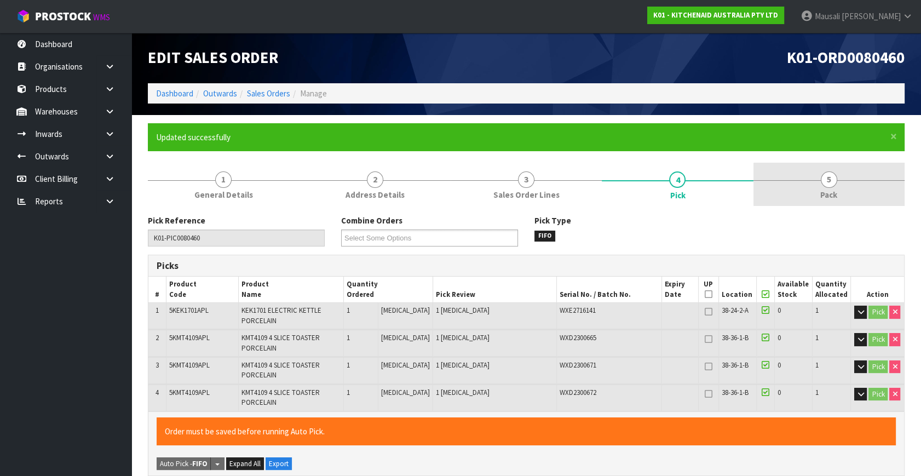
type input "[PERSON_NAME]"
type input "[DATE]T12:32:33"
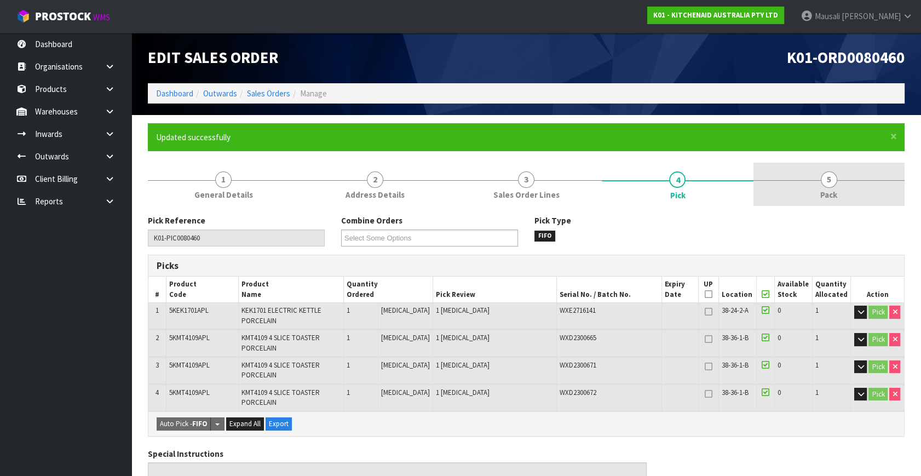
click at [822, 181] on span "5" at bounding box center [829, 179] width 16 height 16
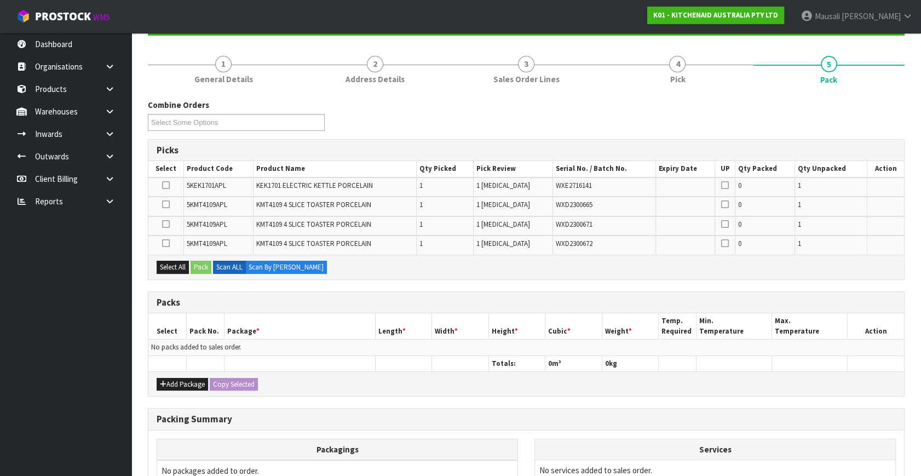
scroll to position [199, 0]
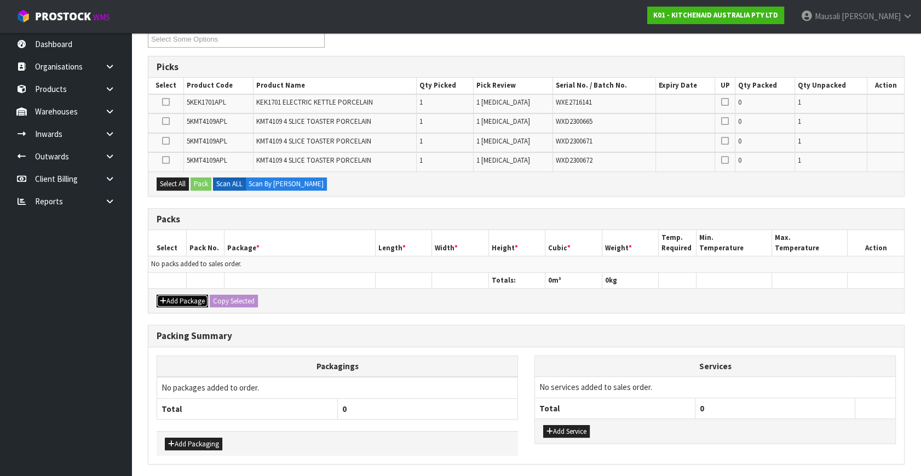
click at [173, 296] on button "Add Package" at bounding box center [182, 301] width 51 height 13
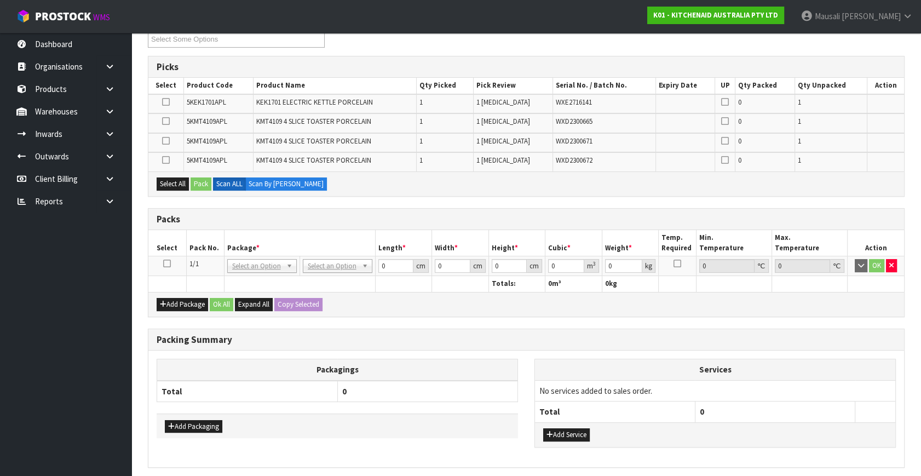
click at [169, 263] on icon at bounding box center [167, 263] width 8 height 1
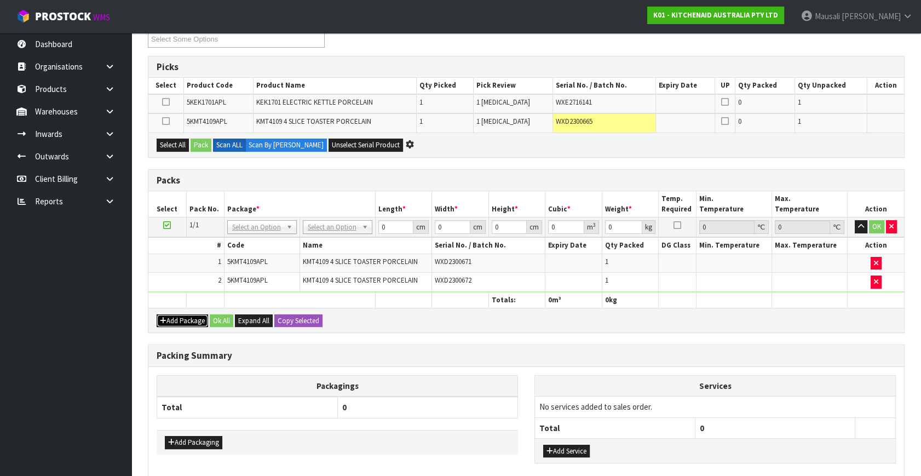
click at [177, 314] on button "Add Package" at bounding box center [182, 320] width 51 height 13
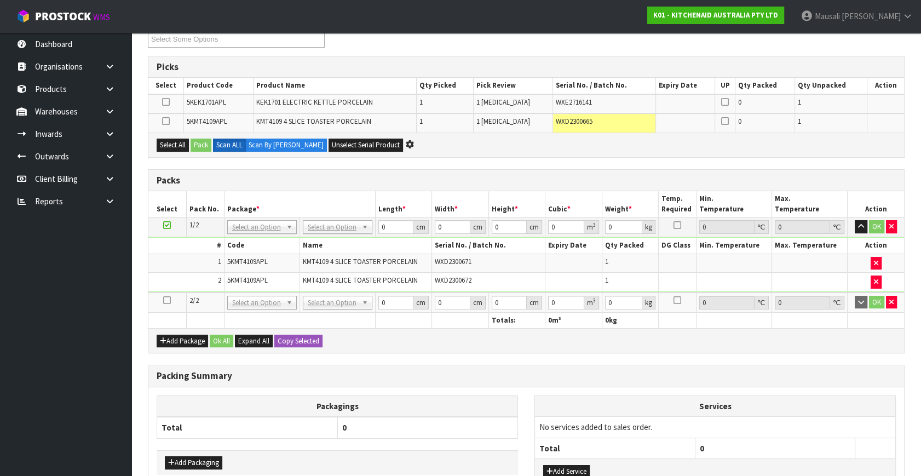
click at [168, 301] on icon at bounding box center [167, 300] width 8 height 1
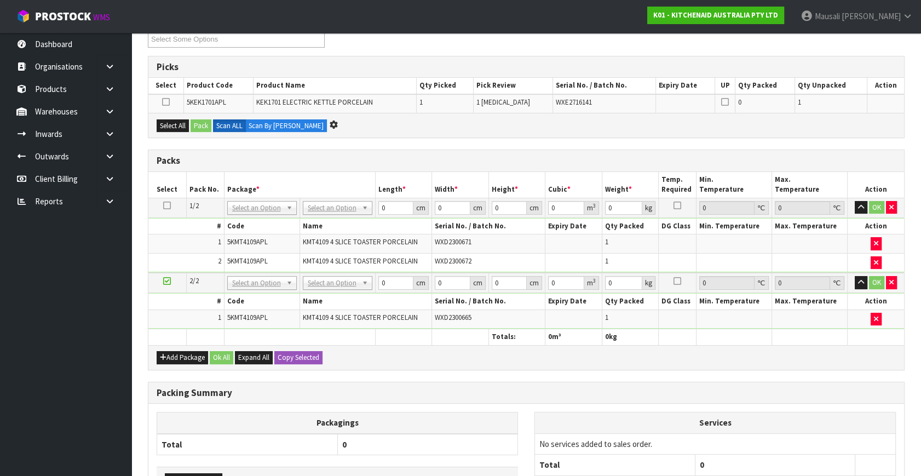
scroll to position [0, 0]
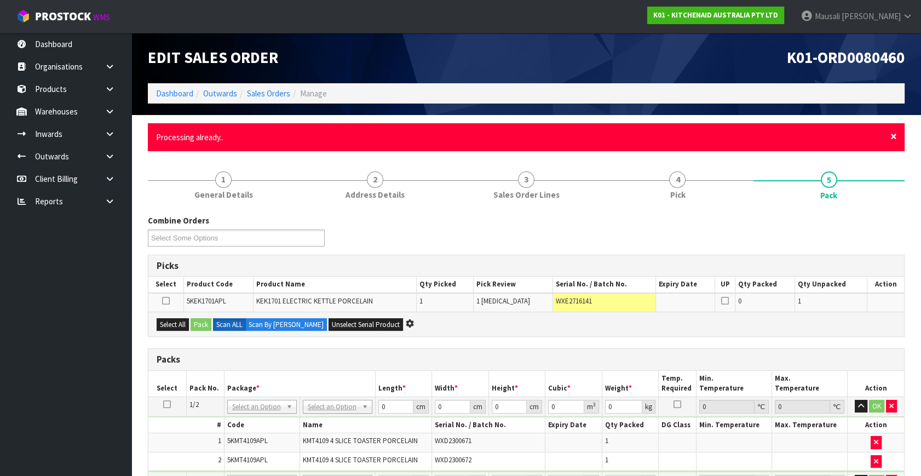
click at [894, 135] on span "×" at bounding box center [894, 136] width 7 height 15
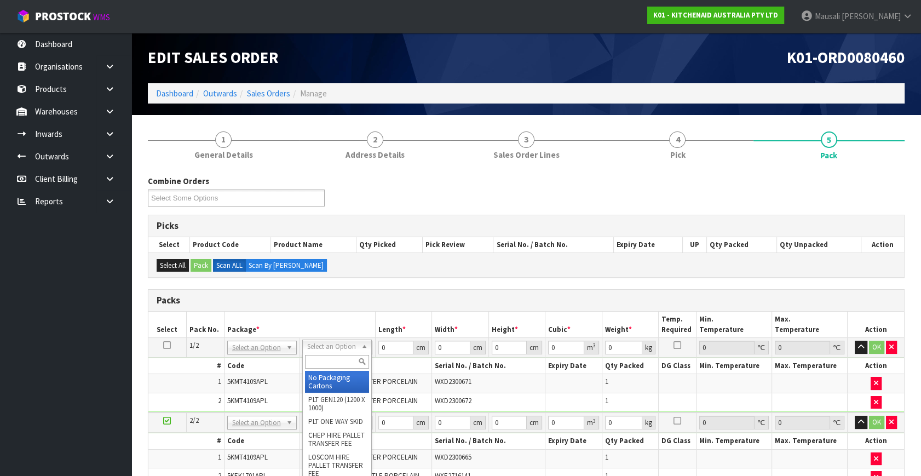
drag, startPoint x: 316, startPoint y: 350, endPoint x: 315, endPoint y: 363, distance: 12.6
drag, startPoint x: 318, startPoint y: 373, endPoint x: 316, endPoint y: 404, distance: 31.3
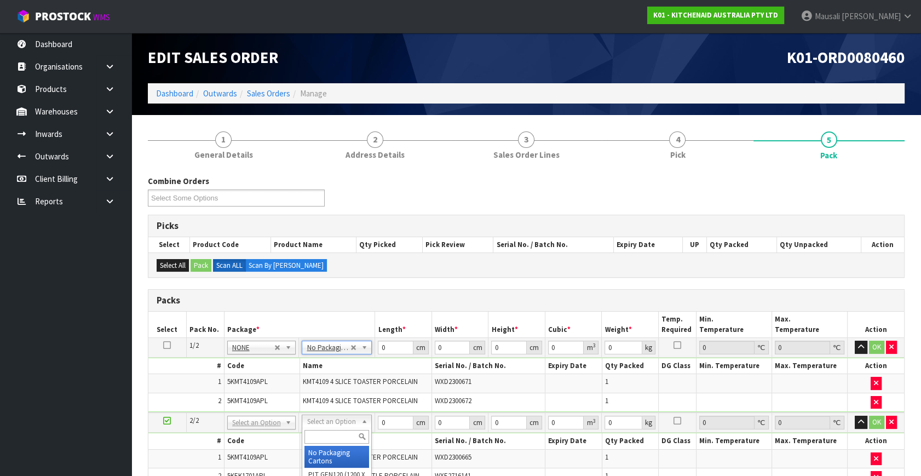
drag, startPoint x: 317, startPoint y: 421, endPoint x: 318, endPoint y: 429, distance: 8.3
click at [319, 433] on input "text" at bounding box center [337, 437] width 65 height 14
type input "OC"
type input "6.7"
drag, startPoint x: 389, startPoint y: 349, endPoint x: 389, endPoint y: 362, distance: 12.1
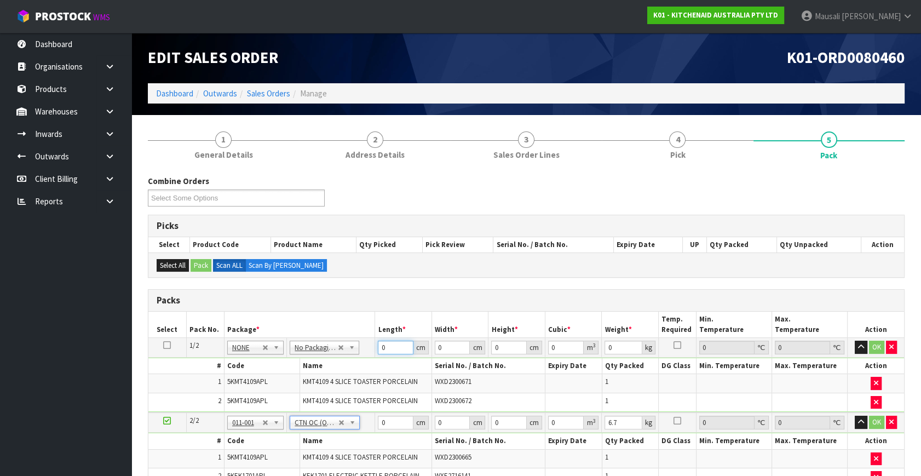
click at [351, 371] on tbody "1/2 NONE 007-001 007-002 007-004 007-009 007-013 007-014 007-015 007-017 007-01…" at bounding box center [526, 375] width 756 height 75
type input "76"
type input "37"
type input "2"
type input "0.005624"
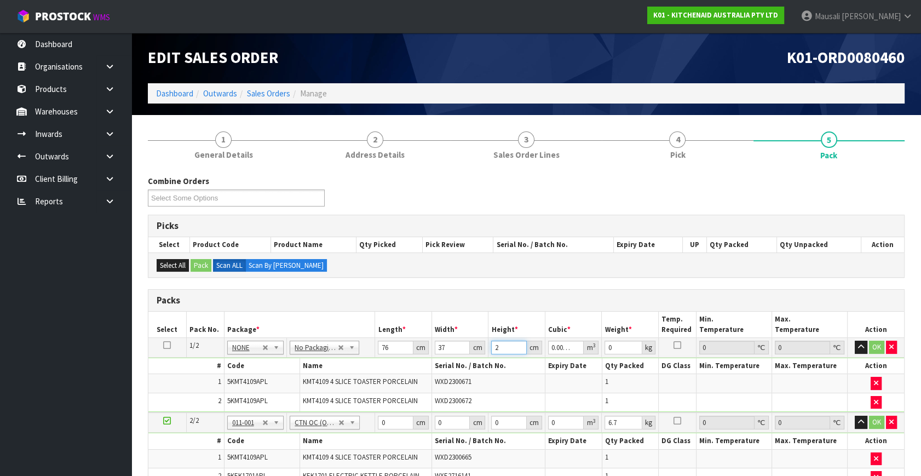
type input "29"
type input "0.081548"
type input "29"
type input "10"
type input "75"
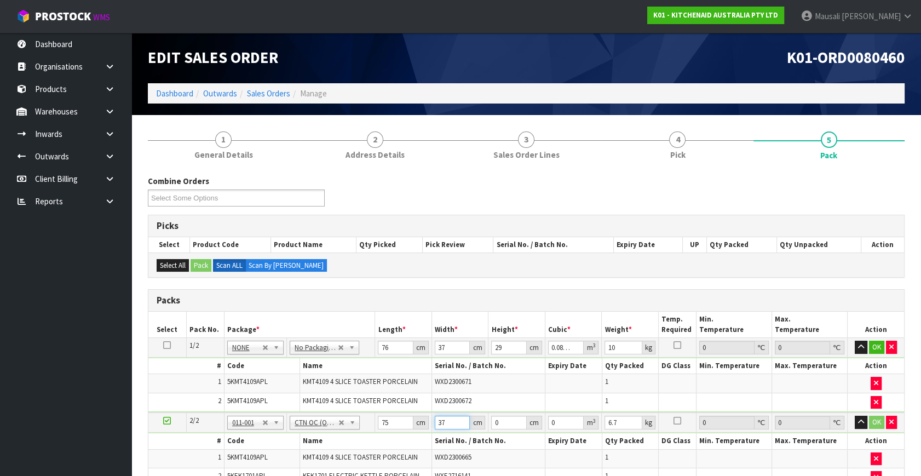
type input "37"
type input "2"
type input "0.00555"
type input "29"
type input "0.080475"
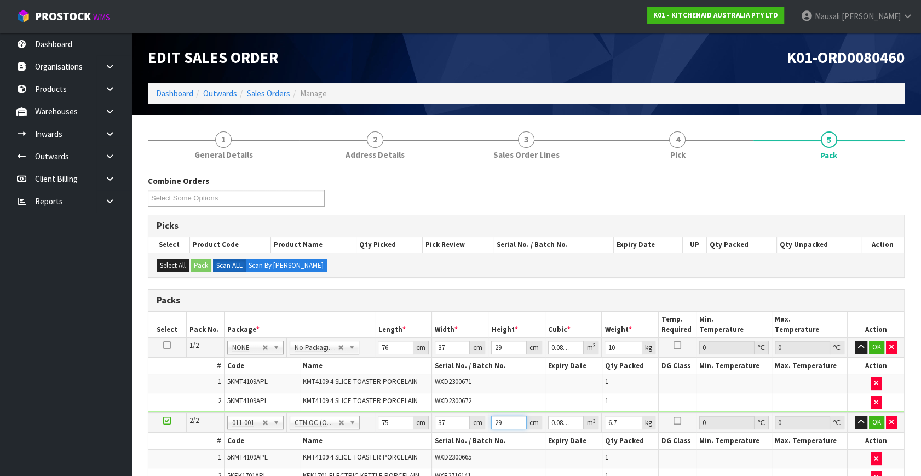
type input "29"
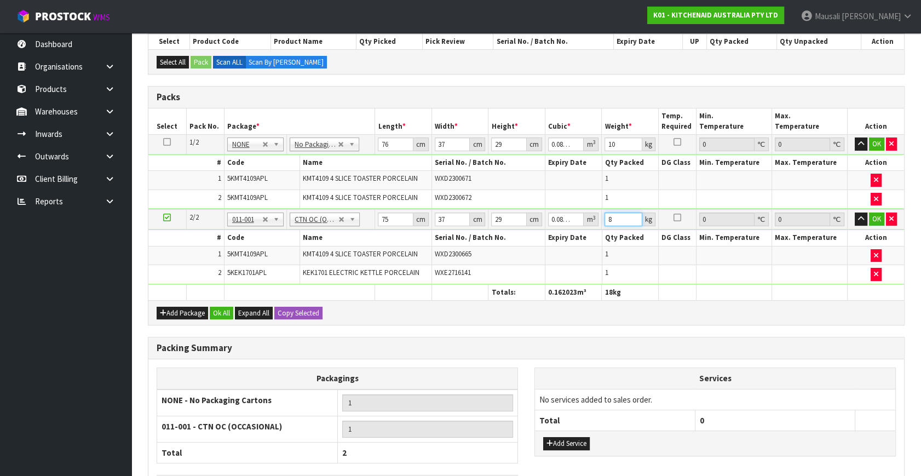
scroll to position [284, 0]
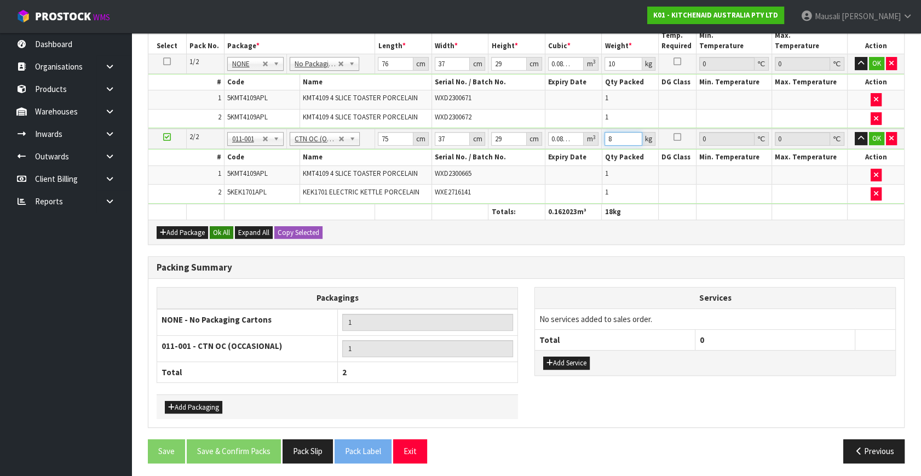
type input "8"
click at [225, 226] on button "Ok All" at bounding box center [222, 232] width 24 height 13
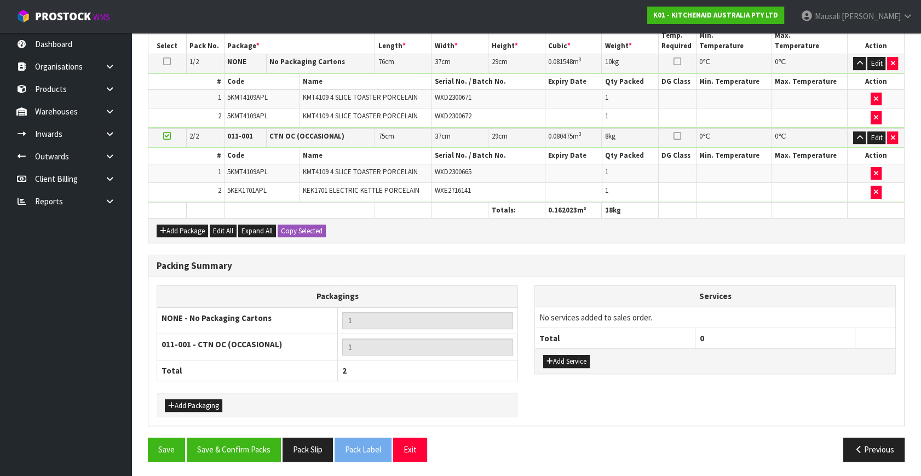
scroll to position [282, 0]
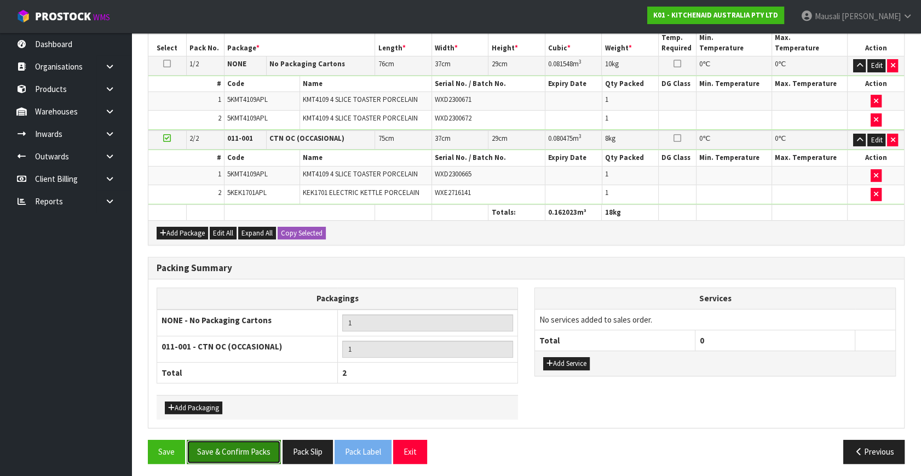
drag, startPoint x: 249, startPoint y: 440, endPoint x: 266, endPoint y: 444, distance: 16.9
click at [253, 440] on button "Save & Confirm Packs" at bounding box center [234, 452] width 94 height 24
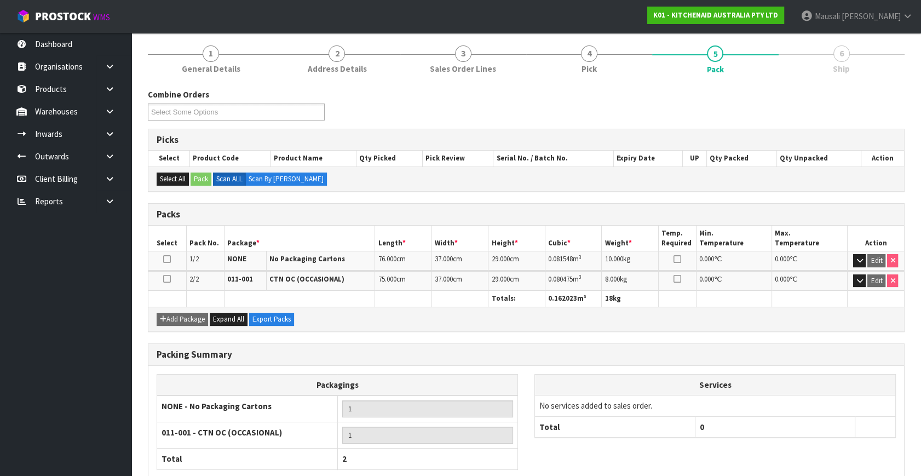
scroll to position [189, 0]
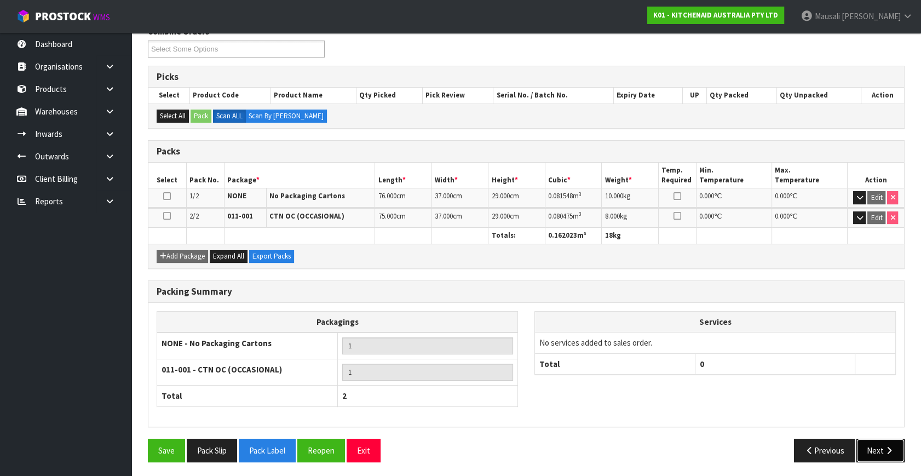
click at [881, 443] on button "Next" at bounding box center [881, 451] width 48 height 24
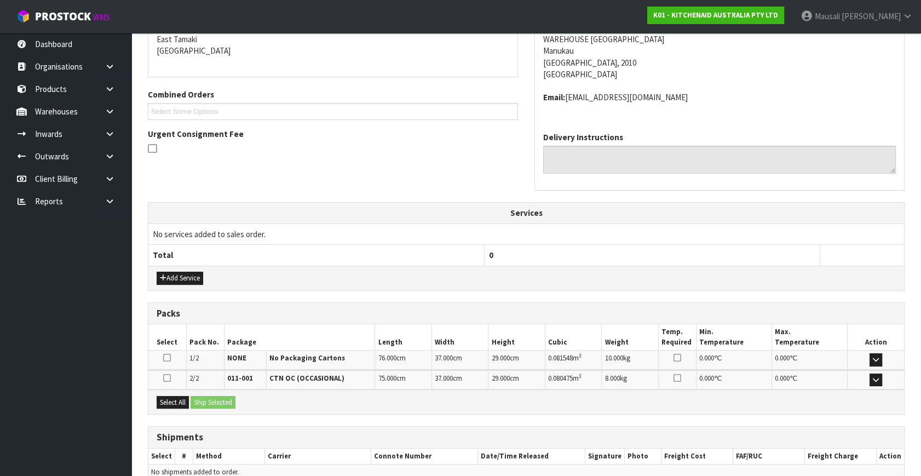
scroll to position [290, 0]
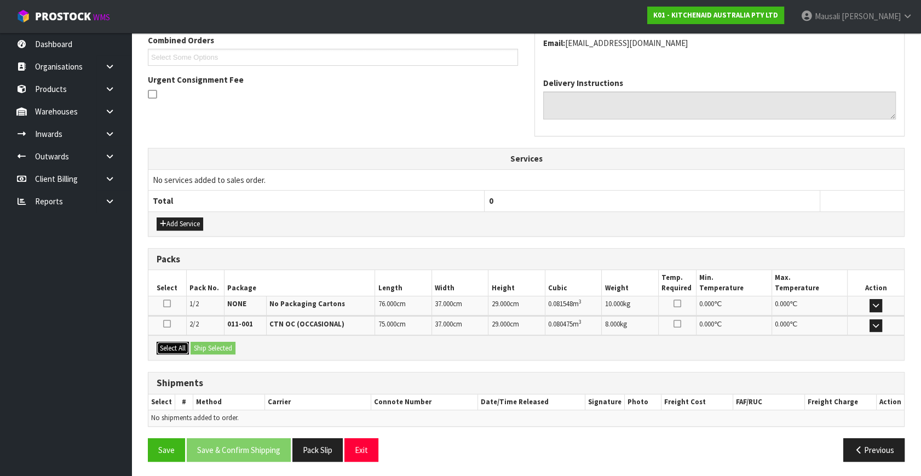
drag, startPoint x: 174, startPoint y: 345, endPoint x: 210, endPoint y: 351, distance: 36.6
click at [187, 348] on button "Select All" at bounding box center [173, 348] width 32 height 13
click at [210, 351] on button "Ship Selected" at bounding box center [213, 348] width 45 height 13
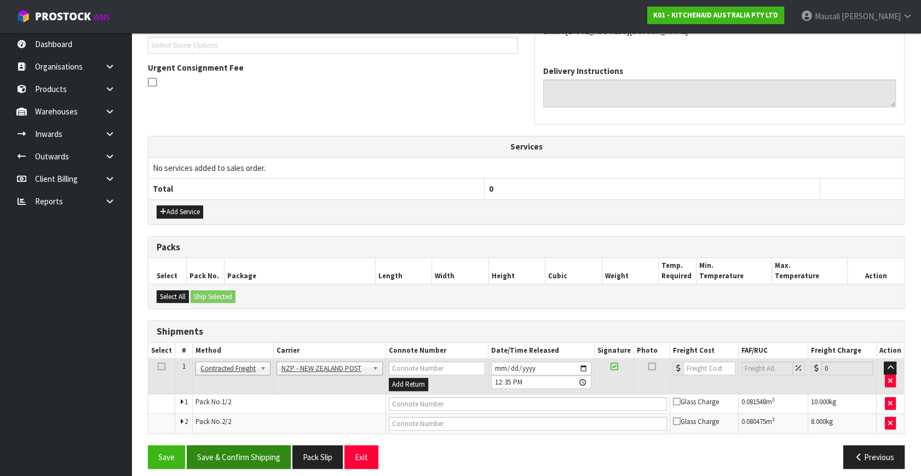
scroll to position [309, 0]
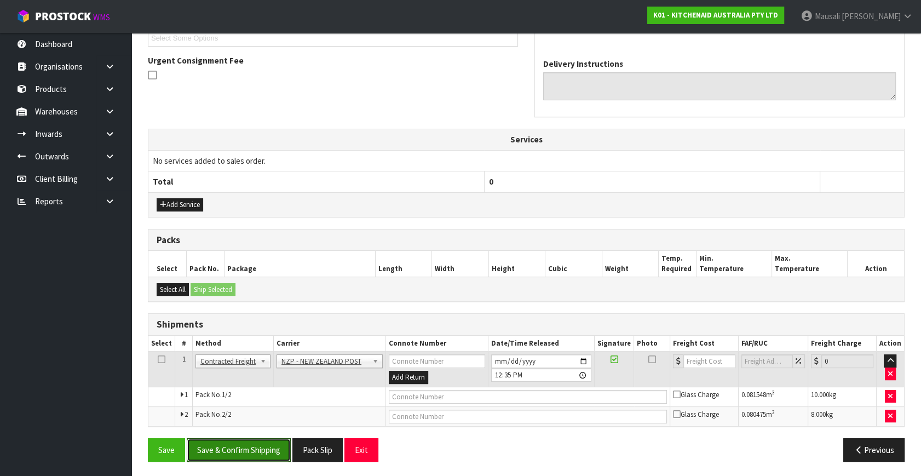
drag, startPoint x: 247, startPoint y: 449, endPoint x: 516, endPoint y: 420, distance: 271.1
click at [254, 448] on button "Save & Confirm Shipping" at bounding box center [239, 450] width 104 height 24
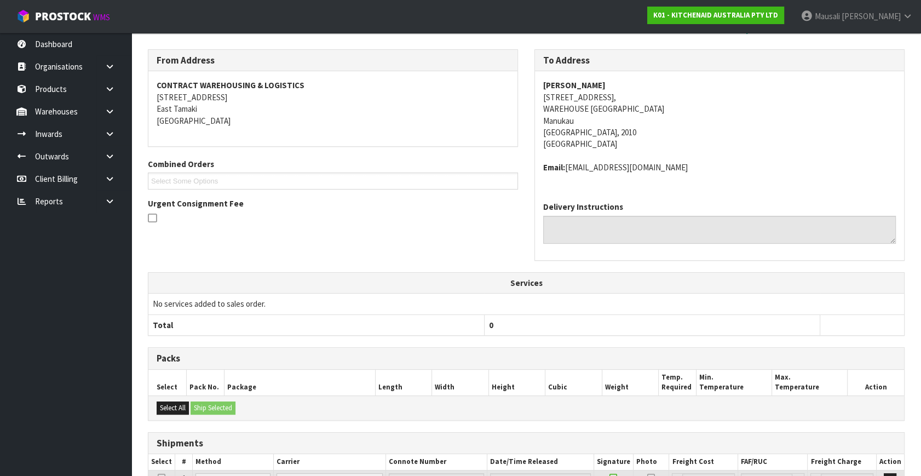
scroll to position [293, 0]
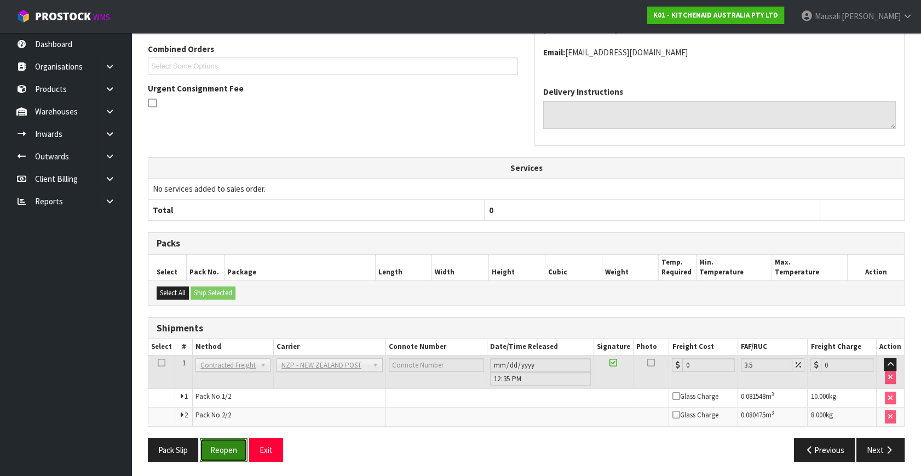
click at [219, 444] on button "Reopen" at bounding box center [224, 450] width 48 height 24
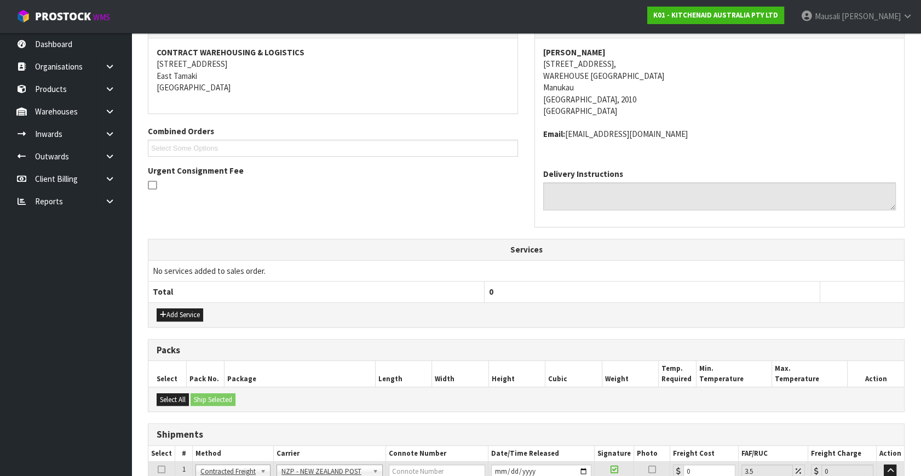
scroll to position [319, 0]
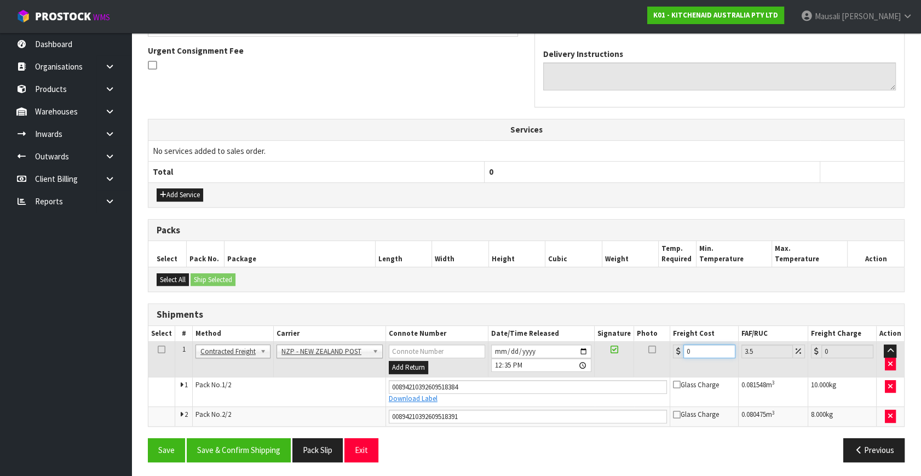
drag, startPoint x: 703, startPoint y: 356, endPoint x: 687, endPoint y: 359, distance: 15.7
click at [687, 359] on td "0" at bounding box center [704, 360] width 68 height 36
drag, startPoint x: 698, startPoint y: 351, endPoint x: 680, endPoint y: 354, distance: 17.8
click at [680, 354] on div "0" at bounding box center [704, 352] width 62 height 14
type input "8"
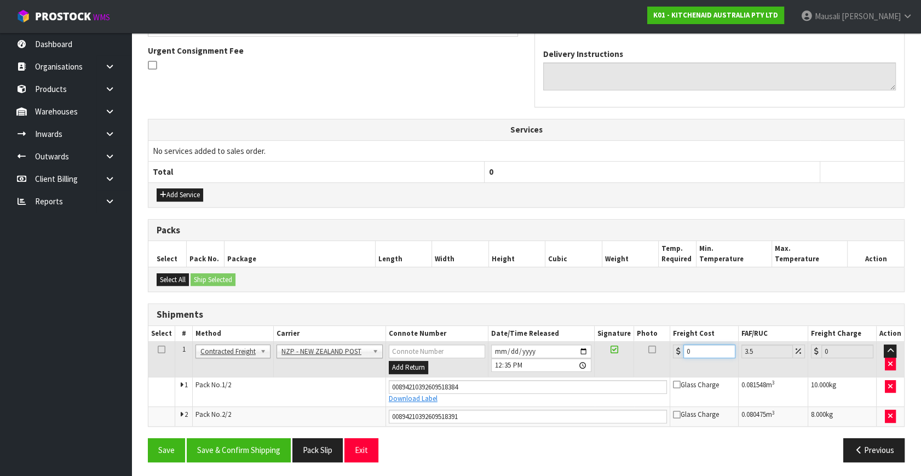
type input "8.28"
type input "8.6"
type input "8.9"
type input "8.66"
type input "8.96"
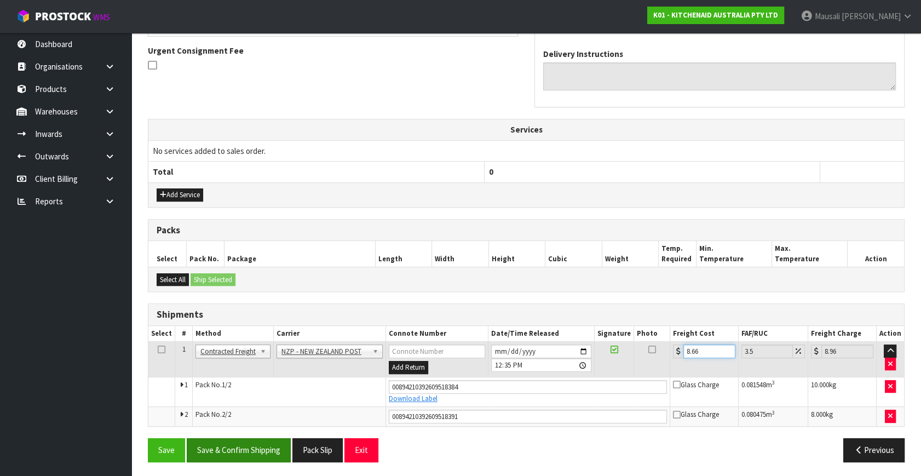
type input "8.66"
click at [278, 448] on button "Save & Confirm Shipping" at bounding box center [239, 450] width 104 height 24
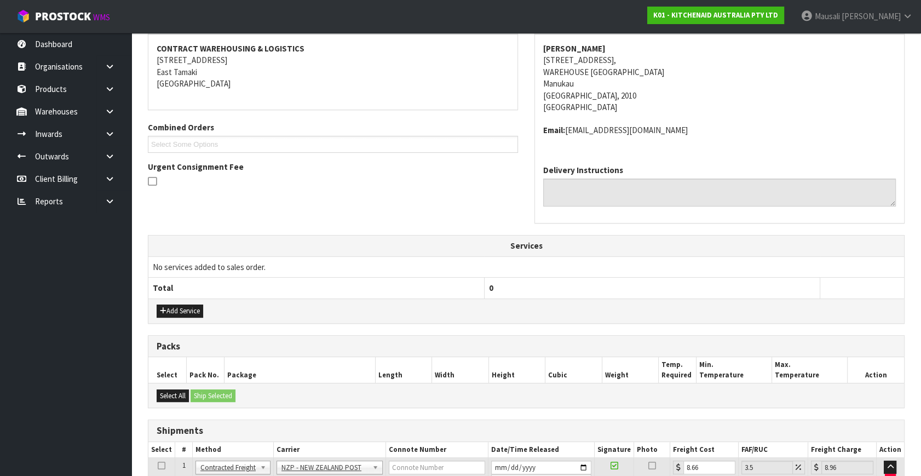
scroll to position [289, 0]
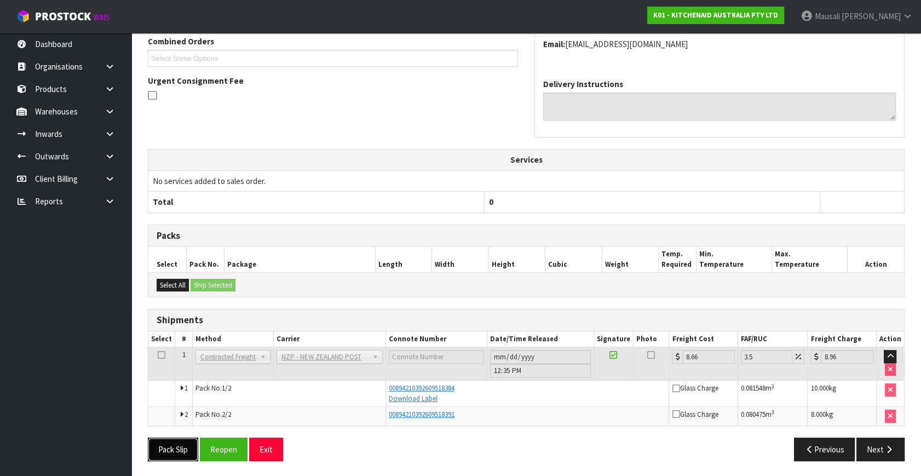
click at [180, 445] on button "Pack Slip" at bounding box center [173, 450] width 50 height 24
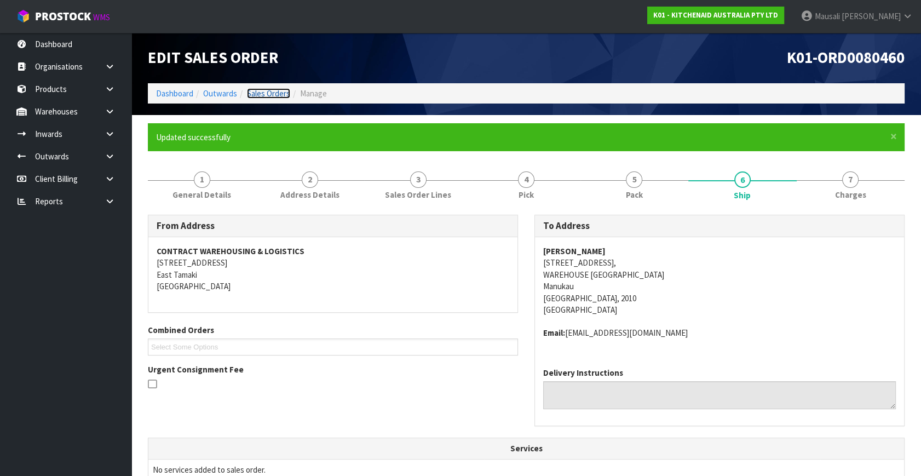
click at [272, 94] on link "Sales Orders" at bounding box center [268, 93] width 43 height 10
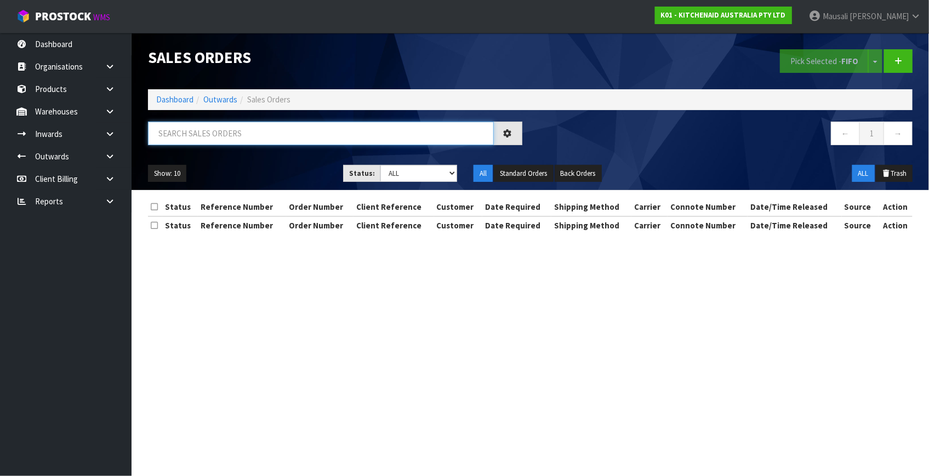
click at [193, 137] on input "text" at bounding box center [321, 134] width 346 height 24
click at [169, 95] on link "Dashboard" at bounding box center [174, 99] width 37 height 10
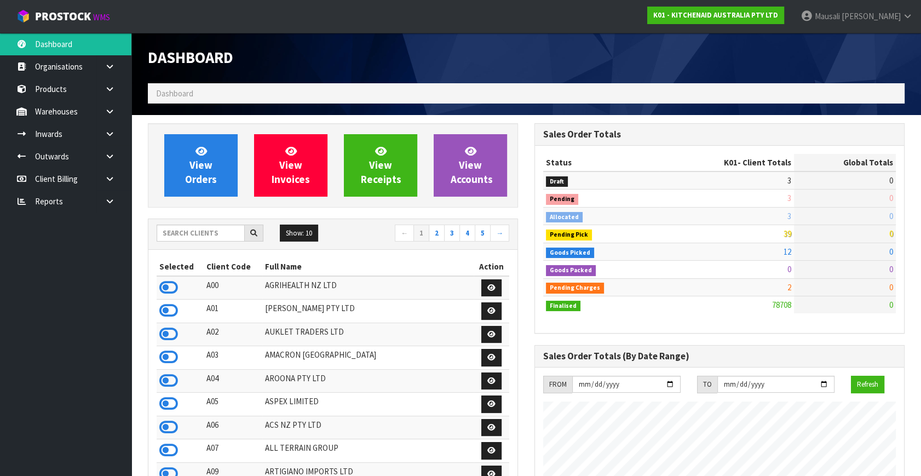
scroll to position [828, 386]
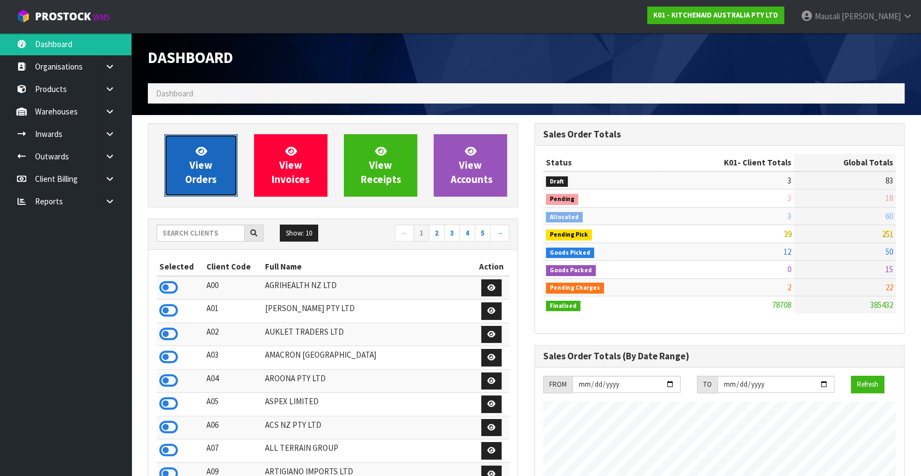
click at [208, 164] on span "View Orders" at bounding box center [201, 165] width 32 height 41
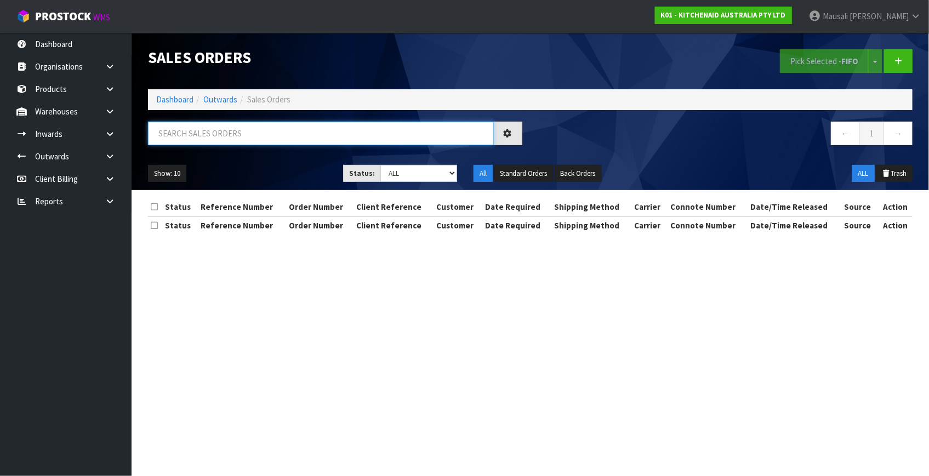
click at [172, 131] on input "text" at bounding box center [321, 134] width 346 height 24
type input "JOB-0416880"
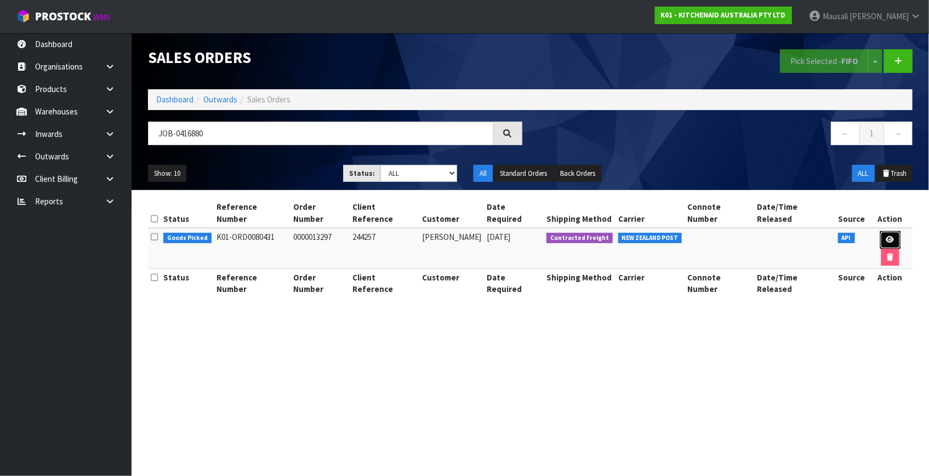
click at [886, 236] on icon at bounding box center [890, 239] width 8 height 7
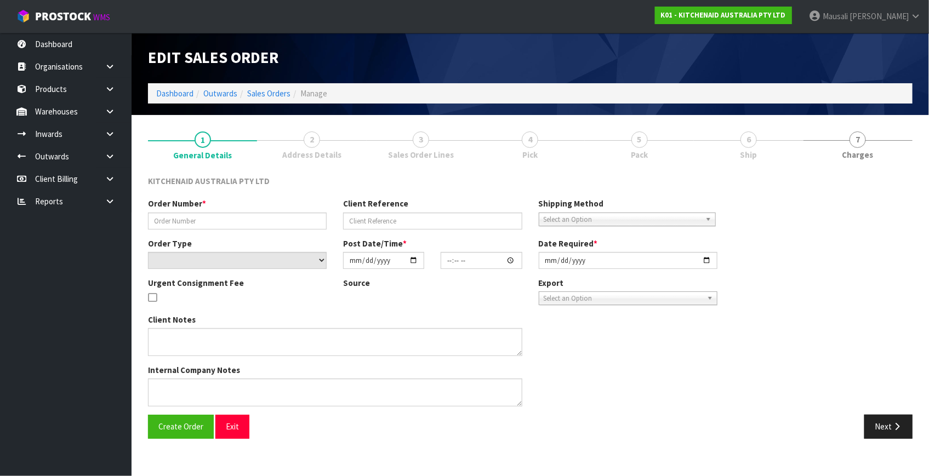
type input "0000013297"
type input "244257"
select select "number:0"
type input "[DATE]"
type input "14:33:37.000"
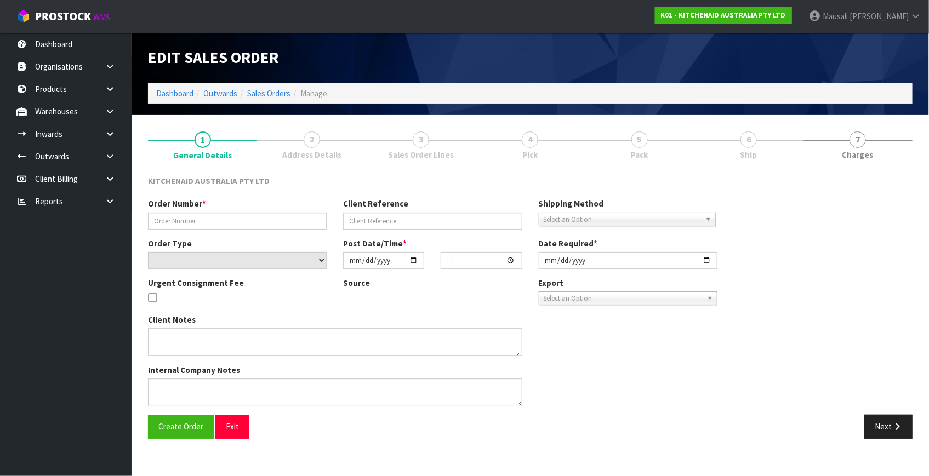
type input "[DATE]"
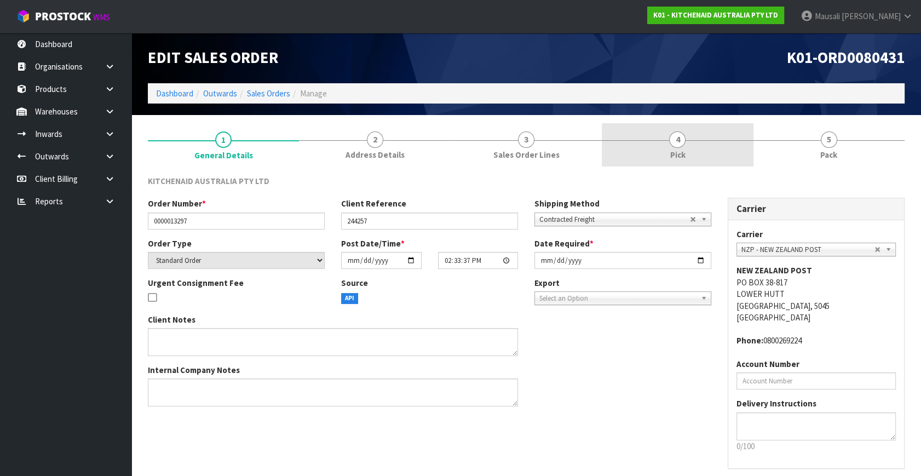
drag, startPoint x: 695, startPoint y: 144, endPoint x: 702, endPoint y: 147, distance: 8.1
click at [695, 143] on link "4 Pick" at bounding box center [677, 144] width 151 height 43
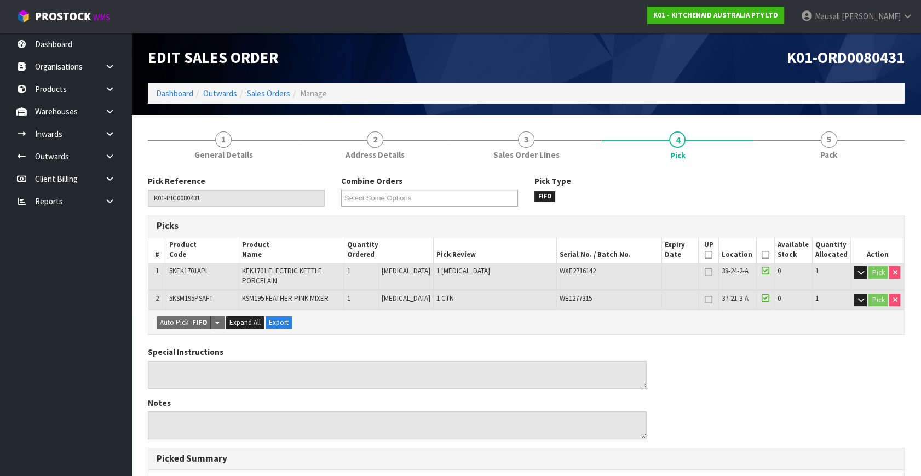
click at [762, 255] on icon at bounding box center [766, 255] width 8 height 1
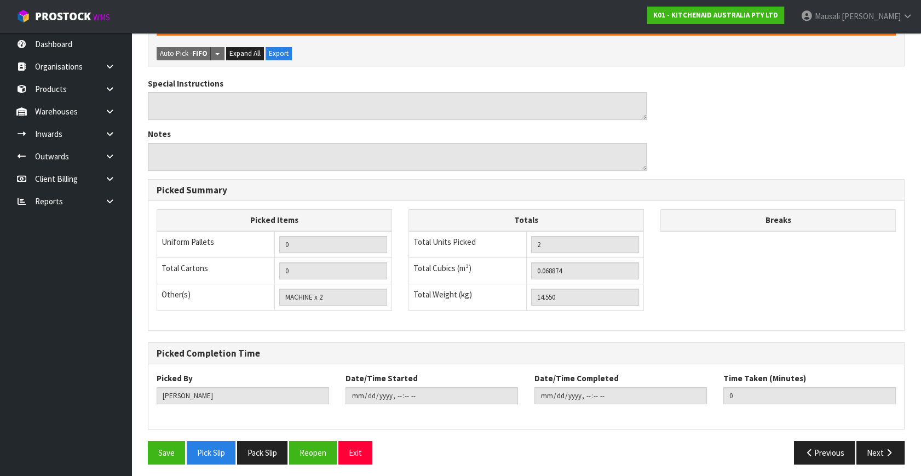
scroll to position [311, 0]
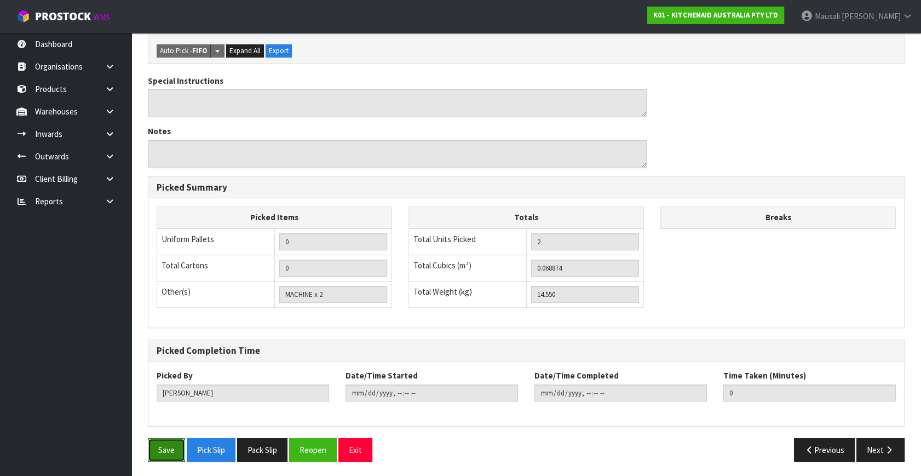
click at [149, 452] on button "Save" at bounding box center [166, 450] width 37 height 24
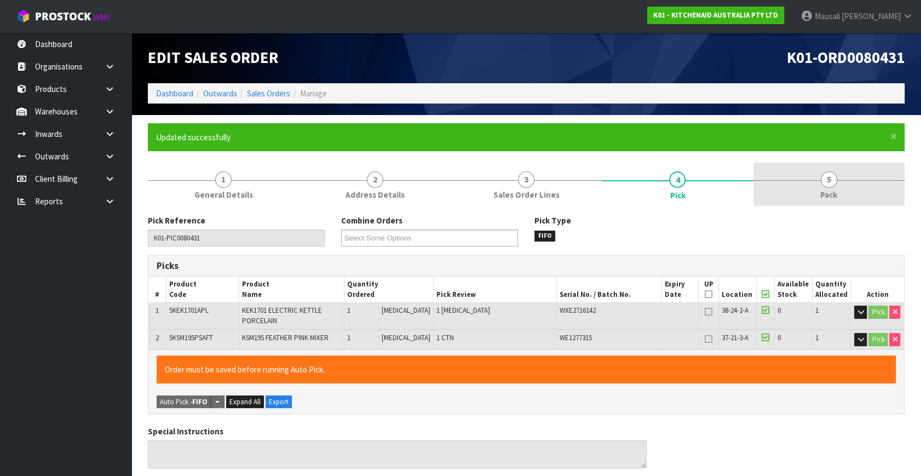
click at [825, 178] on span "5" at bounding box center [829, 179] width 16 height 16
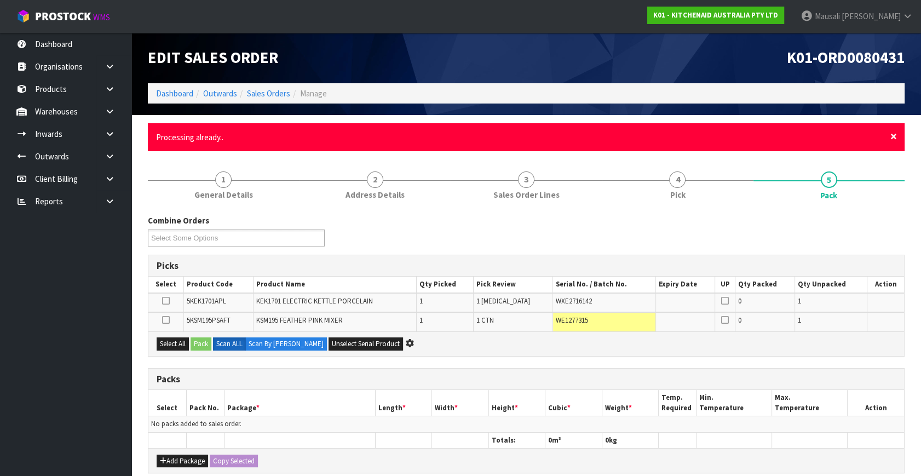
click at [893, 138] on span "×" at bounding box center [894, 136] width 7 height 15
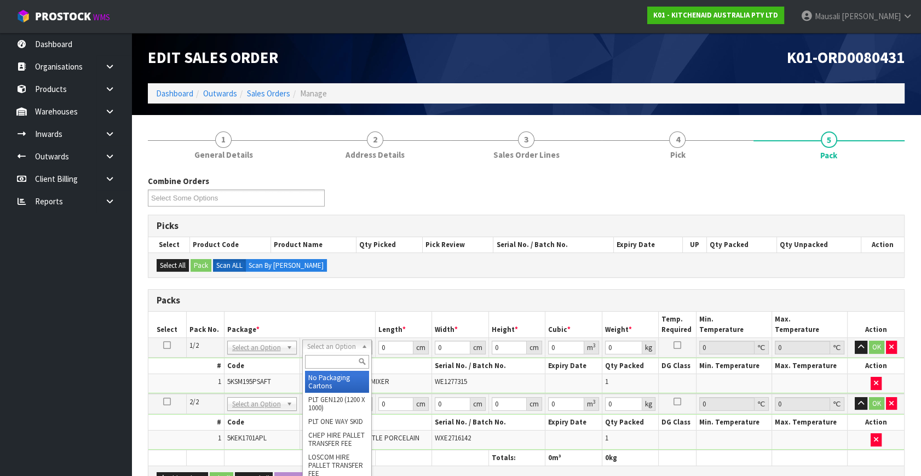
drag, startPoint x: 324, startPoint y: 343, endPoint x: 328, endPoint y: 362, distance: 19.0
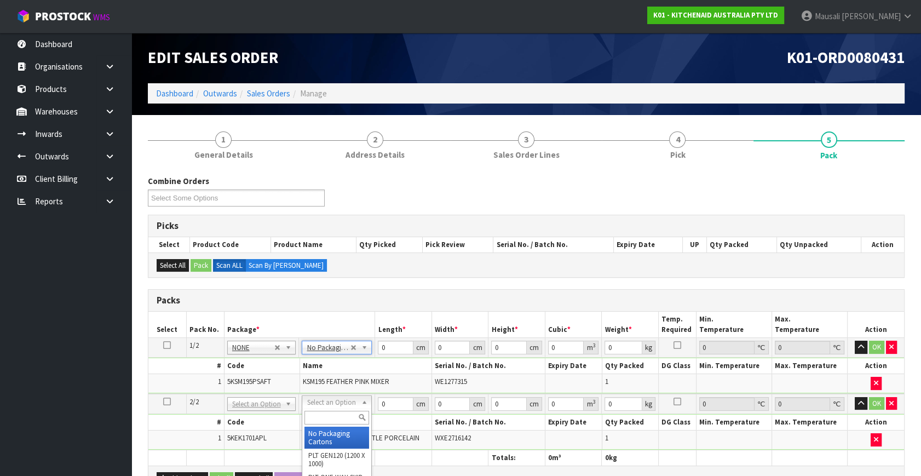
click at [334, 416] on input "text" at bounding box center [337, 418] width 65 height 14
type input "OC"
type input "2.1"
drag, startPoint x: 367, startPoint y: 354, endPoint x: 328, endPoint y: 359, distance: 39.2
click at [341, 357] on tbody "1/2 NONE 007-001 007-002 007-004 007-009 007-013 007-014 007-015 007-017 007-01…" at bounding box center [526, 366] width 756 height 56
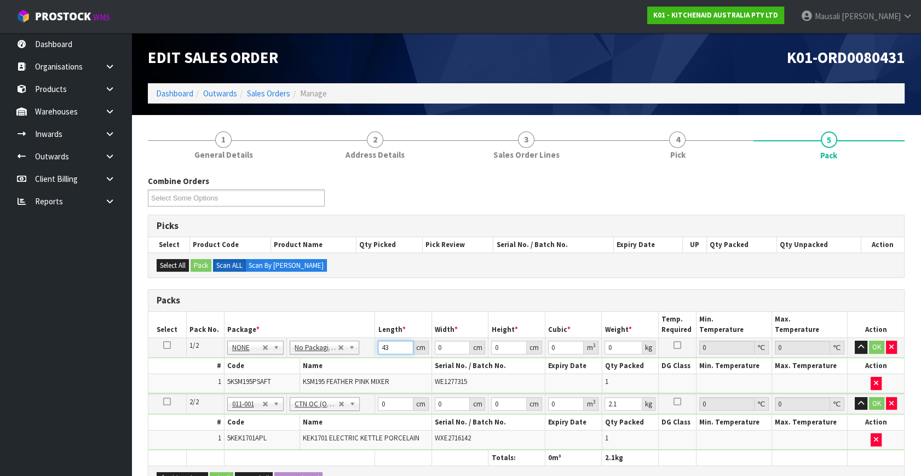
type input "43"
type input "29"
type input "4"
type input "0.004988"
type input "43"
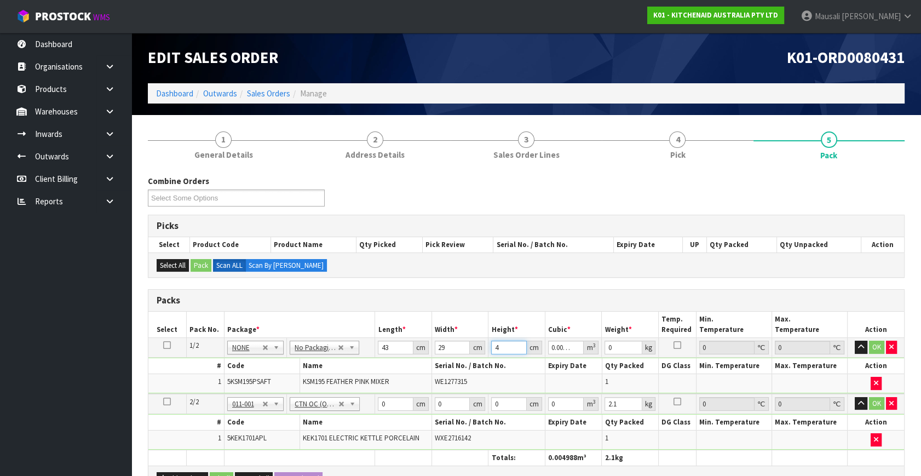
type input "0.053621"
type input "43"
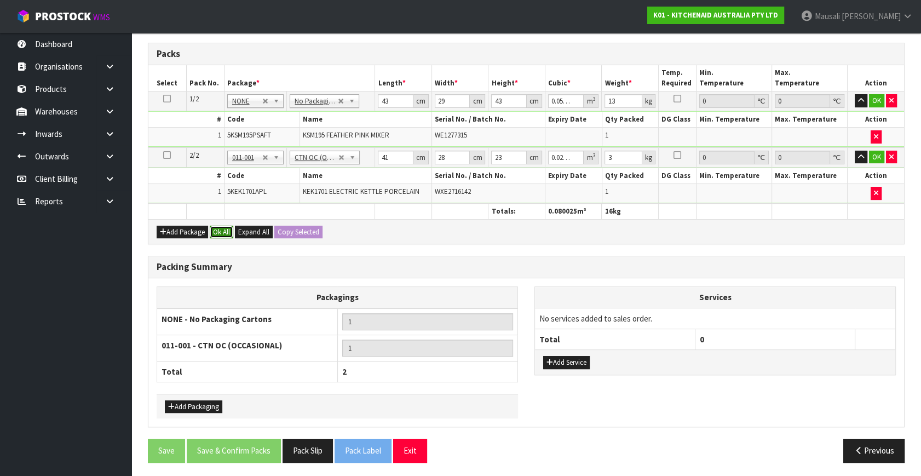
click at [226, 226] on button "Ok All" at bounding box center [222, 232] width 24 height 13
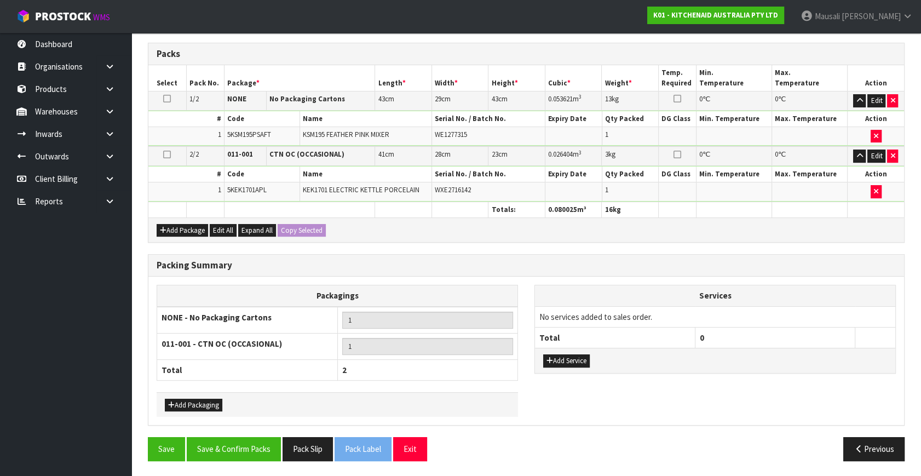
scroll to position [244, 0]
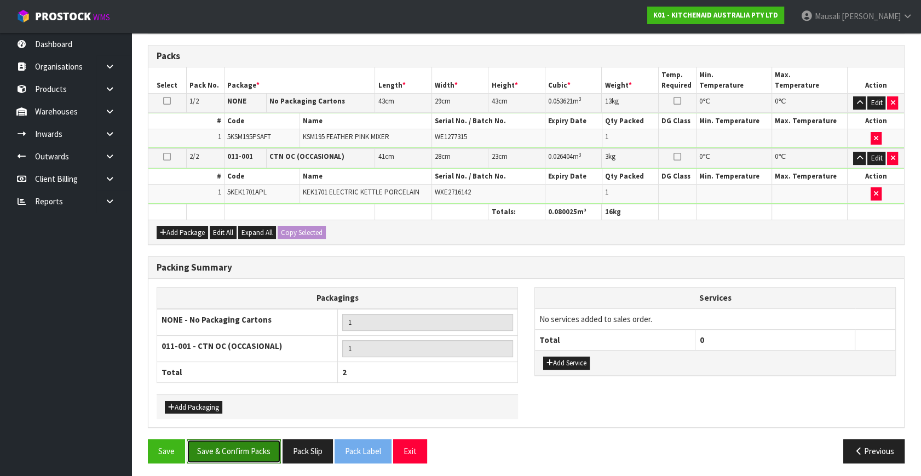
click at [249, 448] on button "Save & Confirm Packs" at bounding box center [234, 451] width 94 height 24
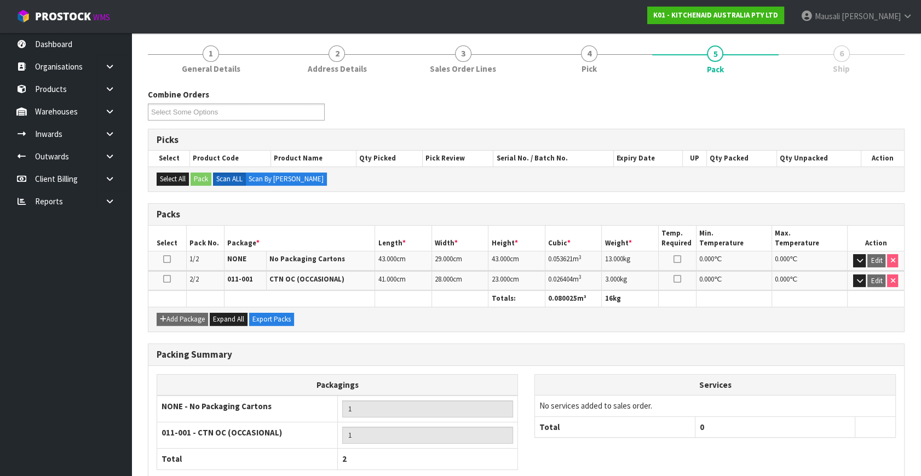
scroll to position [189, 0]
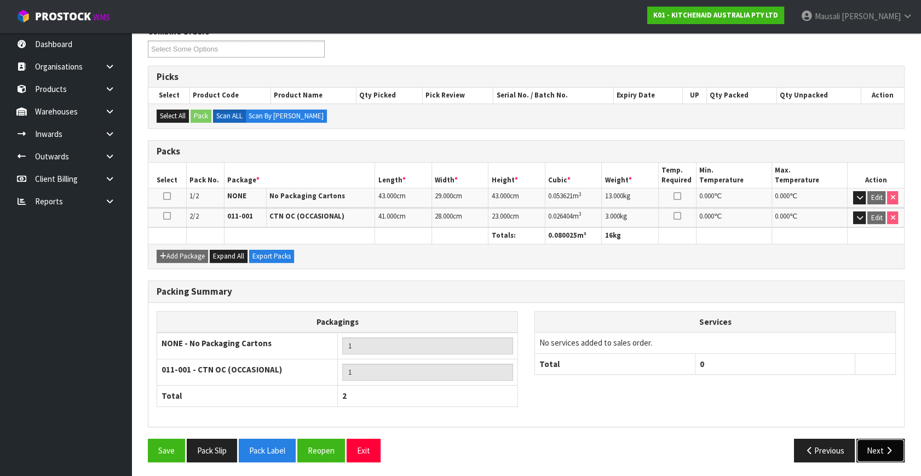
click at [883, 447] on button "Next" at bounding box center [881, 451] width 48 height 24
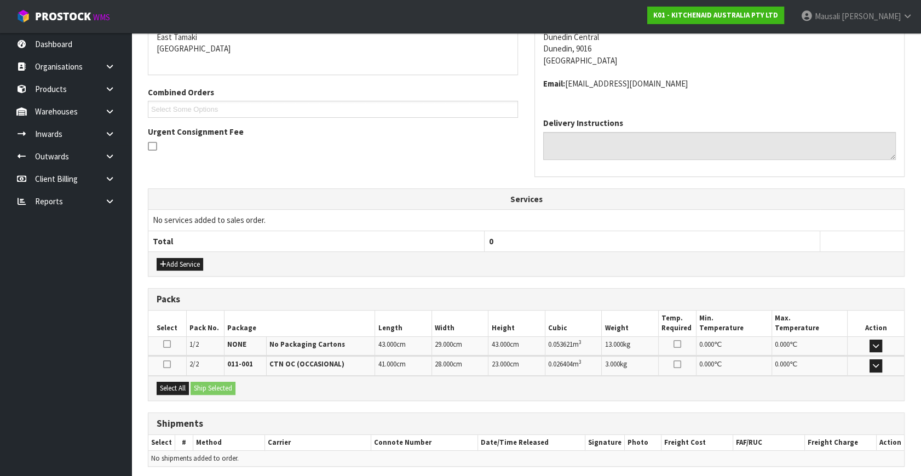
scroll to position [278, 0]
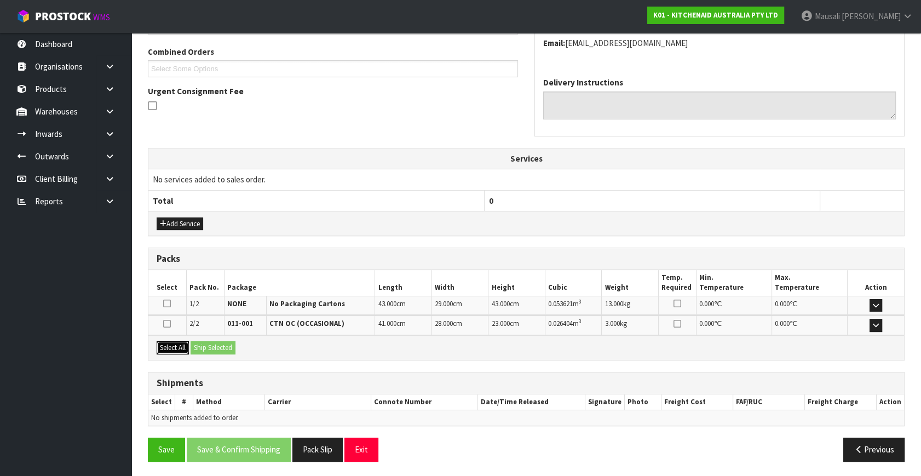
click at [177, 345] on button "Select All" at bounding box center [173, 347] width 32 height 13
click at [219, 346] on button "Ship Selected" at bounding box center [213, 347] width 45 height 13
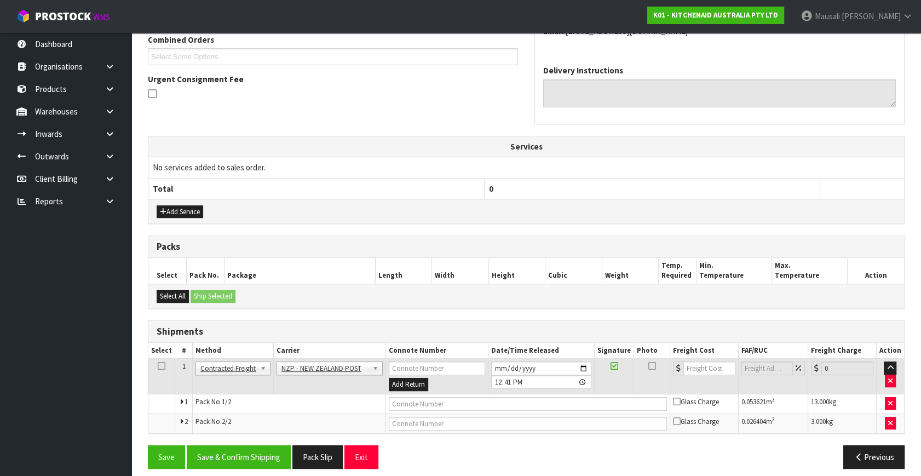
scroll to position [297, 0]
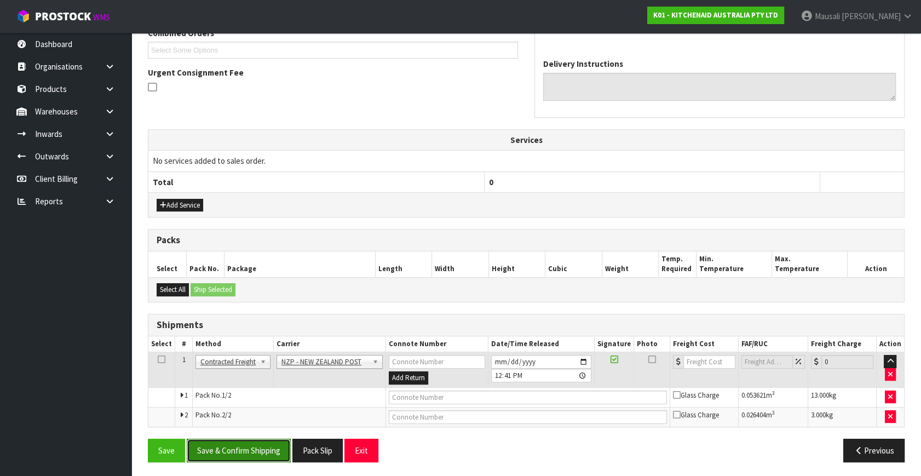
click at [270, 440] on button "Save & Confirm Shipping" at bounding box center [239, 451] width 104 height 24
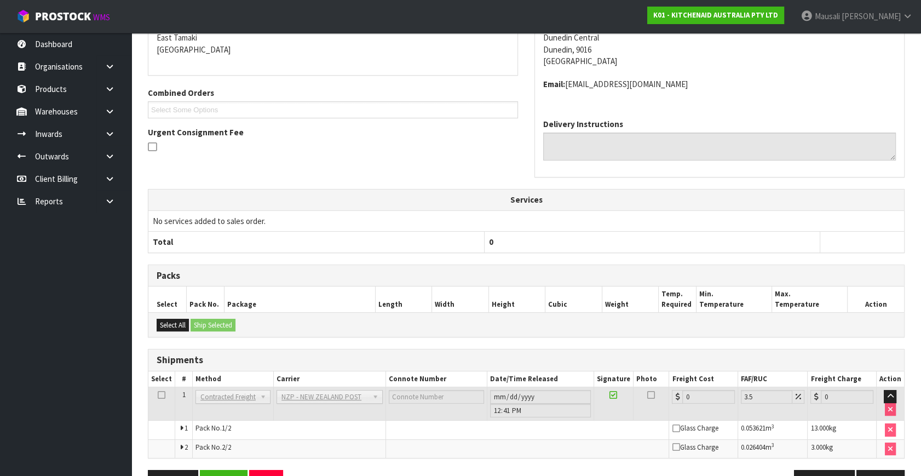
scroll to position [281, 0]
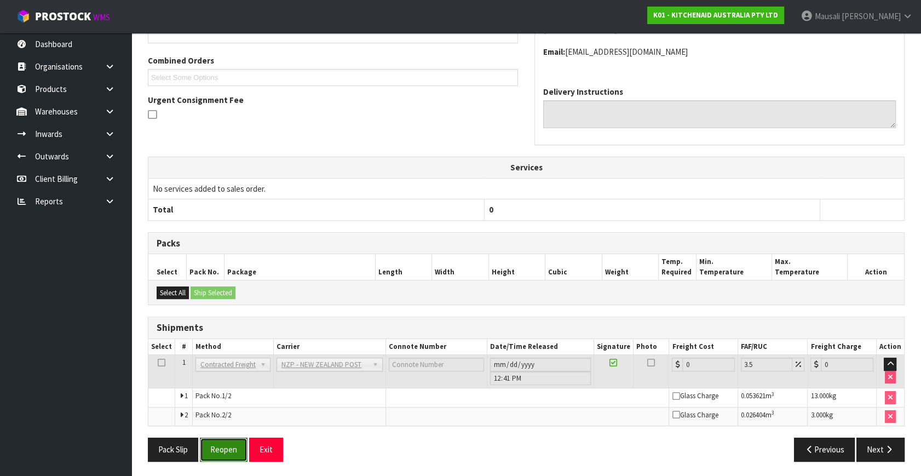
click at [214, 445] on button "Reopen" at bounding box center [224, 450] width 48 height 24
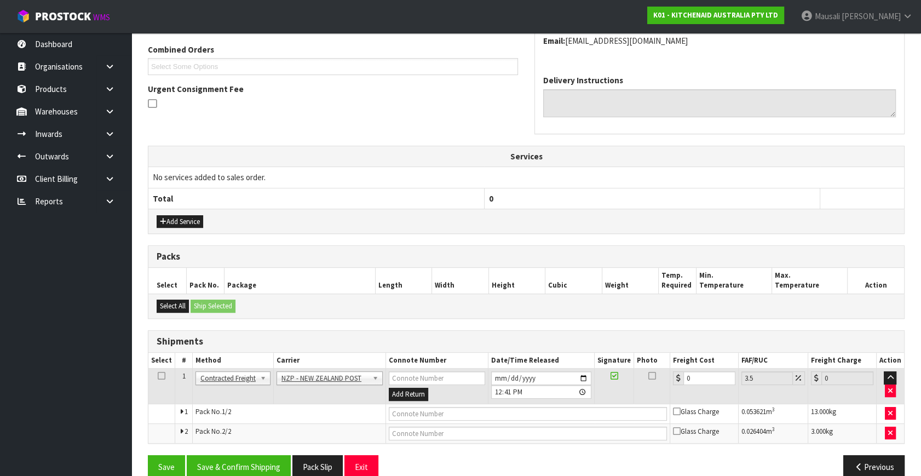
scroll to position [297, 0]
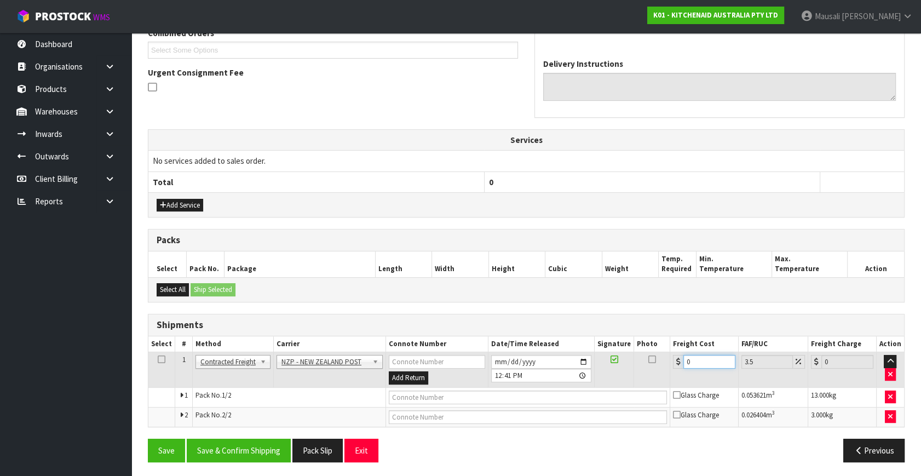
drag, startPoint x: 692, startPoint y: 358, endPoint x: 667, endPoint y: 366, distance: 26.7
click at [667, 366] on tr "1 Client Local Pickup Customer Local Pickup Company Freight Contracted Freight …" at bounding box center [526, 370] width 756 height 36
click at [247, 446] on button "Save & Confirm Shipping" at bounding box center [239, 451] width 104 height 24
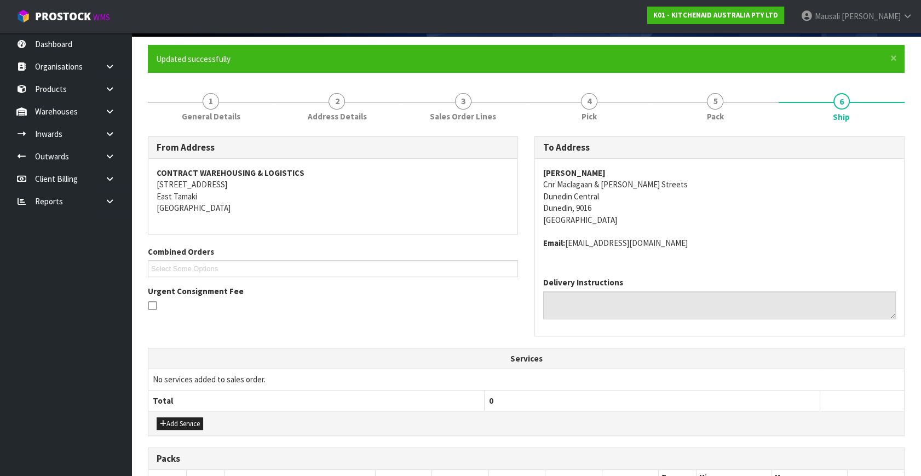
scroll to position [269, 0]
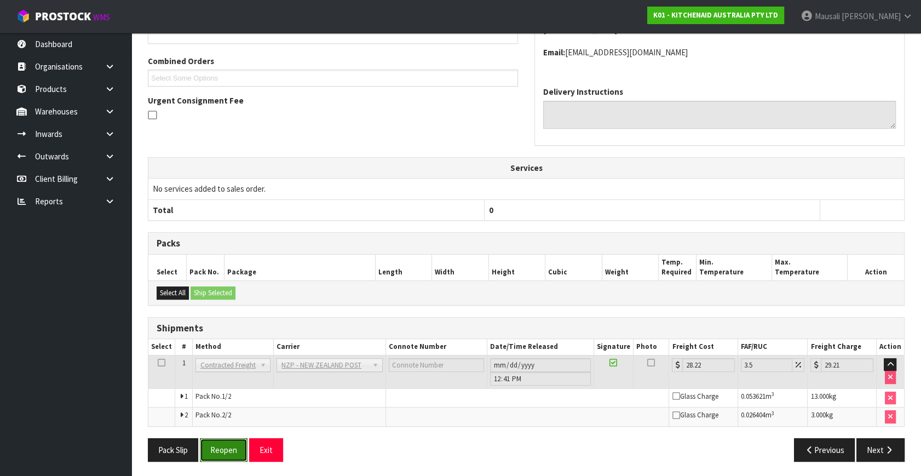
click at [217, 452] on button "Reopen" at bounding box center [224, 450] width 48 height 24
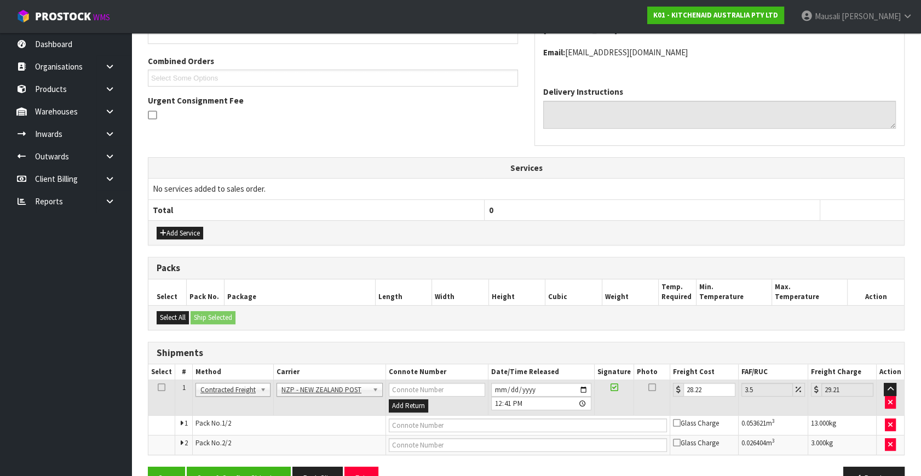
scroll to position [297, 0]
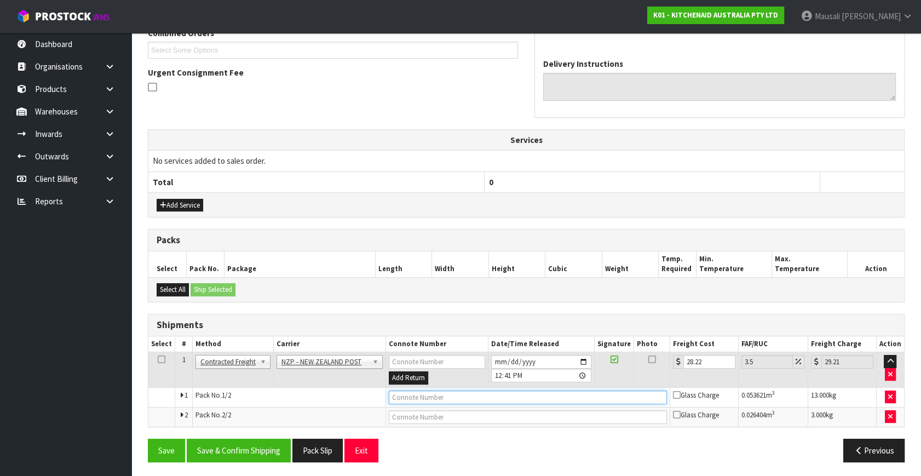
click at [449, 391] on input "text" at bounding box center [528, 398] width 278 height 14
click at [148, 439] on button "Save" at bounding box center [166, 451] width 37 height 24
click at [419, 415] on input "text" at bounding box center [528, 417] width 278 height 14
click at [148, 439] on button "Save" at bounding box center [166, 451] width 37 height 24
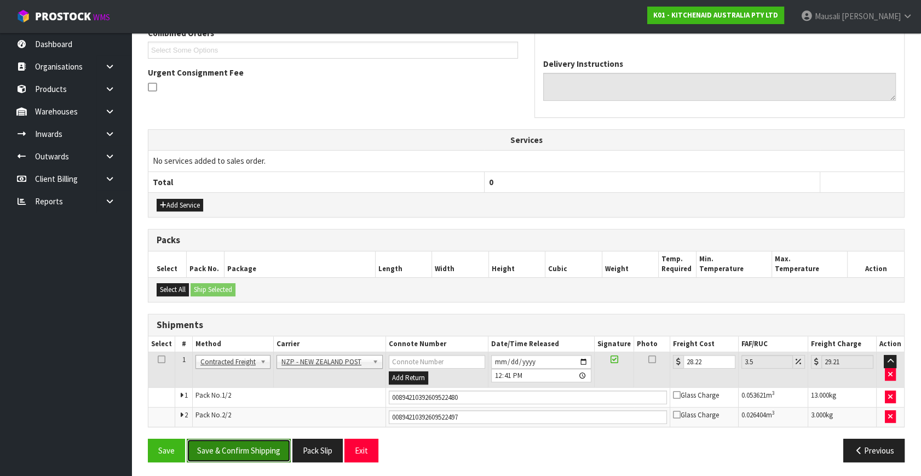
click at [260, 444] on button "Save & Confirm Shipping" at bounding box center [239, 451] width 104 height 24
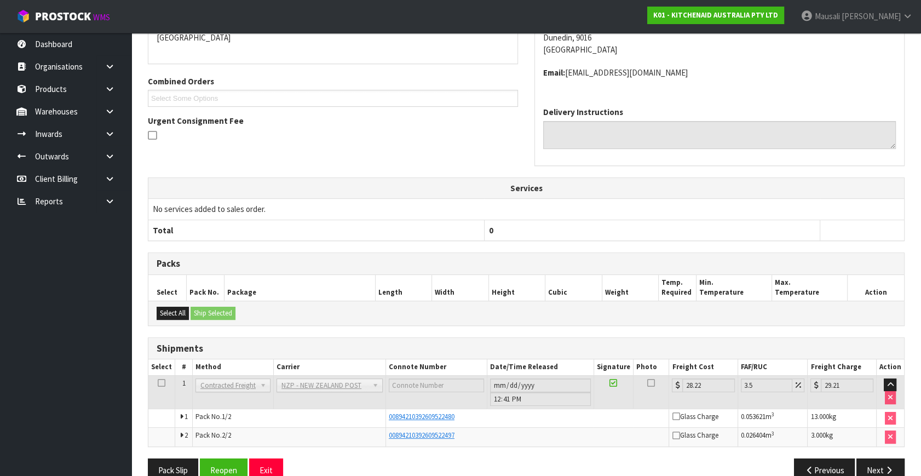
scroll to position [269, 0]
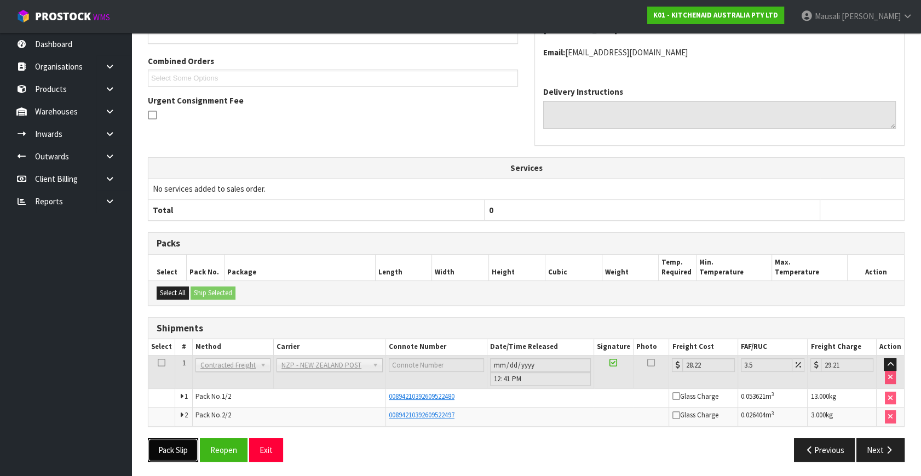
click at [181, 446] on button "Pack Slip" at bounding box center [173, 450] width 50 height 24
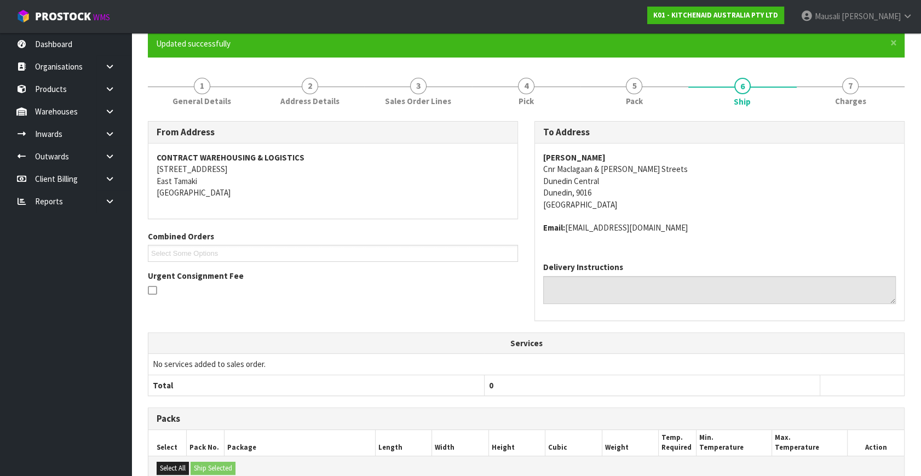
scroll to position [0, 0]
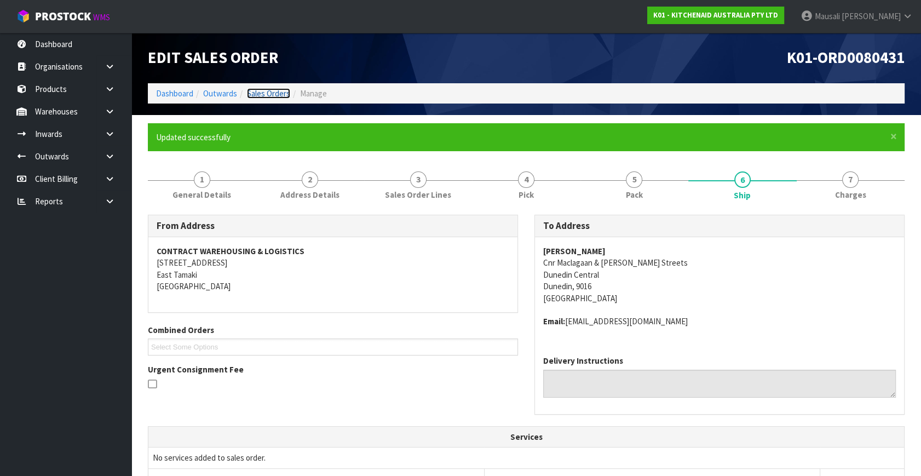
click at [272, 90] on link "Sales Orders" at bounding box center [268, 93] width 43 height 10
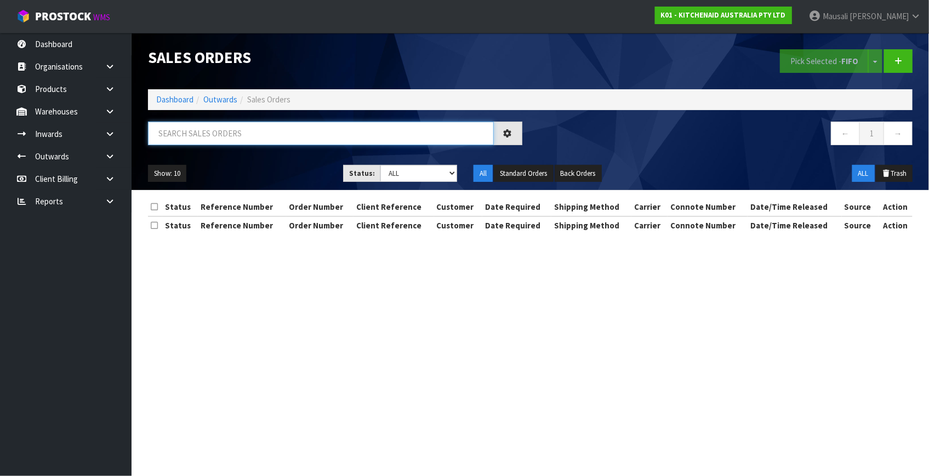
click at [180, 139] on input "text" at bounding box center [321, 134] width 346 height 24
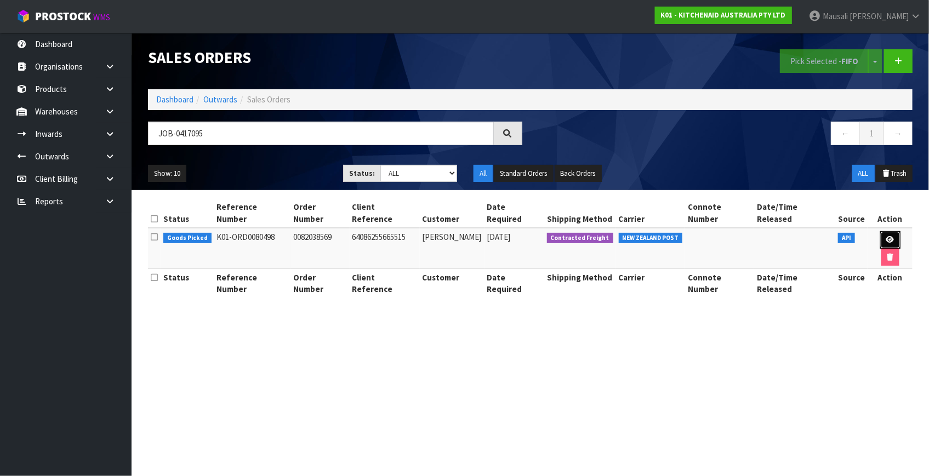
click at [886, 236] on icon at bounding box center [890, 239] width 8 height 7
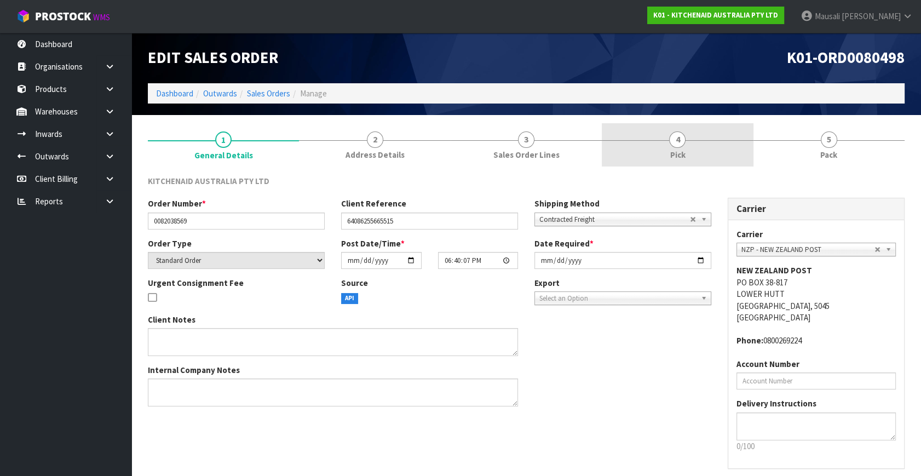
click at [677, 148] on link "4 Pick" at bounding box center [677, 144] width 151 height 43
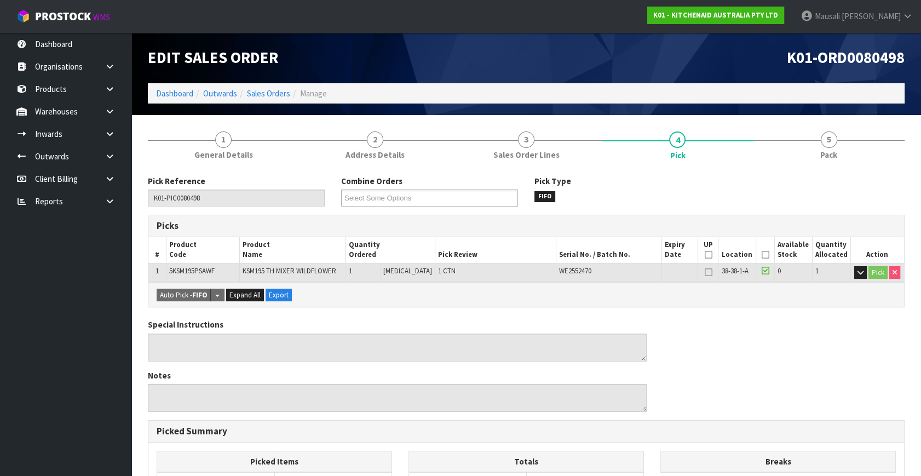
click at [761, 255] on icon at bounding box center [765, 255] width 8 height 1
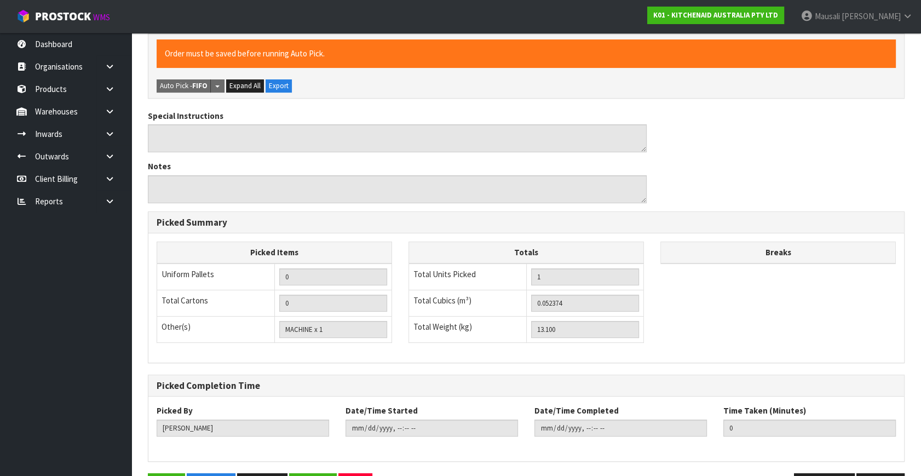
scroll to position [284, 0]
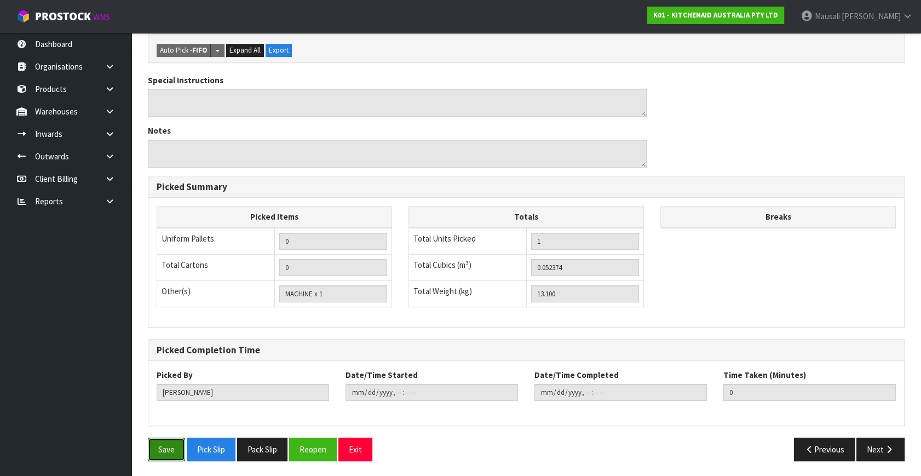
drag, startPoint x: 168, startPoint y: 448, endPoint x: 279, endPoint y: 407, distance: 118.4
click at [168, 446] on button "Save" at bounding box center [166, 450] width 37 height 24
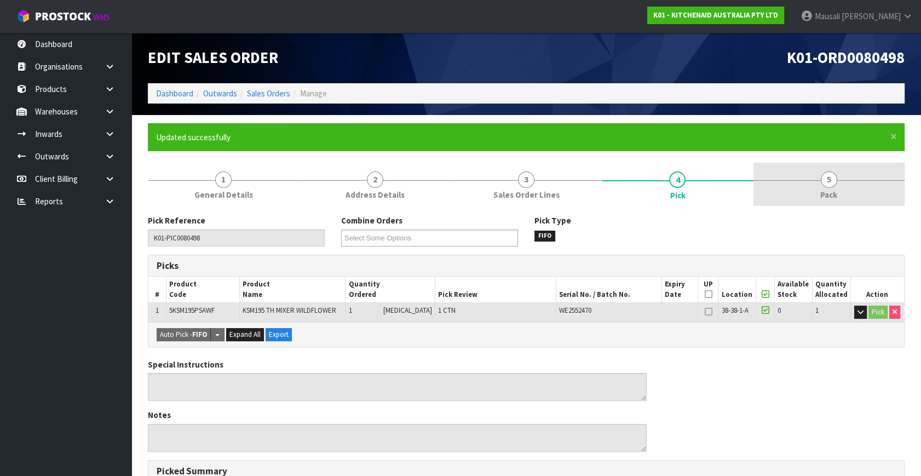
click at [832, 186] on span "5" at bounding box center [829, 179] width 16 height 16
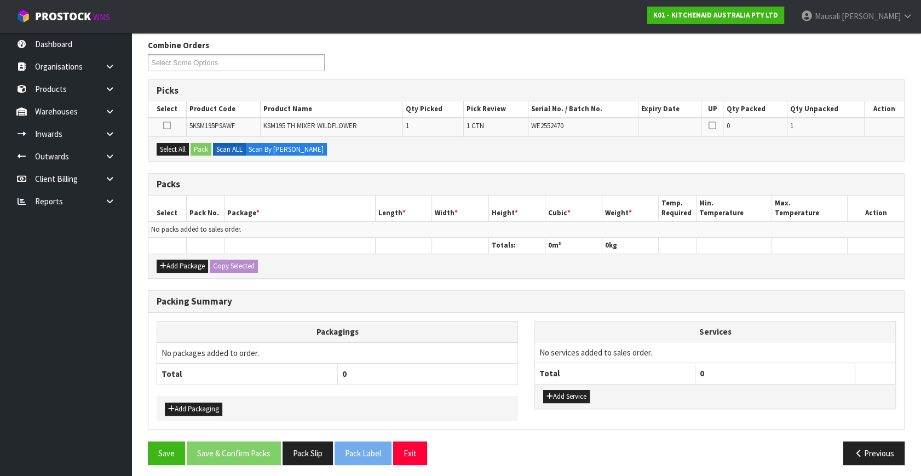
scroll to position [178, 0]
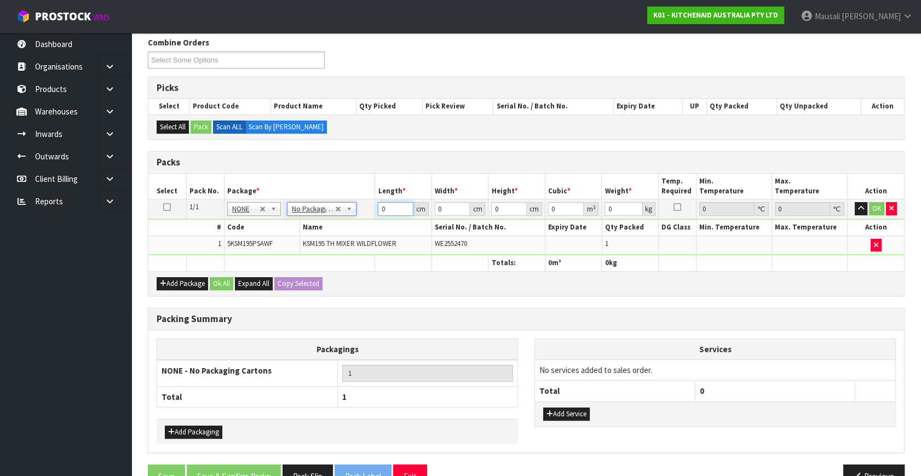
drag, startPoint x: 391, startPoint y: 205, endPoint x: 397, endPoint y: 205, distance: 6.6
click at [365, 217] on tbody "1/1 NONE 007-001 007-002 007-004 007-009 007-013 007-014 007-015 007-017 007-01…" at bounding box center [526, 227] width 756 height 56
click at [227, 285] on button "Ok All" at bounding box center [222, 283] width 24 height 13
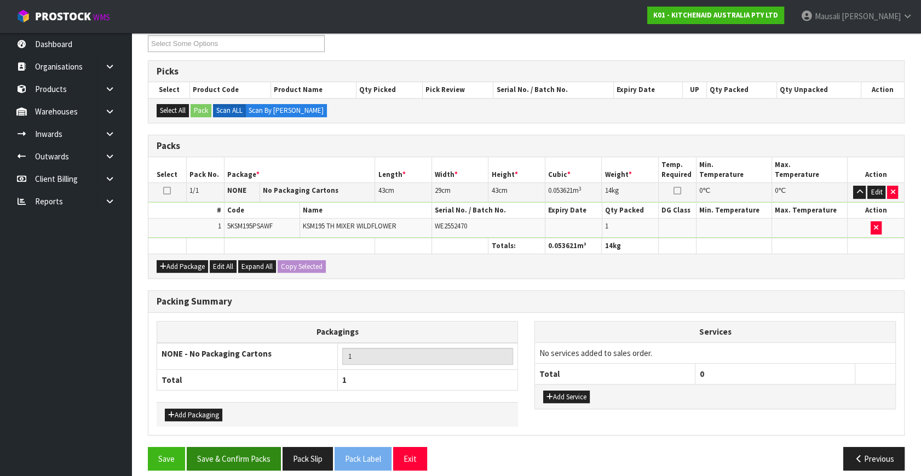
scroll to position [203, 0]
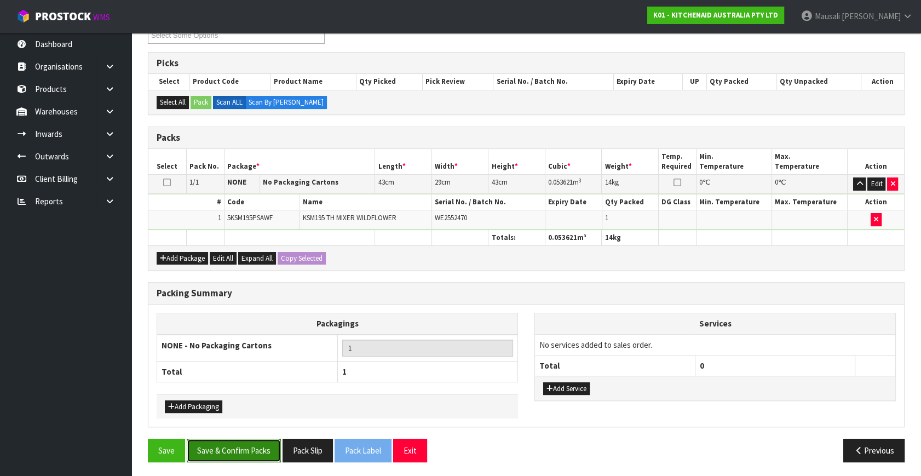
click at [231, 451] on button "Save & Confirm Packs" at bounding box center [234, 451] width 94 height 24
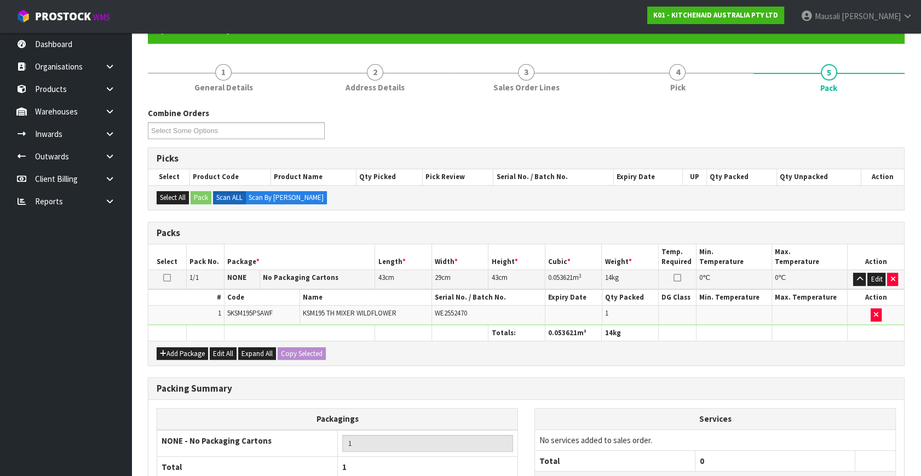
scroll to position [143, 0]
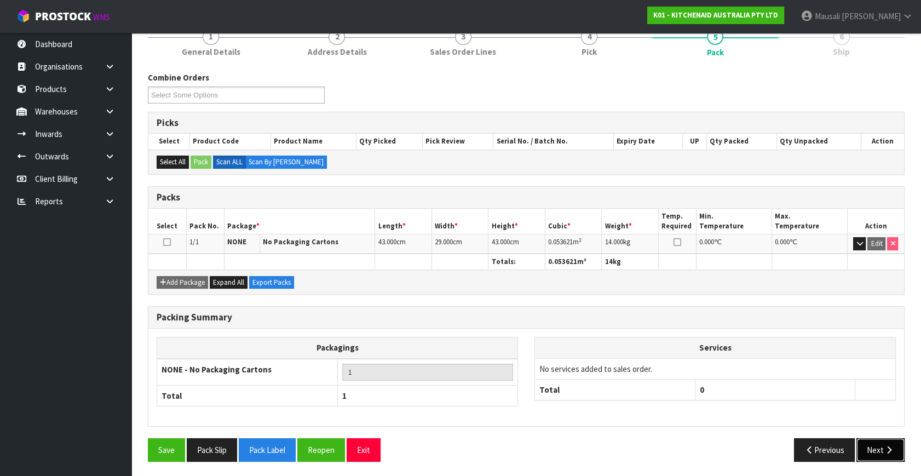
click at [880, 443] on button "Next" at bounding box center [881, 450] width 48 height 24
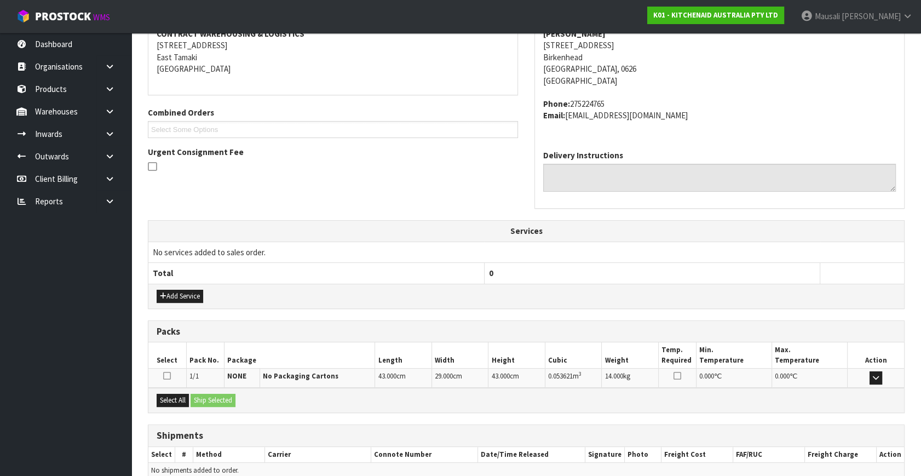
scroll to position [270, 0]
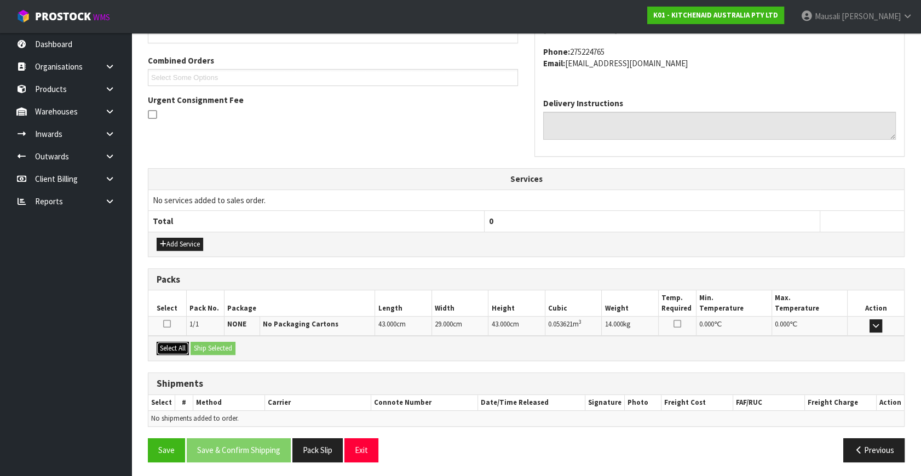
drag, startPoint x: 175, startPoint y: 342, endPoint x: 206, endPoint y: 343, distance: 30.7
click at [177, 342] on button "Select All" at bounding box center [173, 348] width 32 height 13
click at [206, 343] on button "Ship Selected" at bounding box center [213, 348] width 45 height 13
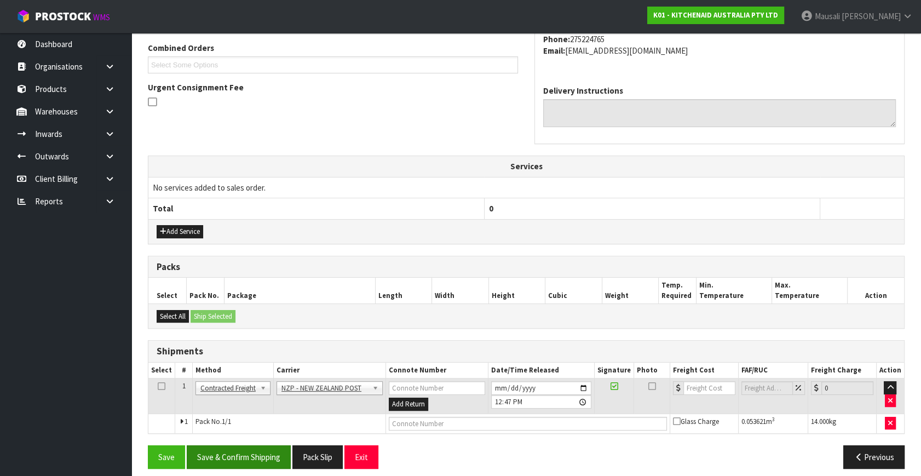
scroll to position [289, 0]
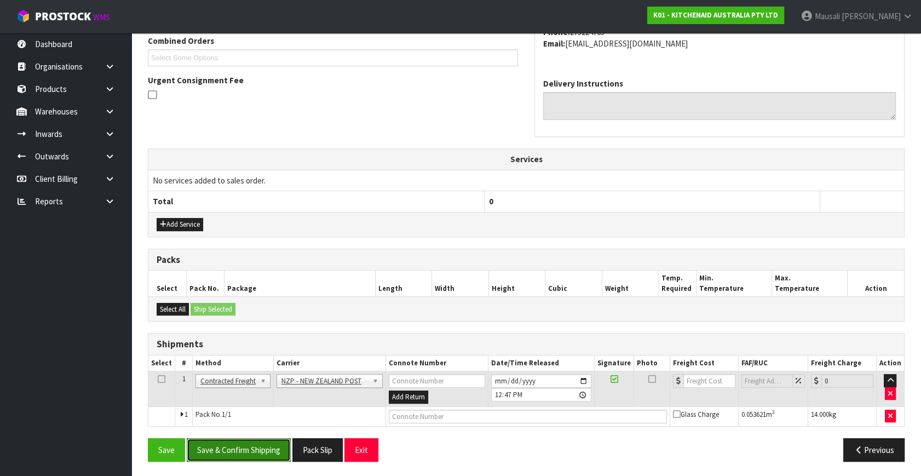
click at [260, 452] on button "Save & Confirm Shipping" at bounding box center [239, 450] width 104 height 24
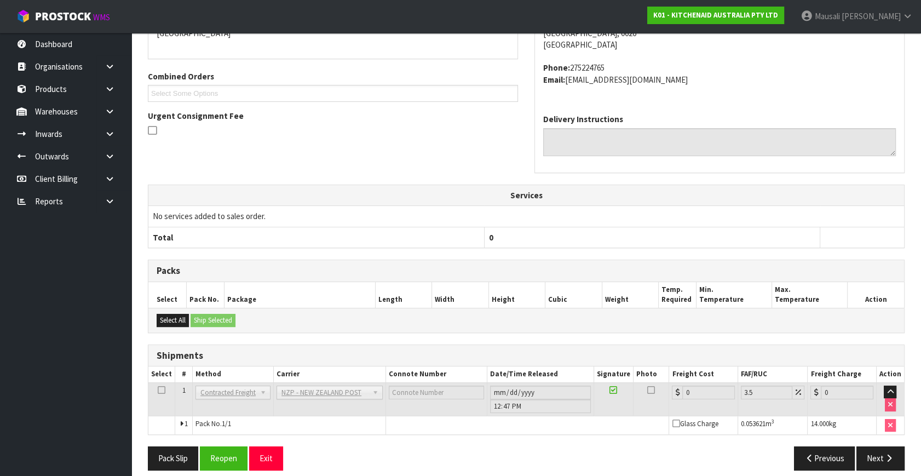
scroll to position [274, 0]
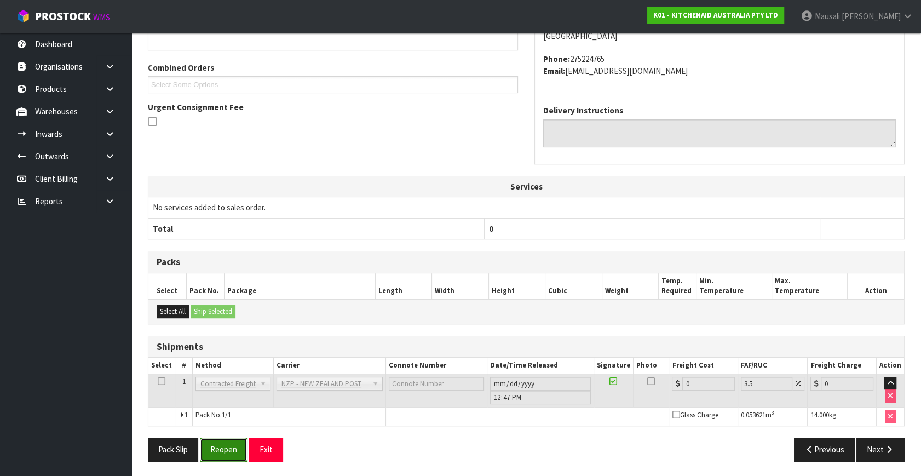
drag, startPoint x: 219, startPoint y: 451, endPoint x: 233, endPoint y: 446, distance: 15.3
click at [219, 451] on button "Reopen" at bounding box center [224, 450] width 48 height 24
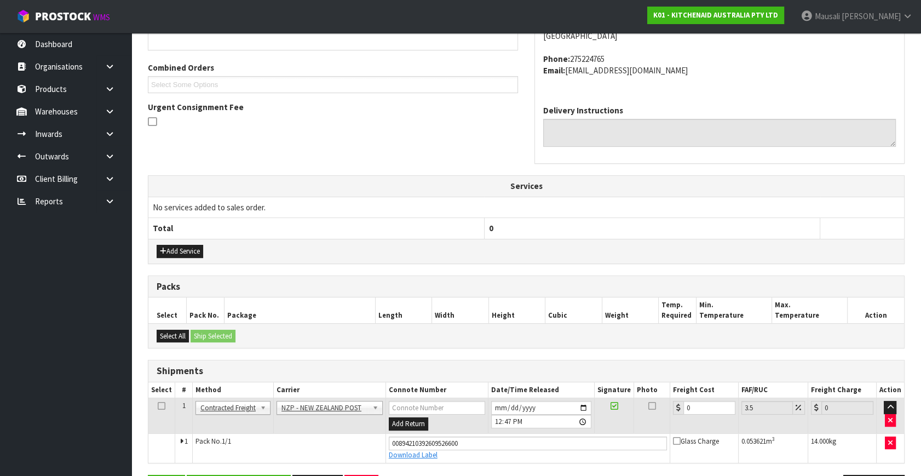
scroll to position [300, 0]
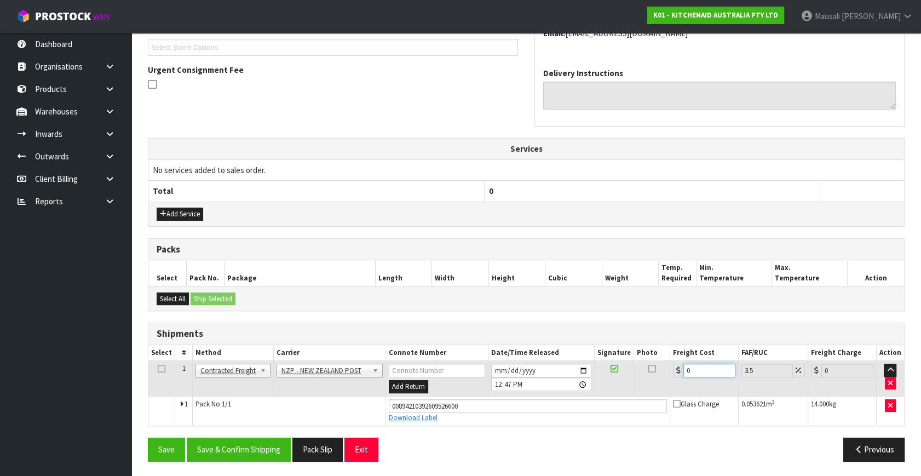
drag, startPoint x: 696, startPoint y: 371, endPoint x: 678, endPoint y: 378, distance: 19.4
click at [678, 378] on td "0" at bounding box center [704, 379] width 68 height 36
click at [257, 447] on button "Save & Confirm Shipping" at bounding box center [239, 450] width 104 height 24
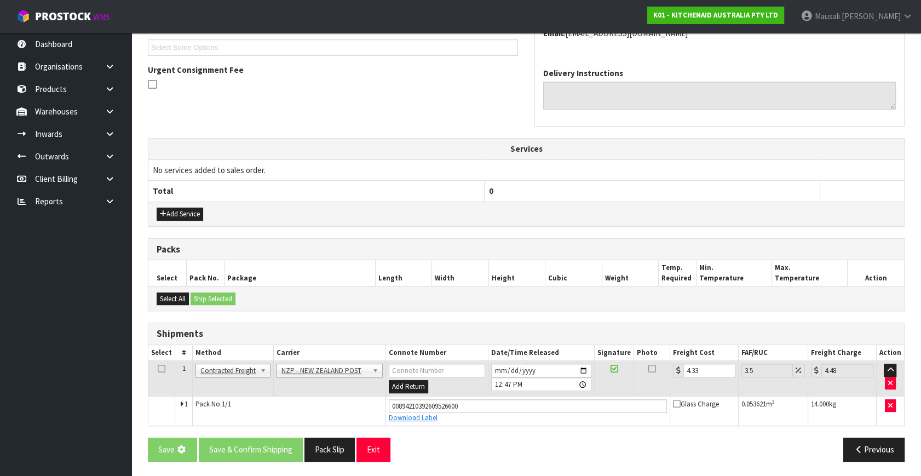
scroll to position [0, 0]
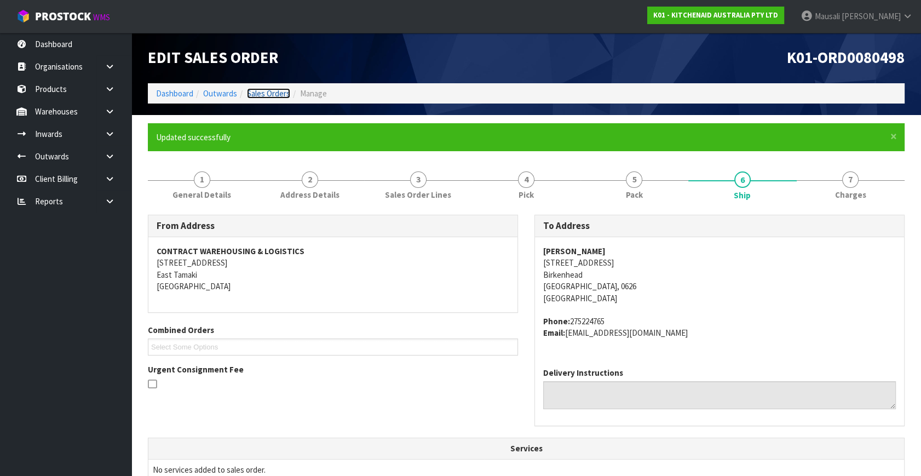
click at [270, 91] on link "Sales Orders" at bounding box center [268, 93] width 43 height 10
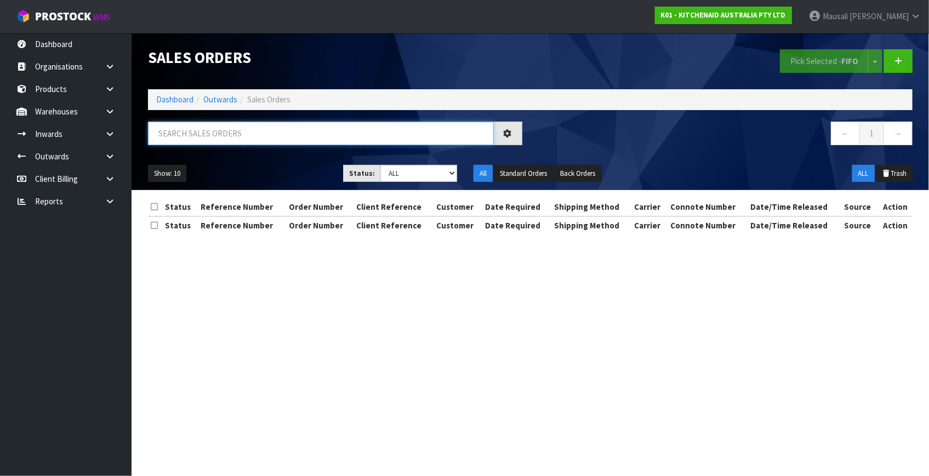
click at [164, 142] on input "text" at bounding box center [321, 134] width 346 height 24
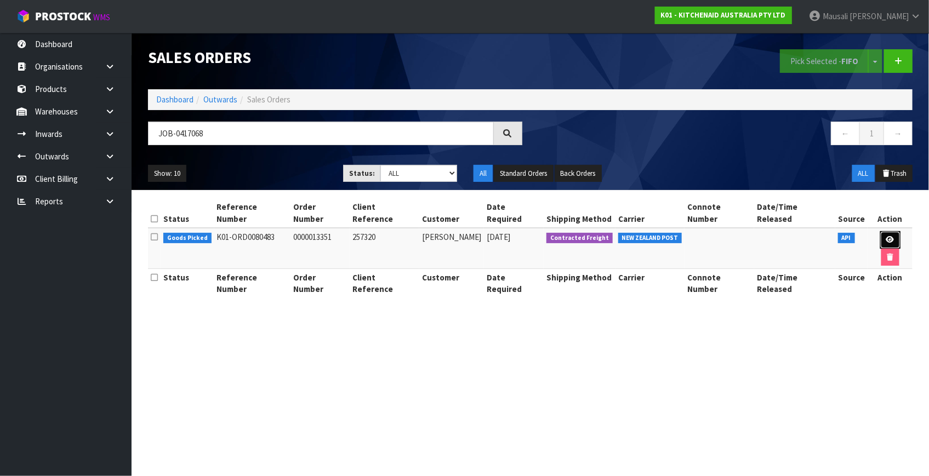
click at [880, 231] on link at bounding box center [890, 240] width 20 height 18
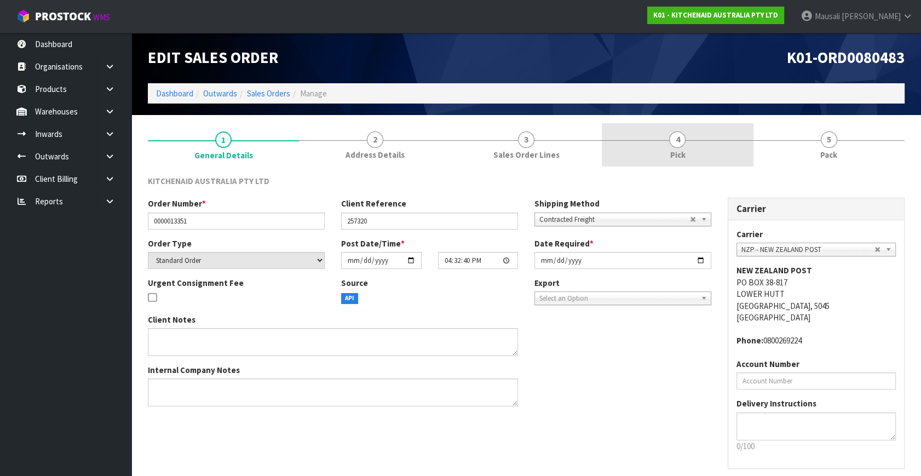
click at [673, 149] on span "Pick" at bounding box center [677, 155] width 15 height 12
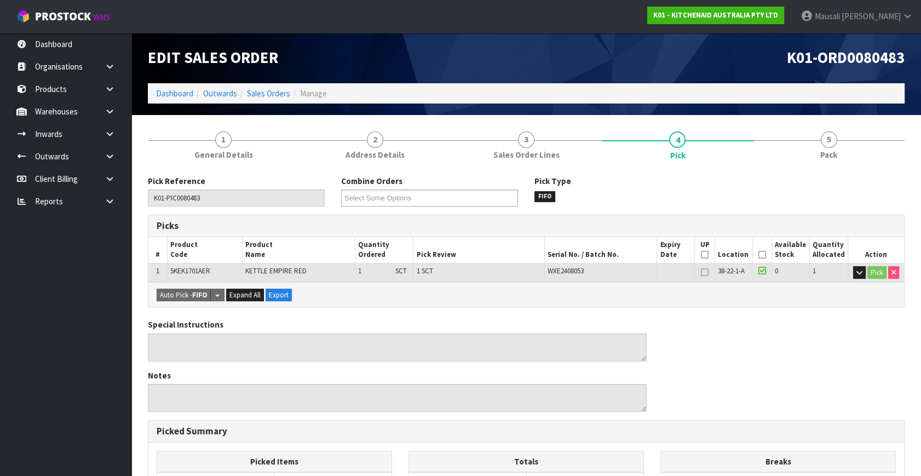
click at [763, 255] on icon at bounding box center [763, 255] width 8 height 1
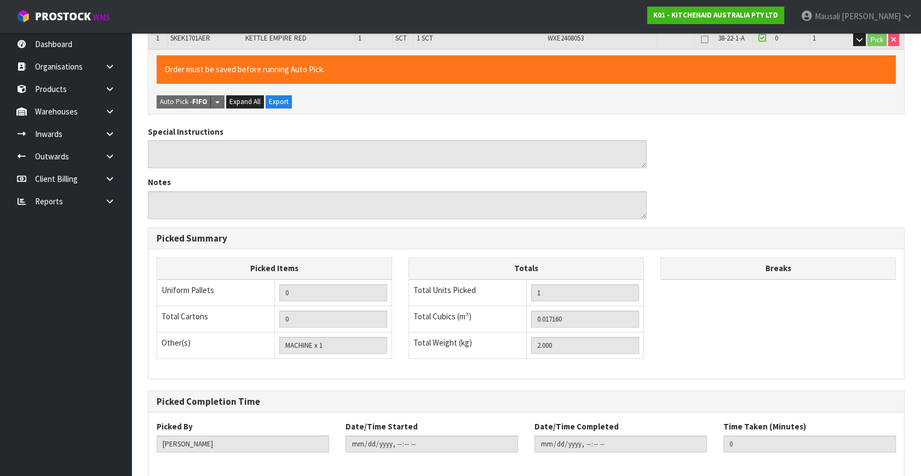
scroll to position [284, 0]
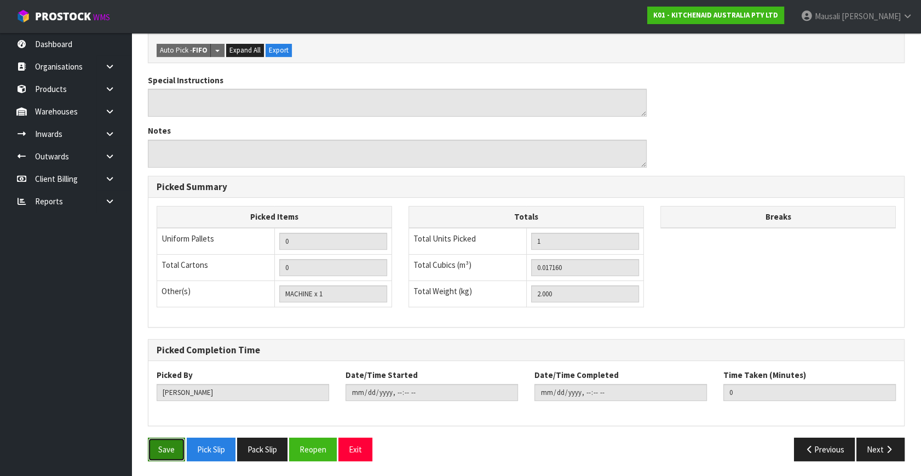
click at [161, 451] on button "Save" at bounding box center [166, 450] width 37 height 24
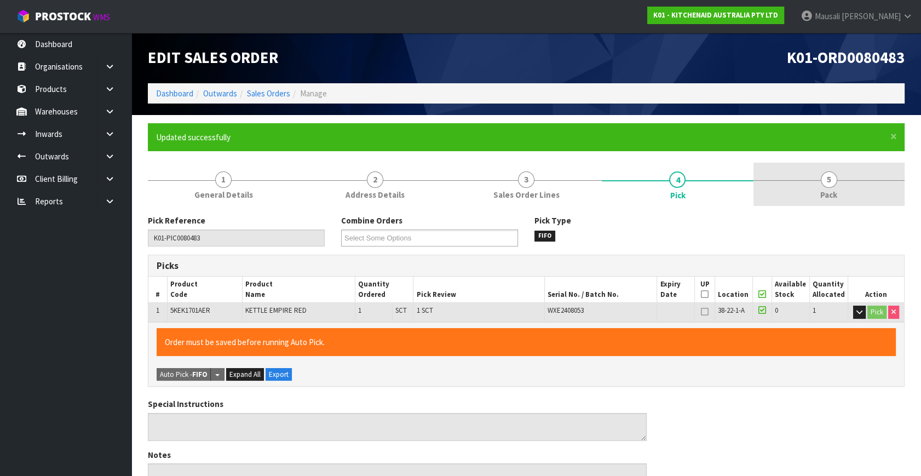
click at [824, 181] on span "5" at bounding box center [829, 179] width 16 height 16
